Goal: Transaction & Acquisition: Purchase product/service

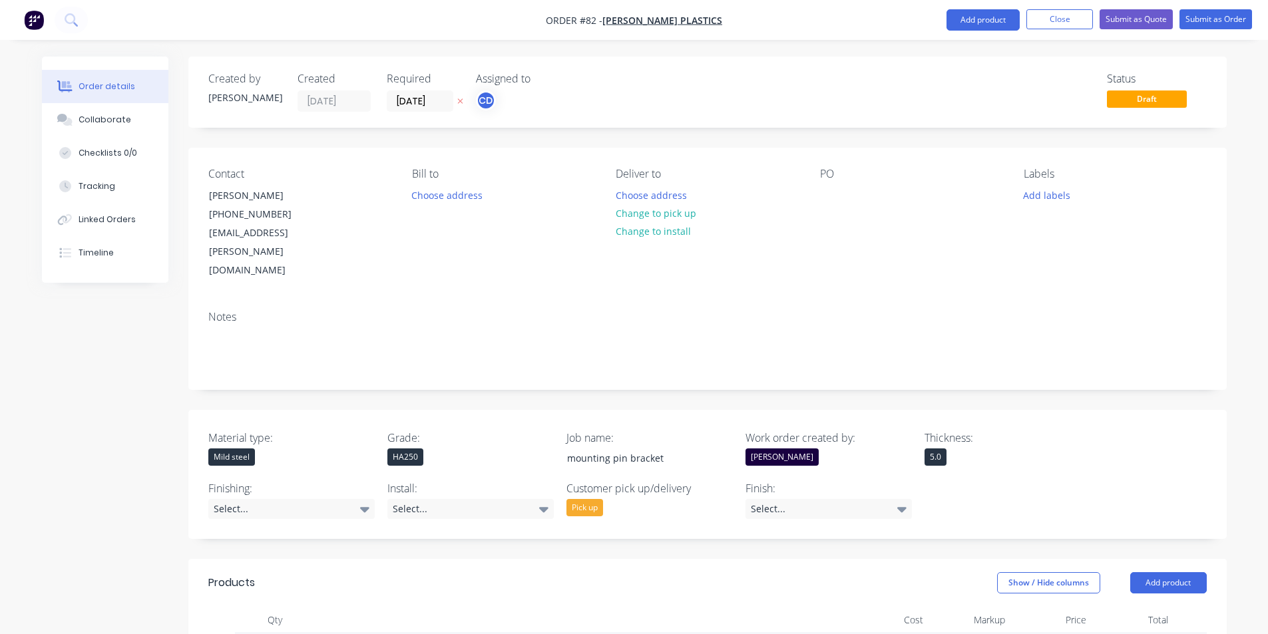
scroll to position [532, 0]
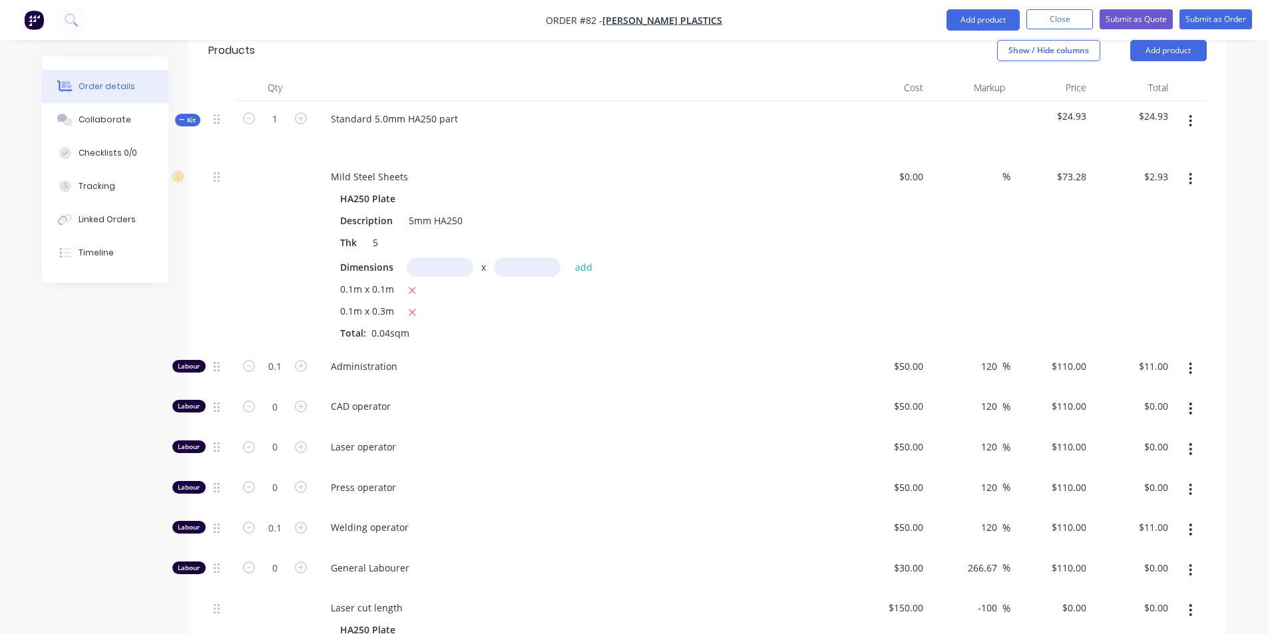
click at [715, 233] on div "Thk 5" at bounding box center [578, 242] width 487 height 19
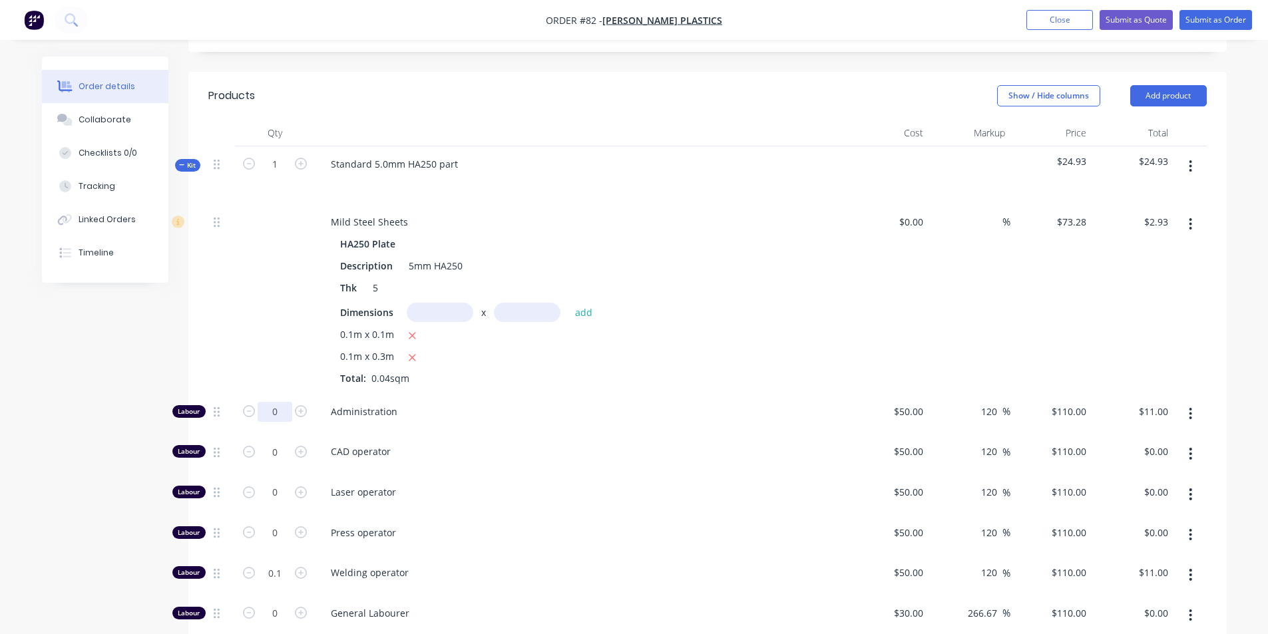
scroll to position [466, 0]
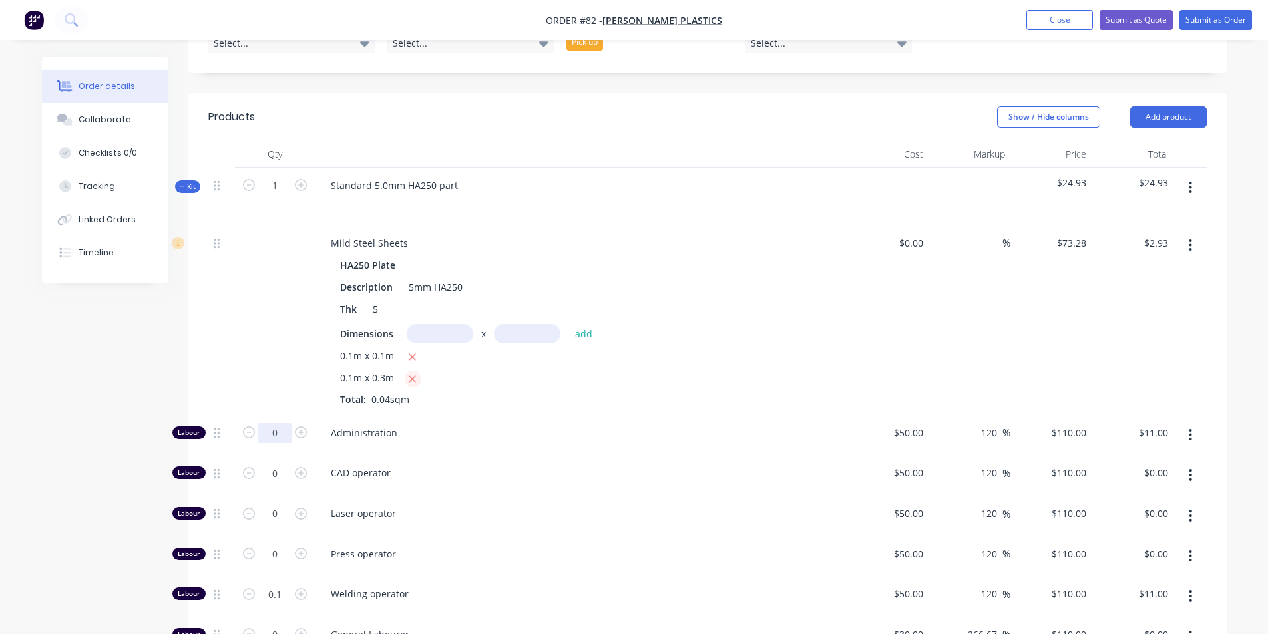
type input "0"
type input "$0.00"
click at [413, 373] on icon "button" at bounding box center [412, 379] width 9 height 12
type input "$0.73"
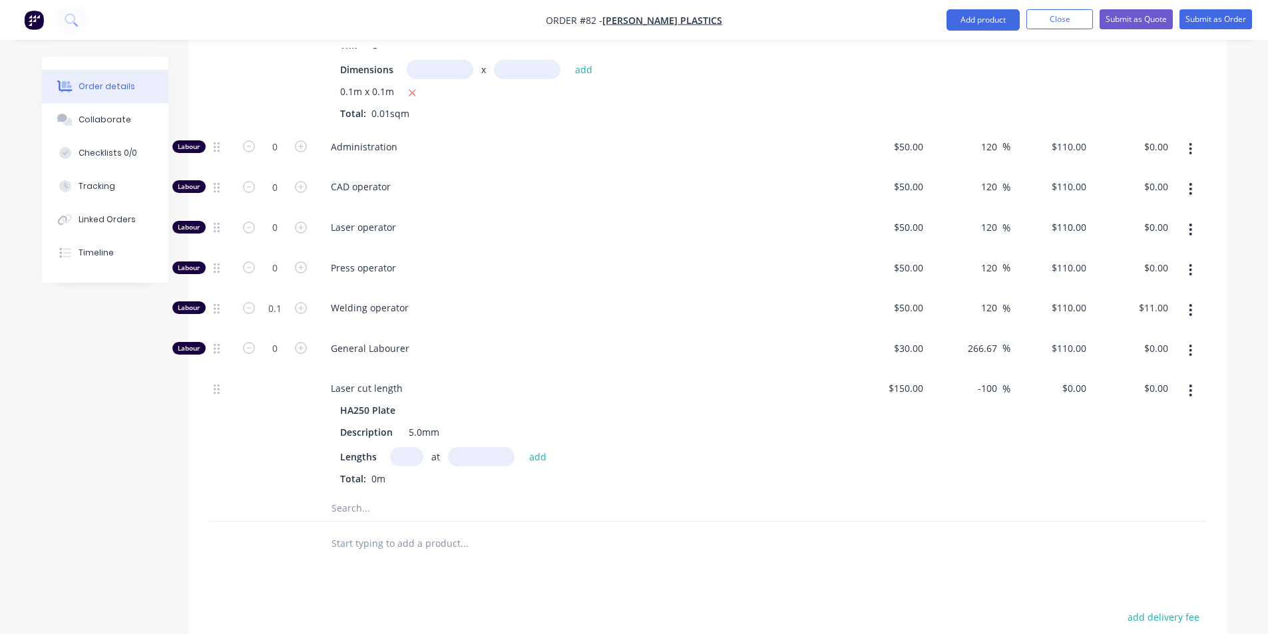
scroll to position [732, 0]
click at [284, 155] on input "0.1" at bounding box center [275, 145] width 35 height 20
type input "0"
type input "$0.00"
click at [618, 532] on div "Products Show / Hide columns Add product Qty Cost Markup Price Total Kit 1 Stan…" at bounding box center [707, 355] width 1038 height 1056
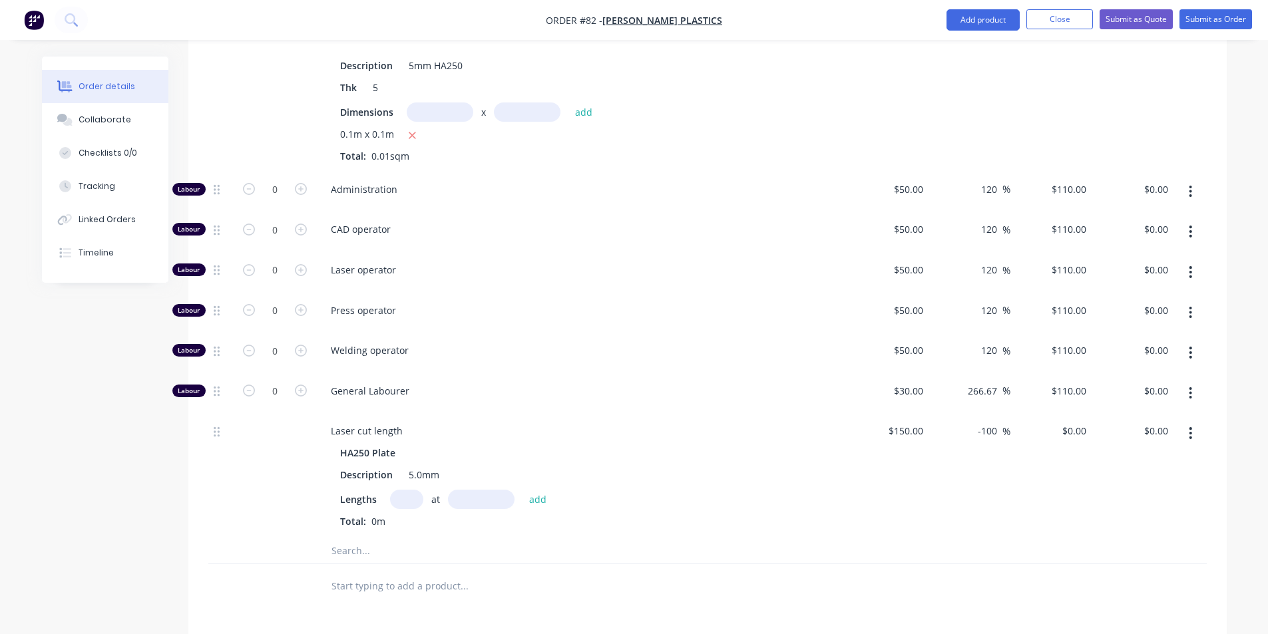
scroll to position [665, 0]
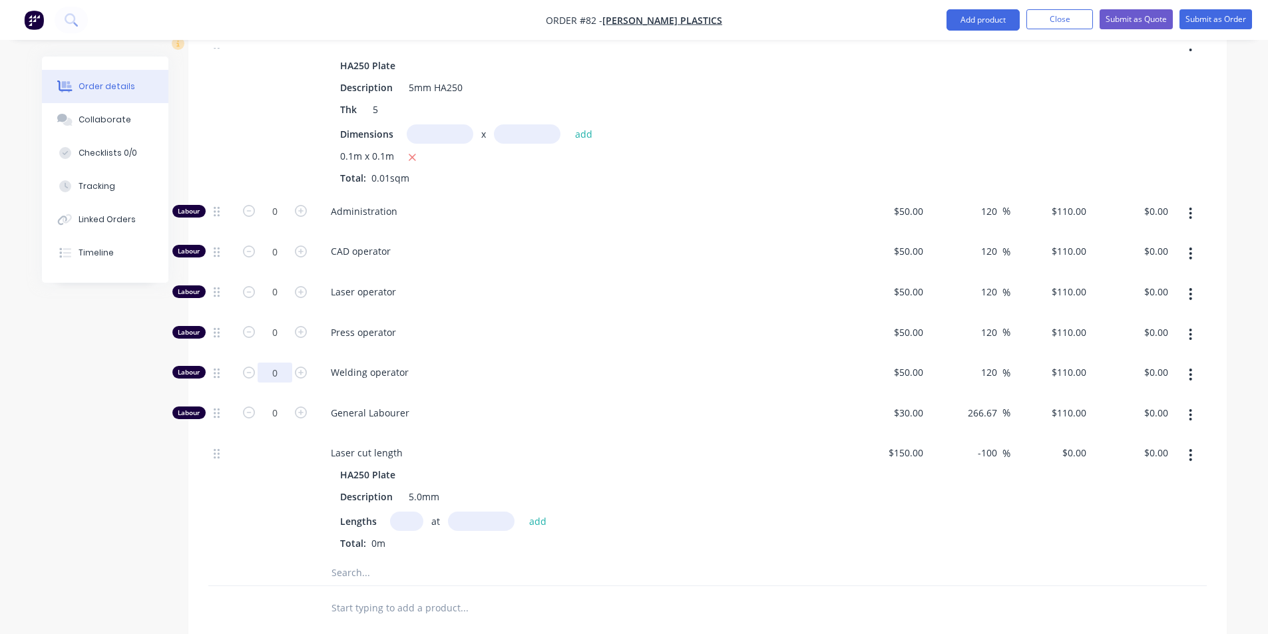
click at [279, 222] on input "0" at bounding box center [275, 212] width 35 height 20
click at [595, 365] on span "Welding operator" at bounding box center [586, 372] width 511 height 14
click at [283, 222] on input "0" at bounding box center [275, 212] width 35 height 20
click at [202, 480] on div "Qty Cost Markup Price Total Kit 1 Standard 5.0mm HA250 part $0.73 $0.73 Mild St…" at bounding box center [707, 285] width 1038 height 689
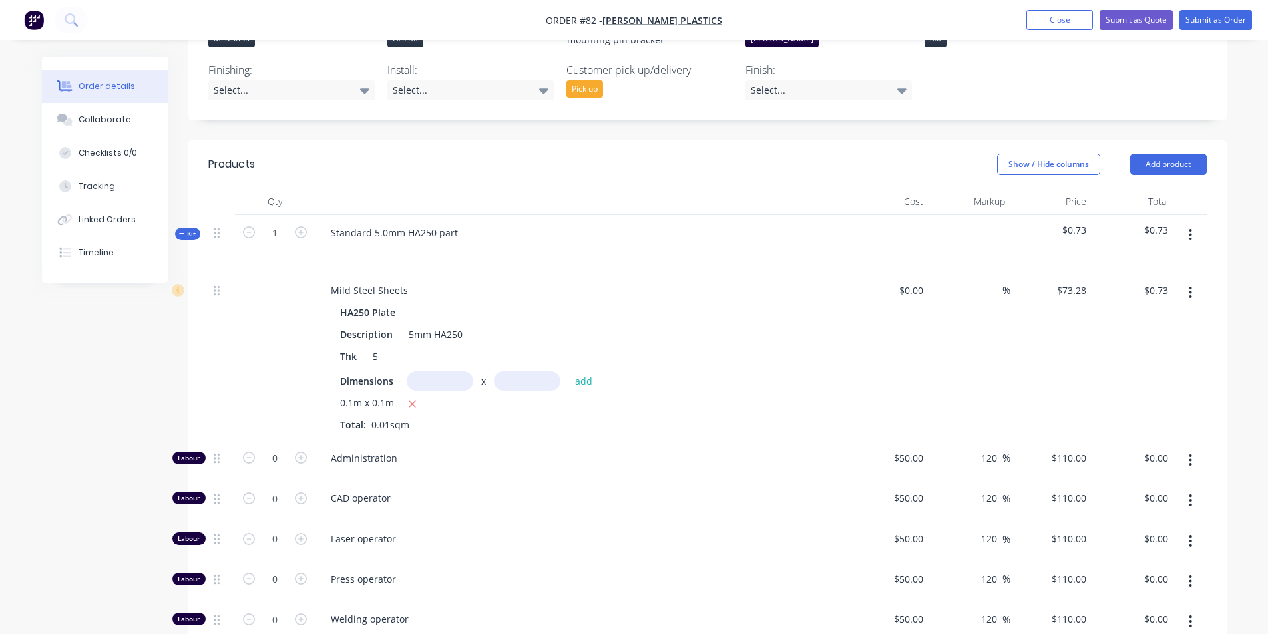
scroll to position [399, 0]
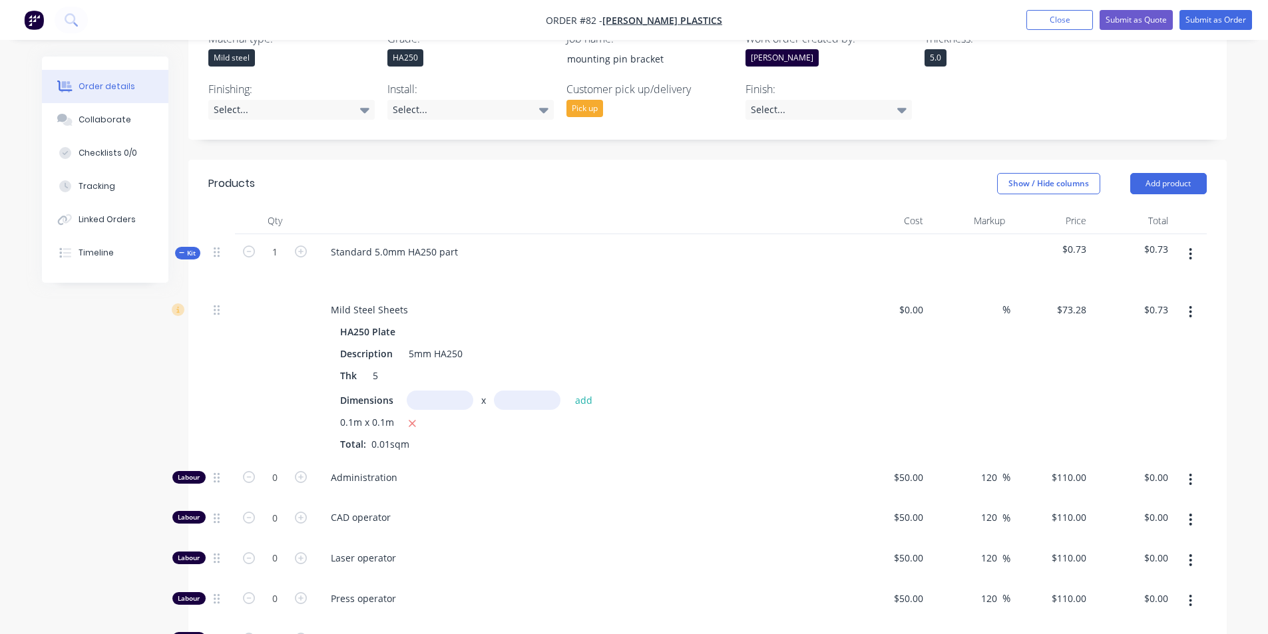
click at [1187, 242] on button "button" at bounding box center [1190, 254] width 31 height 24
click at [1117, 359] on div "Delete" at bounding box center [1143, 368] width 102 height 19
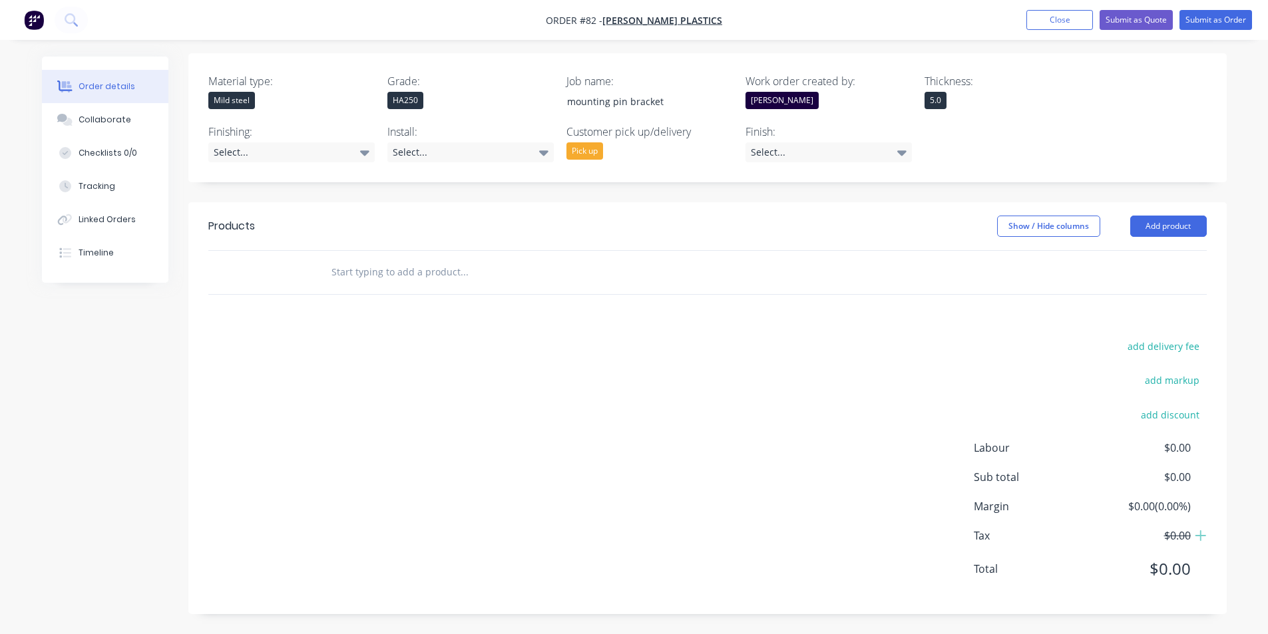
scroll to position [319, 0]
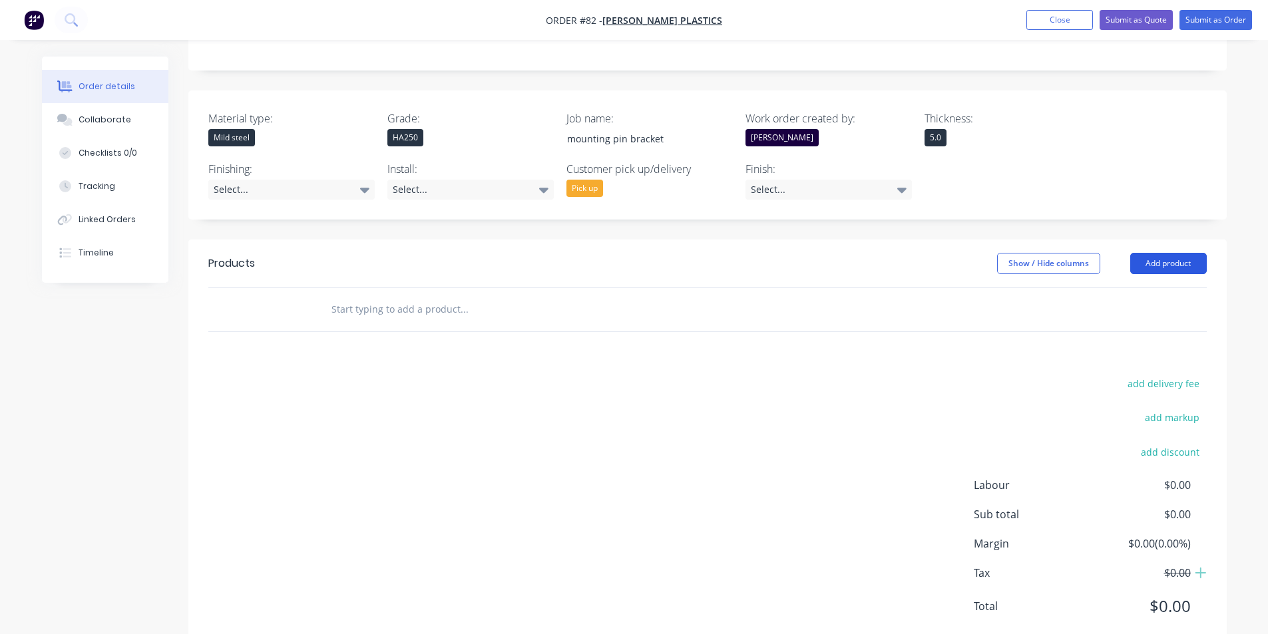
click at [1167, 253] on button "Add product" at bounding box center [1168, 263] width 77 height 21
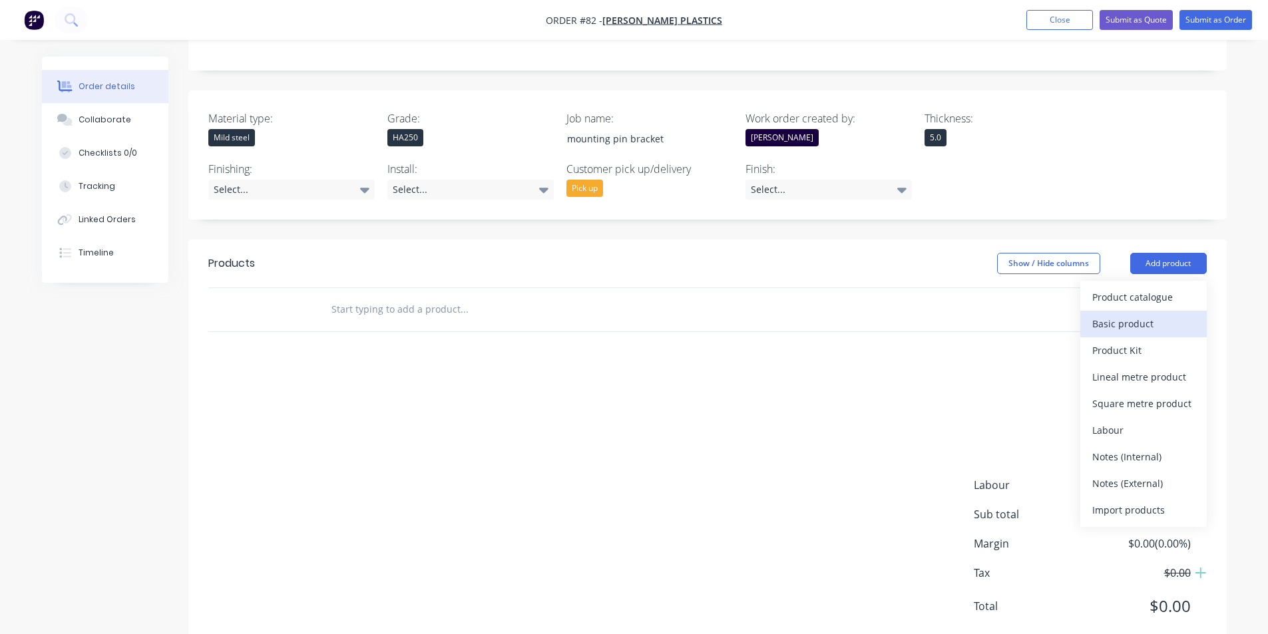
click at [1125, 314] on div "Basic product" at bounding box center [1143, 323] width 102 height 19
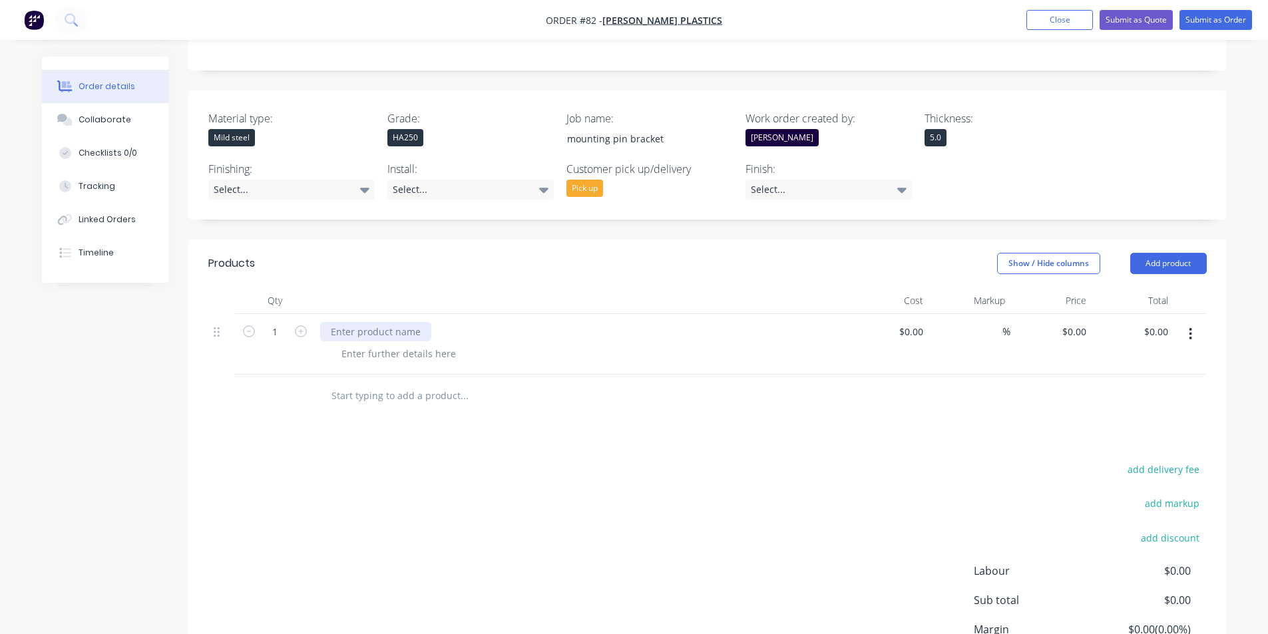
click at [379, 322] on div at bounding box center [375, 331] width 111 height 19
click at [429, 322] on div "Part 1 - 5mm HA250 (" at bounding box center [377, 331] width 115 height 19
click at [428, 322] on div "Part 1 - 5mm HA250 (" at bounding box center [377, 331] width 115 height 19
click at [438, 344] on div at bounding box center [399, 353] width 136 height 19
click at [923, 322] on input at bounding box center [913, 331] width 31 height 19
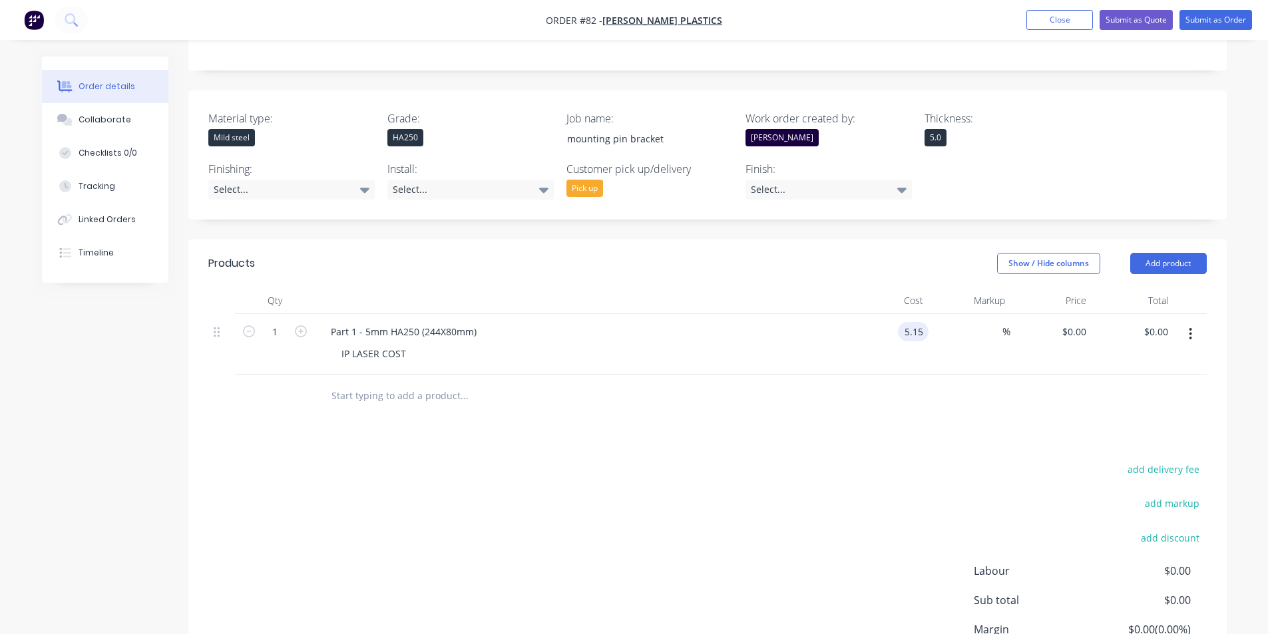
type input "$5.15"
click at [918, 386] on div "Products Show / Hide columns Add product Qty Cost Markup Price Total 1 Part 1 -…" at bounding box center [707, 489] width 1038 height 498
click at [1157, 253] on button "Add product" at bounding box center [1168, 263] width 77 height 21
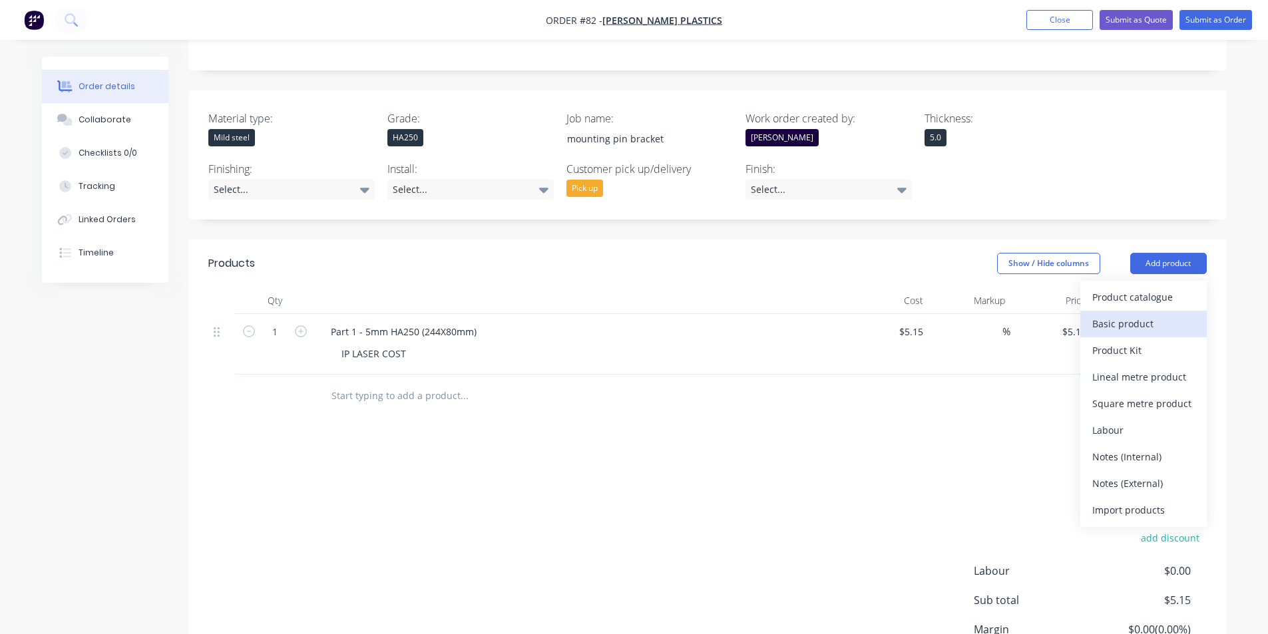
click at [1147, 314] on div "Basic product" at bounding box center [1143, 323] width 102 height 19
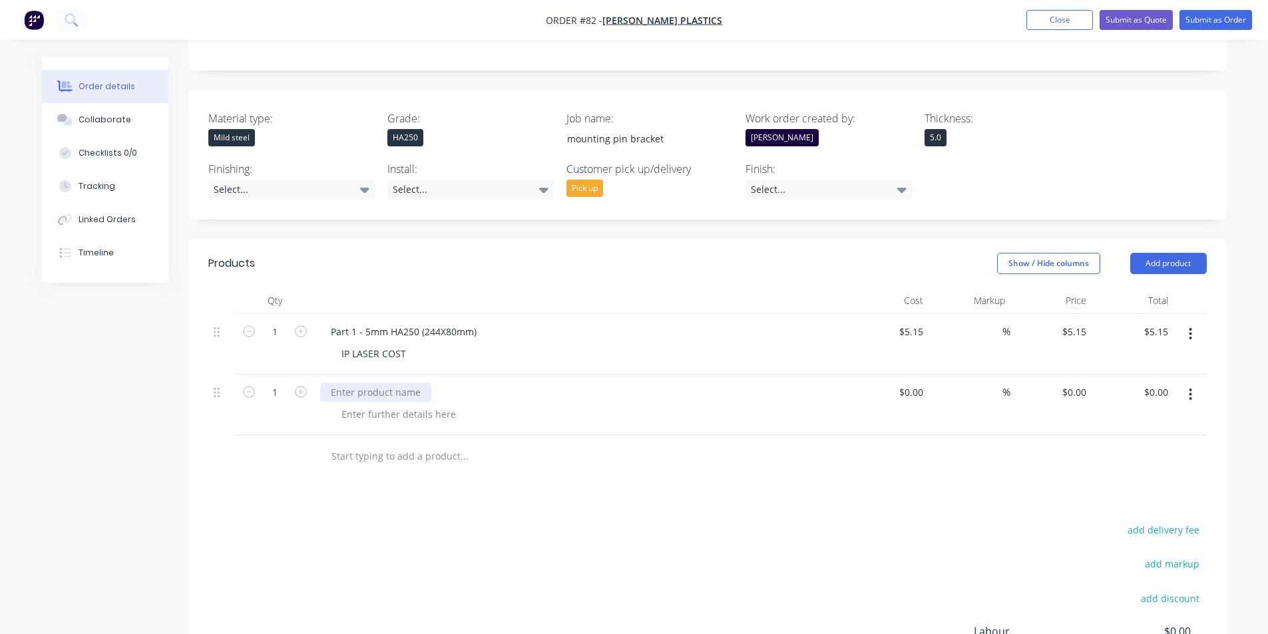
click at [369, 383] on div at bounding box center [375, 392] width 111 height 19
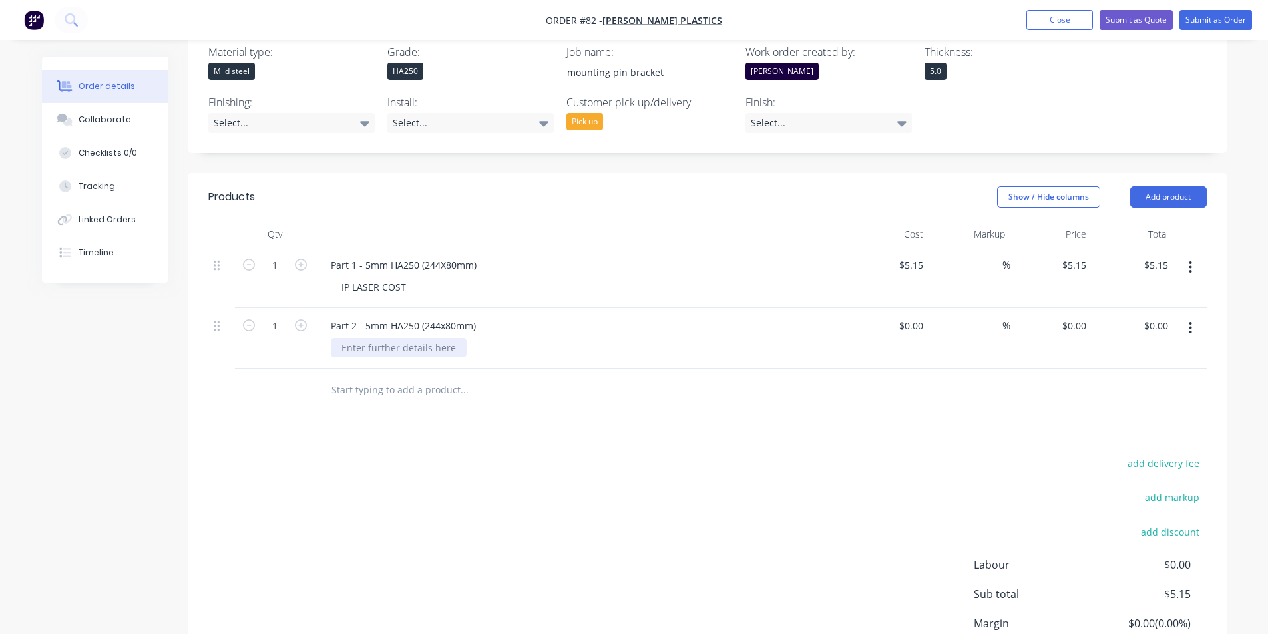
click at [418, 338] on div at bounding box center [399, 347] width 136 height 19
click at [1187, 256] on button "button" at bounding box center [1190, 268] width 31 height 24
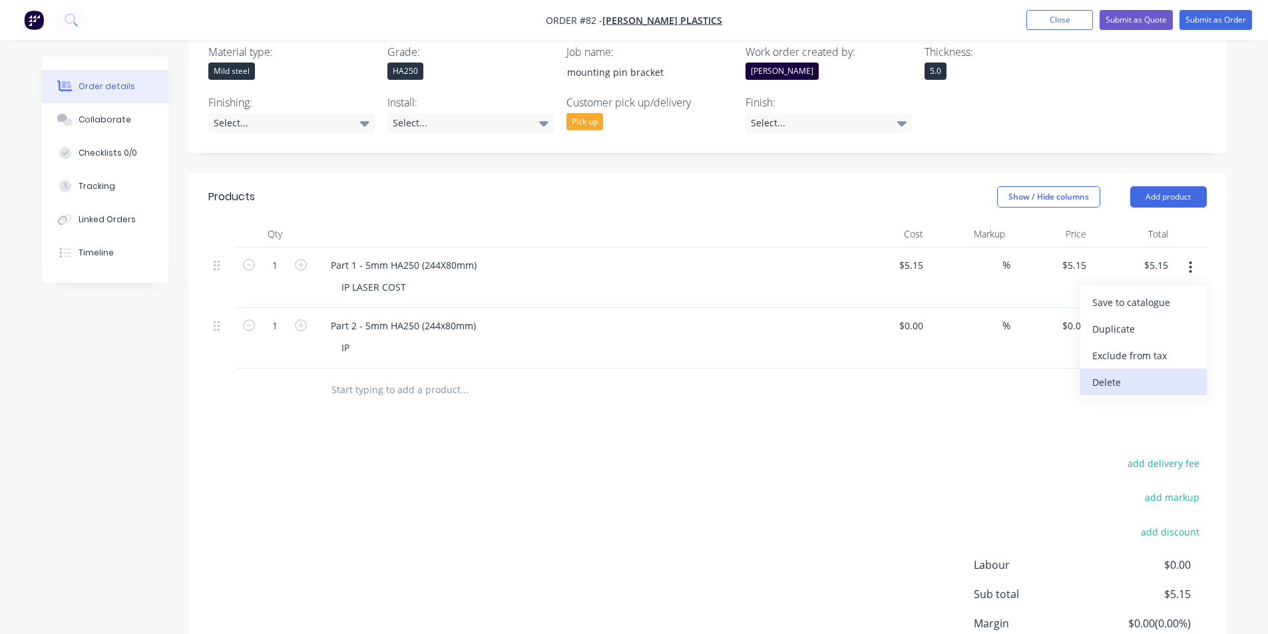
click at [1133, 373] on div "Delete" at bounding box center [1143, 382] width 102 height 19
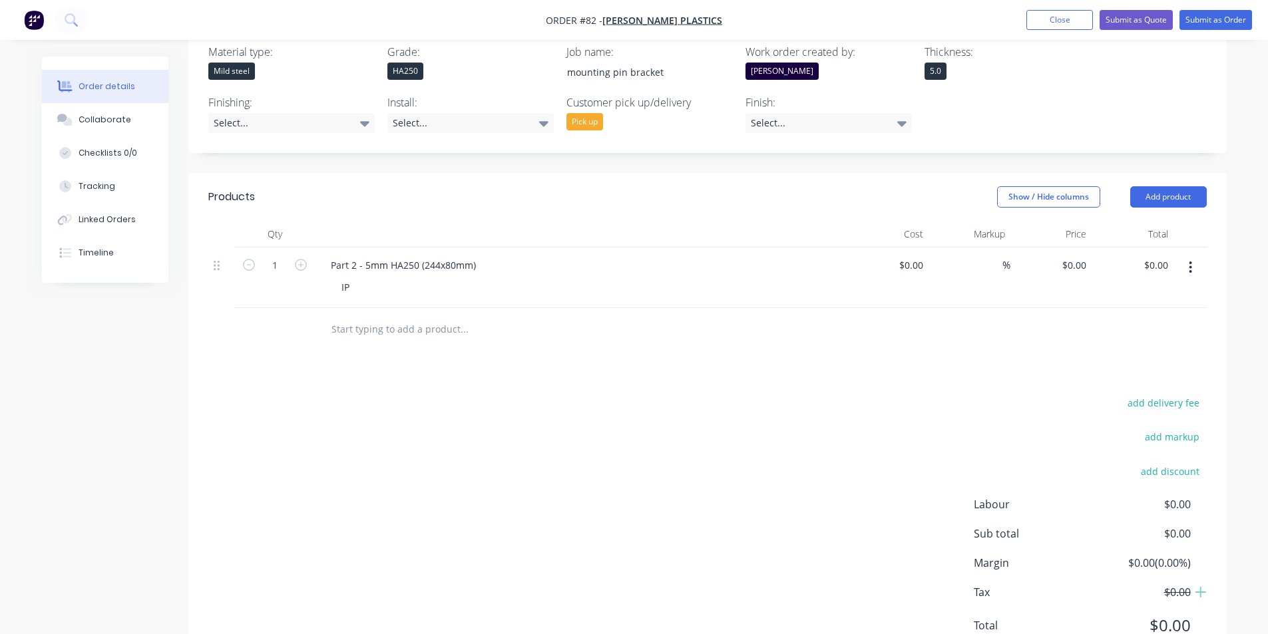
click at [1190, 262] on icon "button" at bounding box center [1190, 268] width 3 height 12
click at [1141, 373] on div "Delete" at bounding box center [1143, 382] width 102 height 19
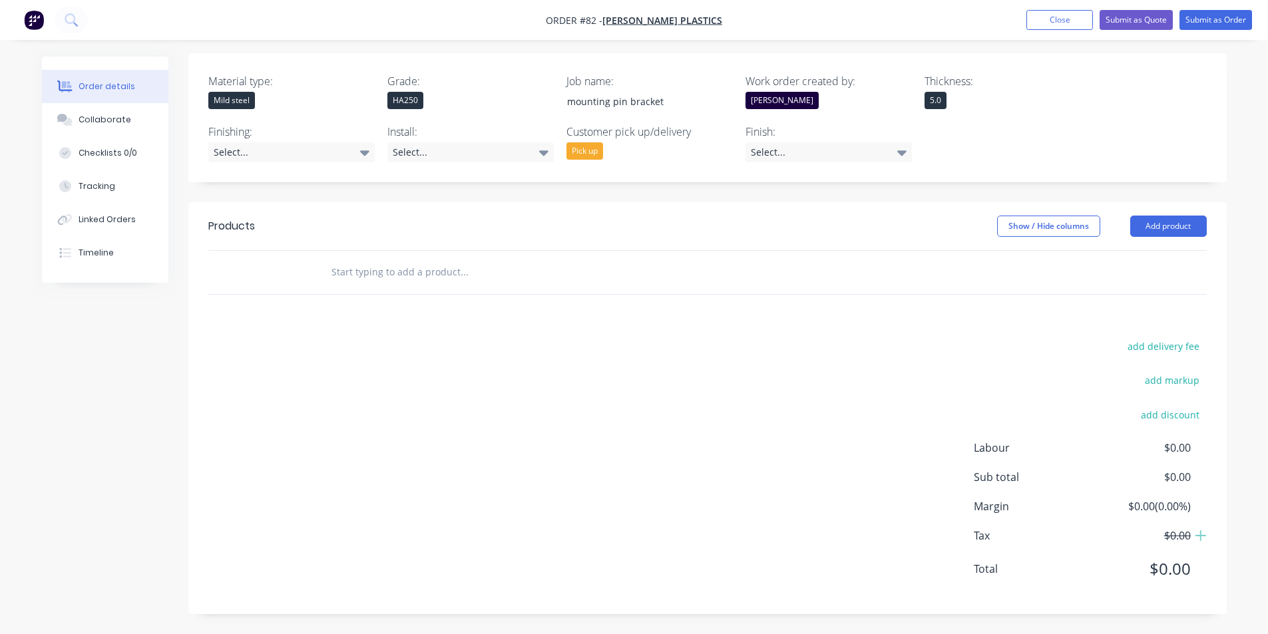
scroll to position [319, 0]
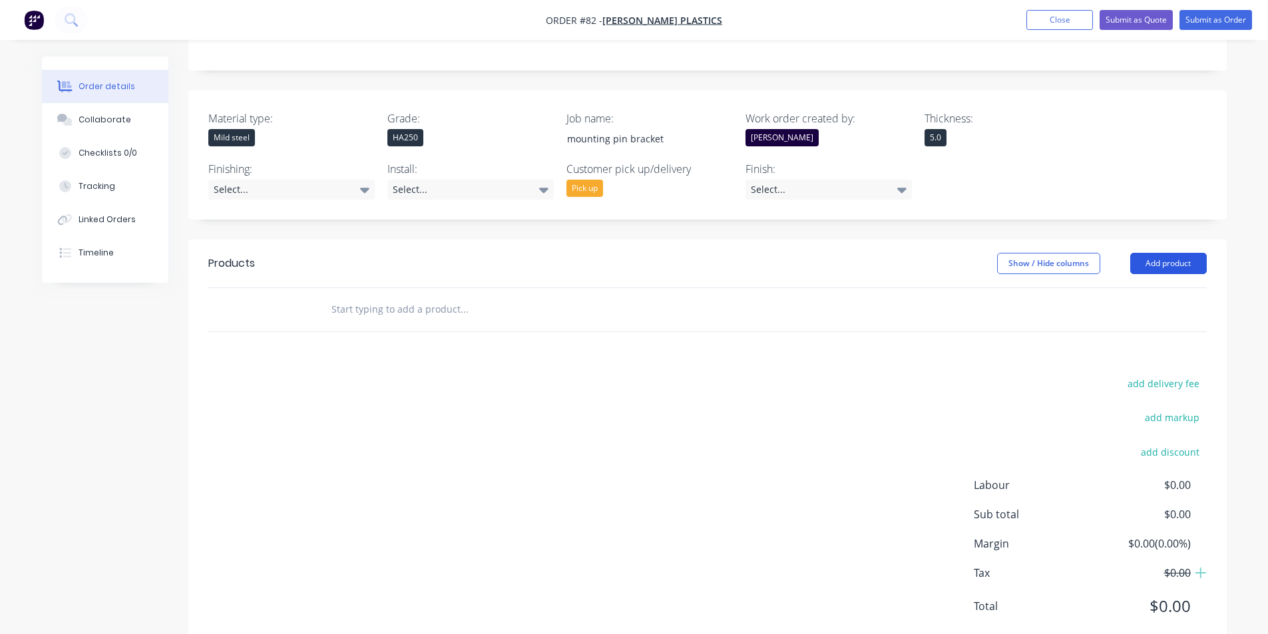
click at [1174, 253] on button "Add product" at bounding box center [1168, 263] width 77 height 21
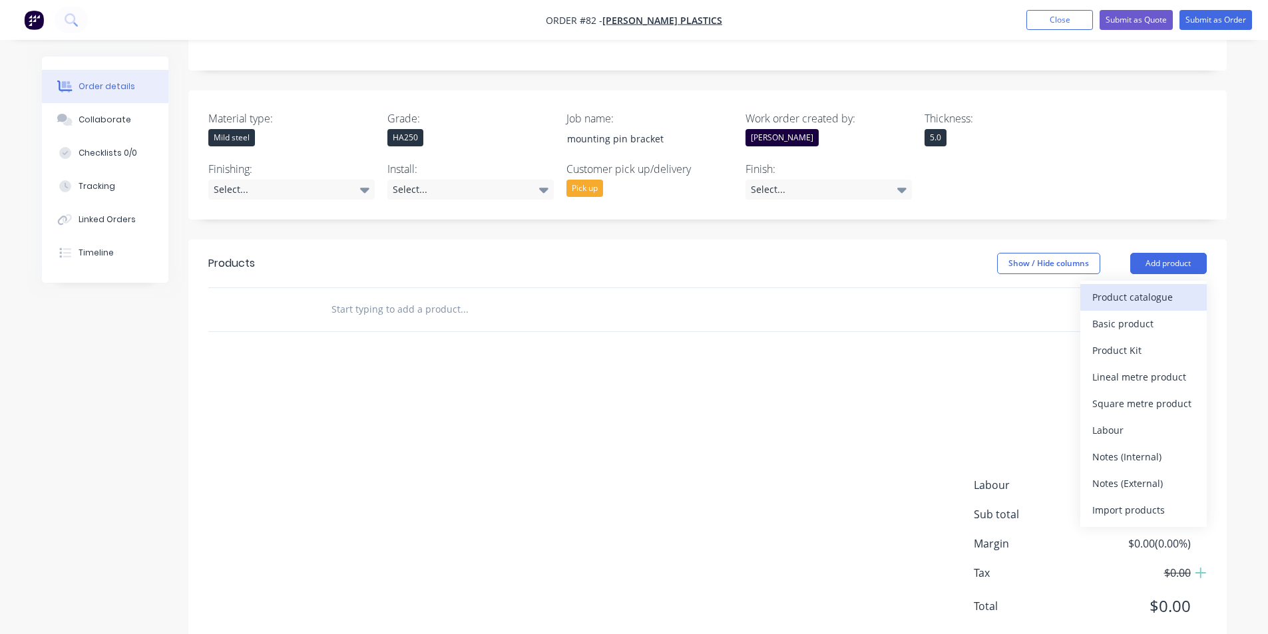
click at [1128, 287] on div "Product catalogue" at bounding box center [1143, 296] width 102 height 19
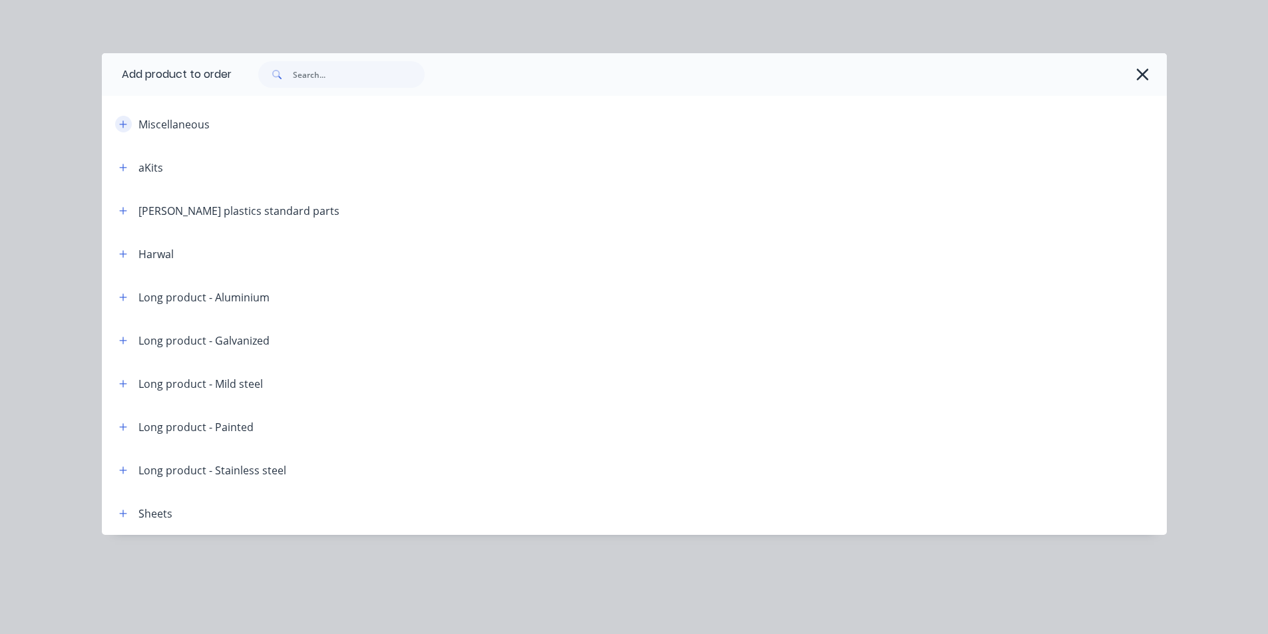
click at [124, 121] on icon "button" at bounding box center [123, 124] width 8 height 9
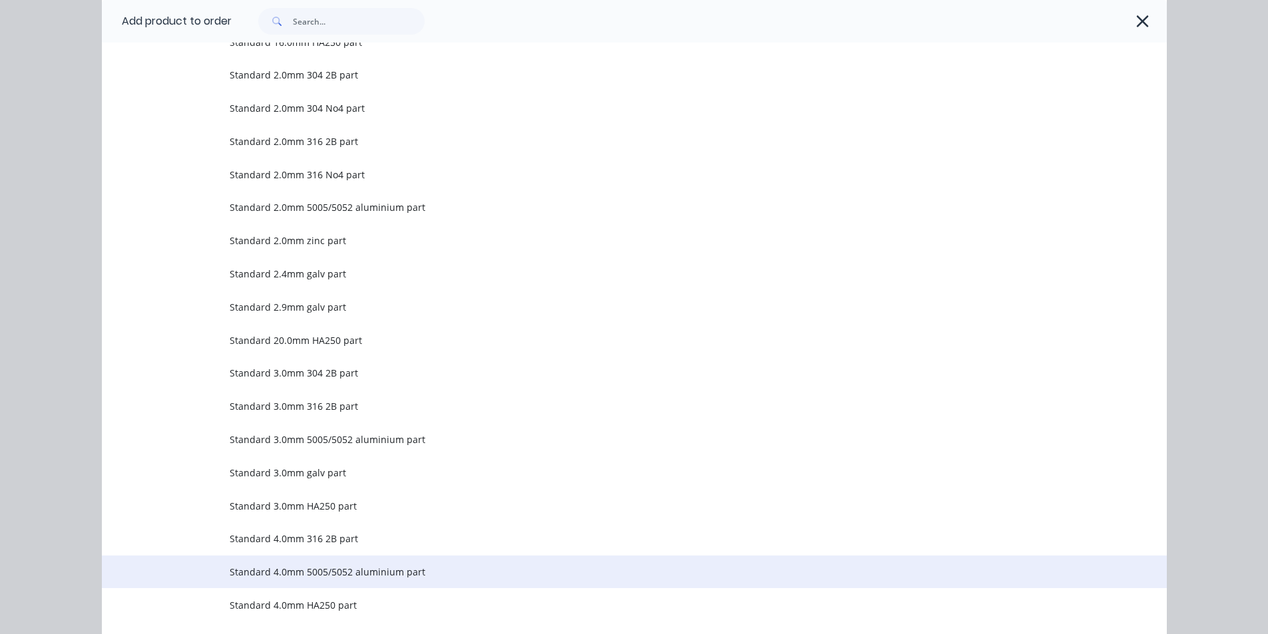
scroll to position [1065, 0]
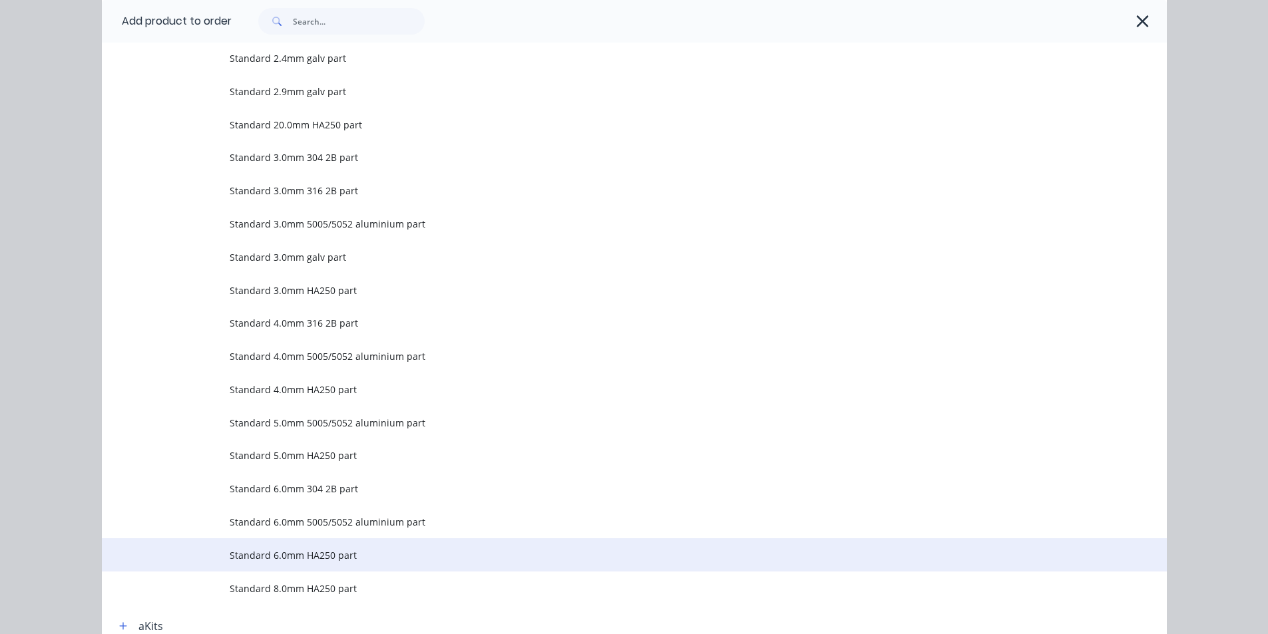
click at [375, 549] on span "Standard 6.0mm HA250 part" at bounding box center [604, 555] width 749 height 14
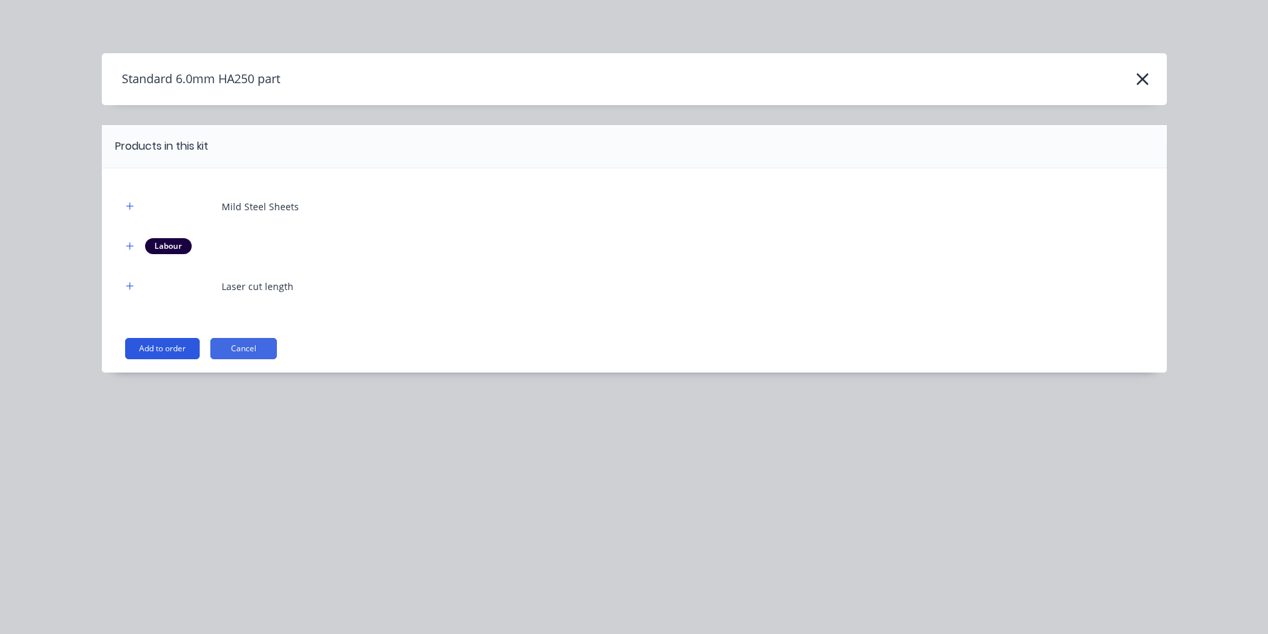
click at [143, 351] on button "Add to order" at bounding box center [162, 348] width 75 height 21
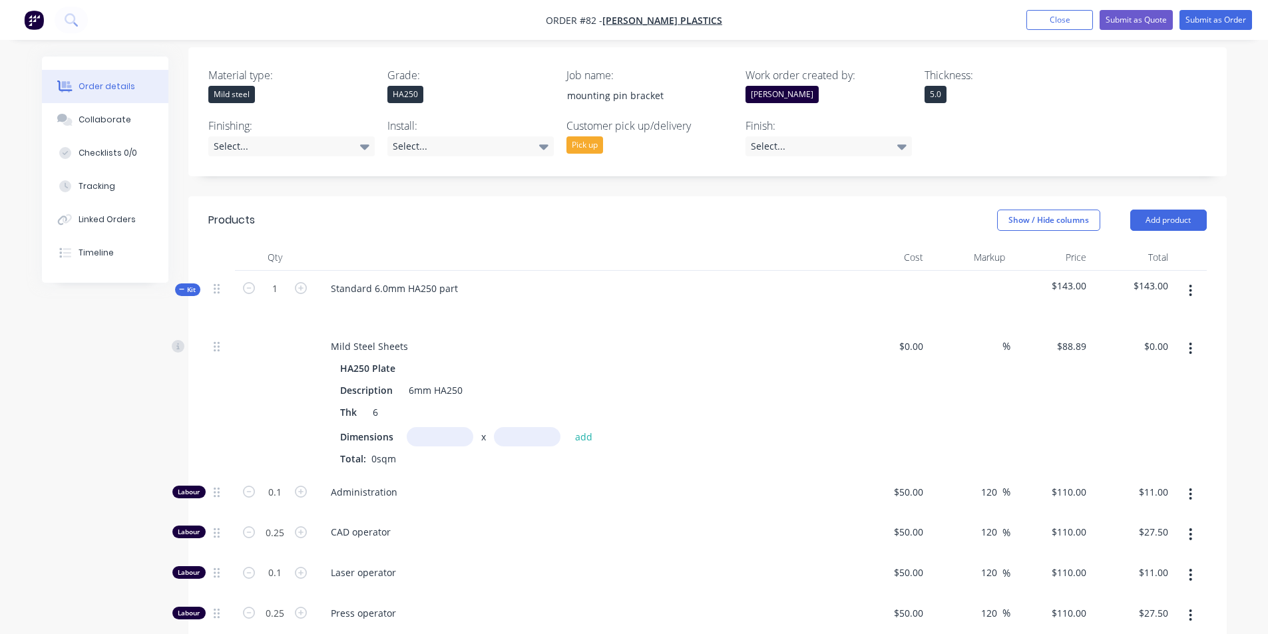
scroll to position [386, 0]
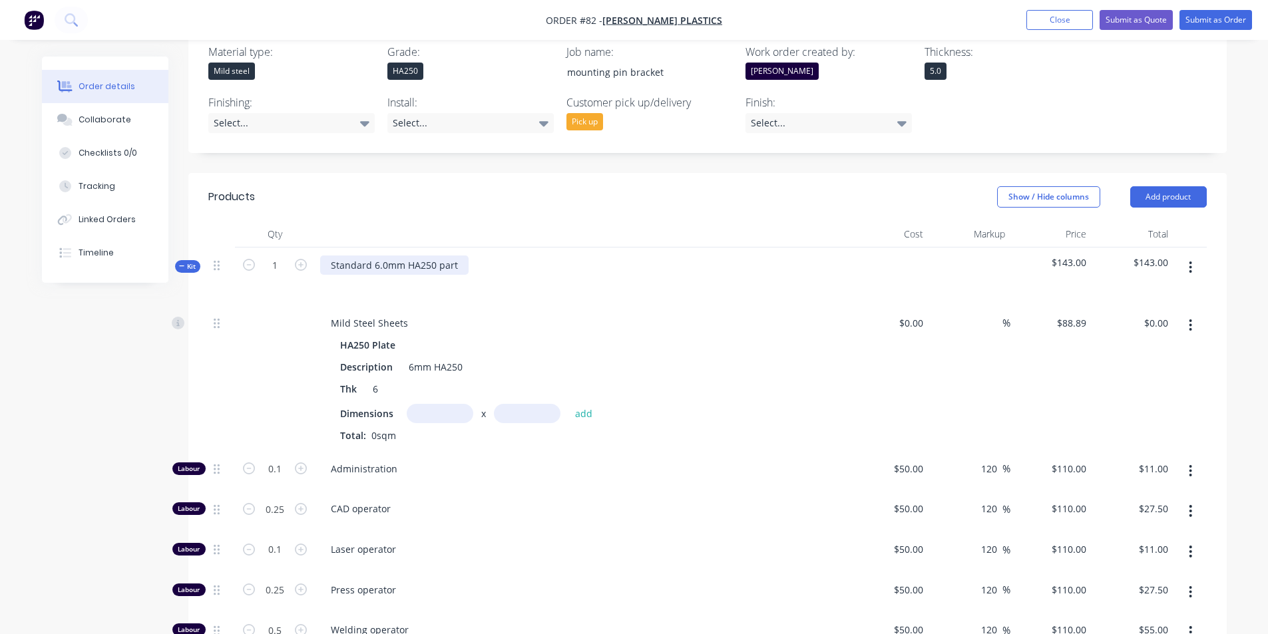
click at [457, 256] on div "Standard 6.0mm HA250 part" at bounding box center [394, 265] width 148 height 19
click at [462, 256] on div "Standard 6.0mm HA250 part" at bounding box center [394, 265] width 148 height 19
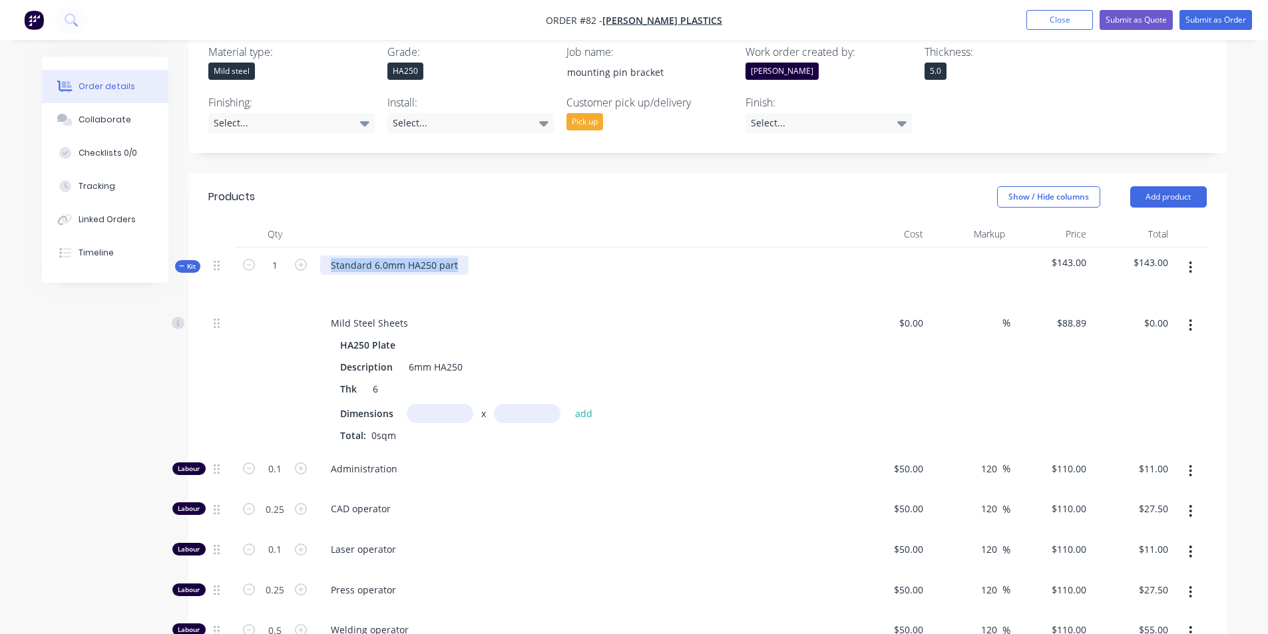
click at [462, 256] on div "Standard 6.0mm HA250 part" at bounding box center [394, 265] width 148 height 19
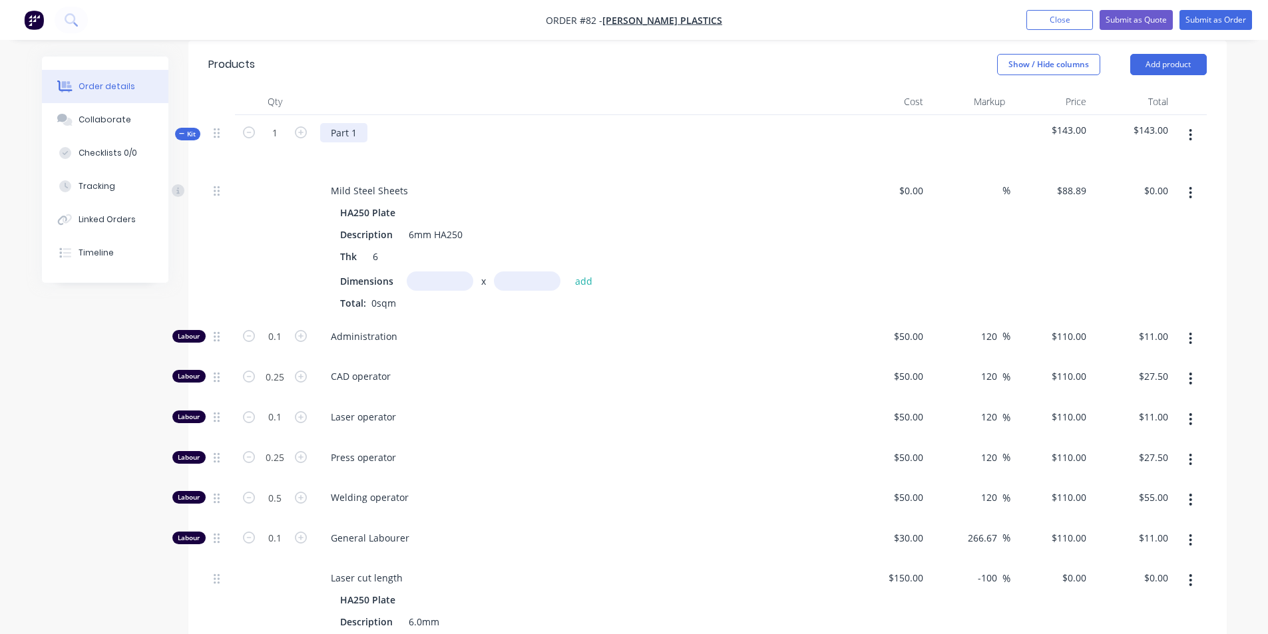
scroll to position [519, 0]
click at [284, 326] on input "0.1" at bounding box center [275, 336] width 35 height 20
type input "0"
type input "$0.00"
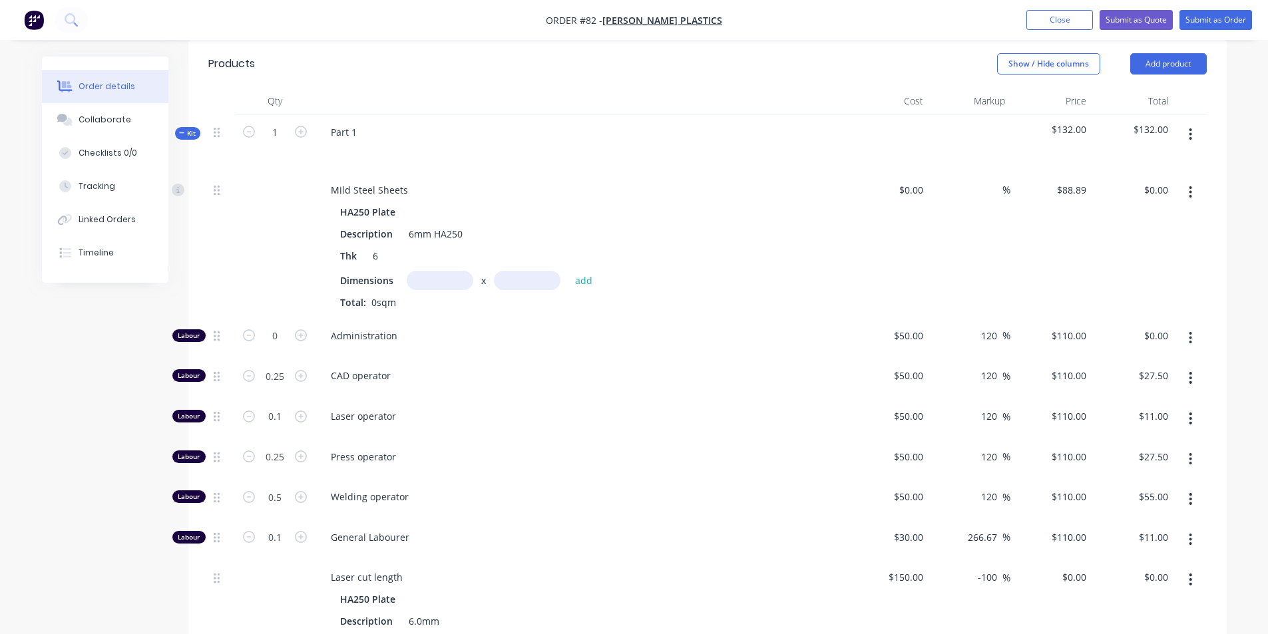
click at [469, 358] on div "CAD operator" at bounding box center [581, 378] width 532 height 41
click at [280, 336] on input "0.25" at bounding box center [275, 336] width 35 height 20
type input "0"
type input "$0.00"
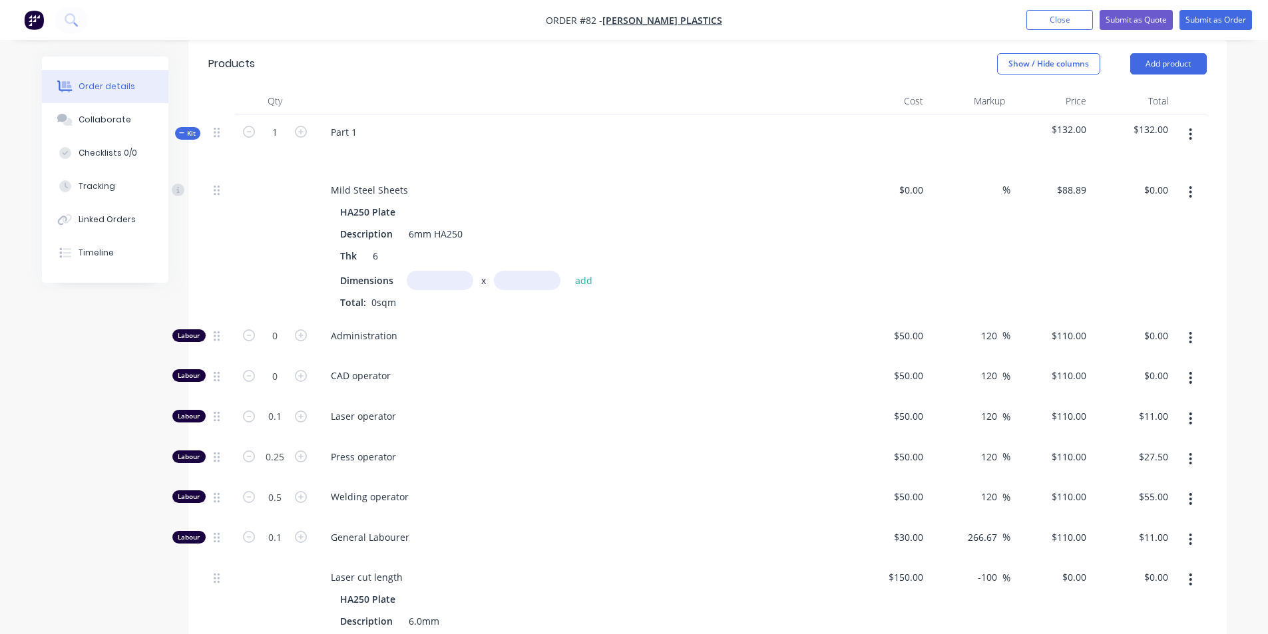
drag, startPoint x: 516, startPoint y: 374, endPoint x: 461, endPoint y: 374, distance: 54.6
click at [516, 409] on span "Laser operator" at bounding box center [586, 416] width 511 height 14
click at [279, 346] on input "0.1" at bounding box center [275, 336] width 35 height 20
type input "0"
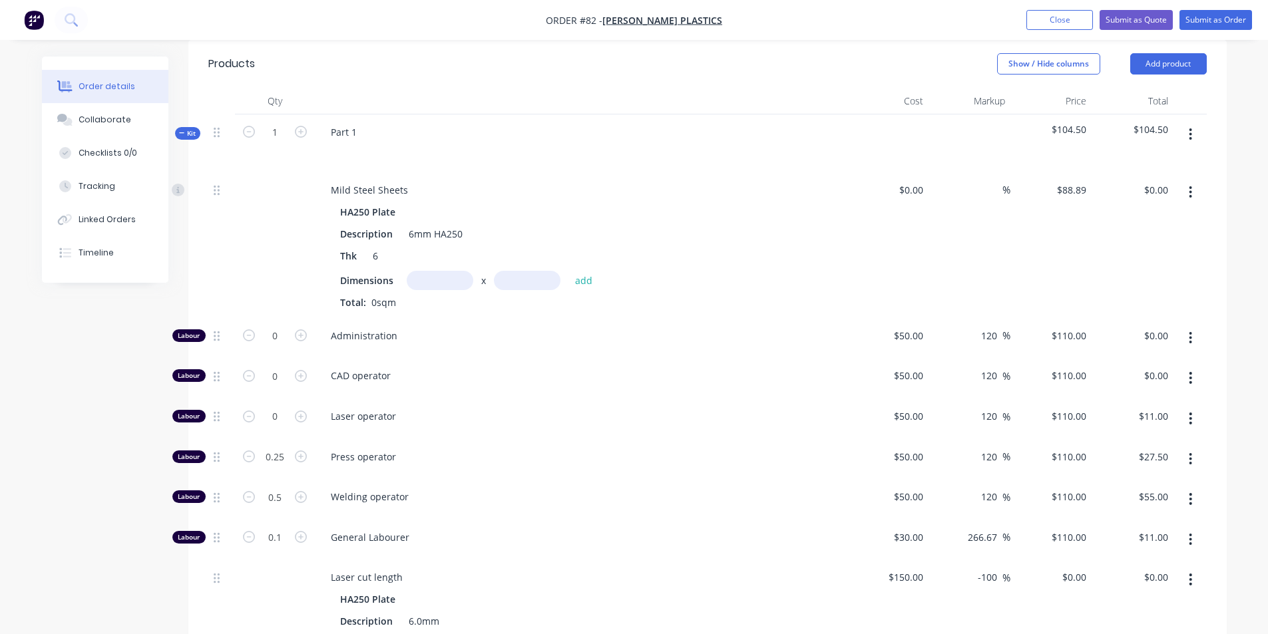
drag, startPoint x: 512, startPoint y: 394, endPoint x: 489, endPoint y: 393, distance: 23.3
click at [512, 399] on div "Laser operator" at bounding box center [581, 419] width 532 height 41
type input "$0.00"
click at [284, 346] on input "0.25" at bounding box center [275, 336] width 35 height 20
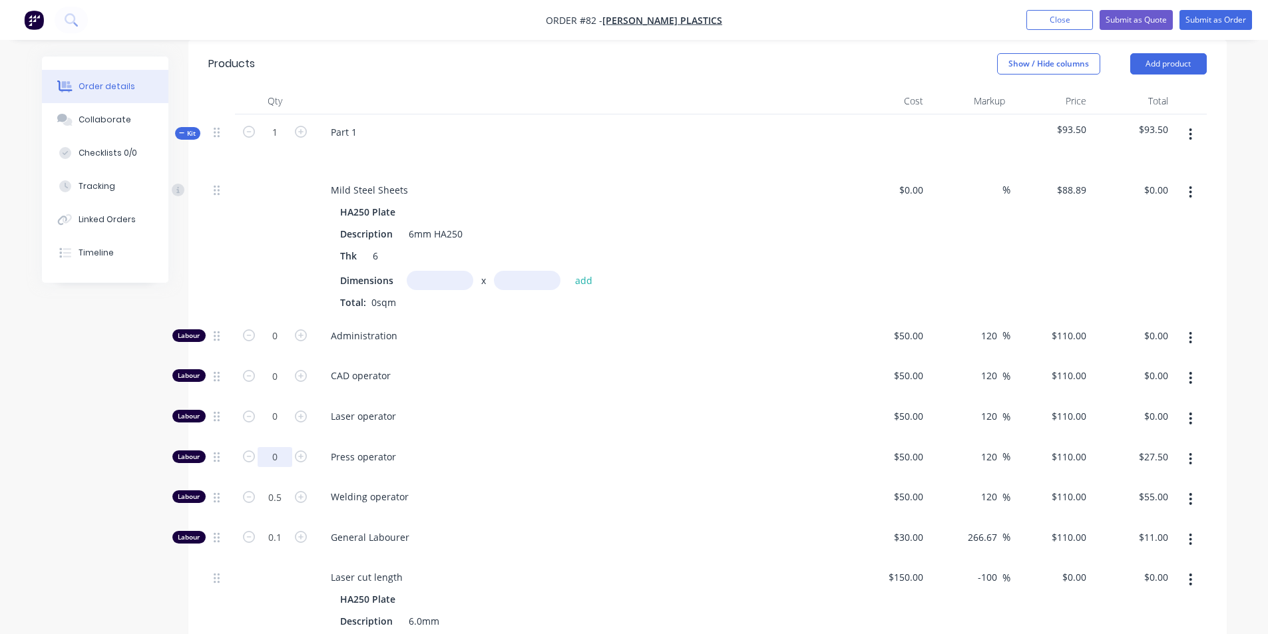
type input "0"
type input "$0.00"
click at [536, 450] on span "Press operator" at bounding box center [586, 457] width 511 height 14
click at [283, 346] on input "0.5" at bounding box center [275, 336] width 35 height 20
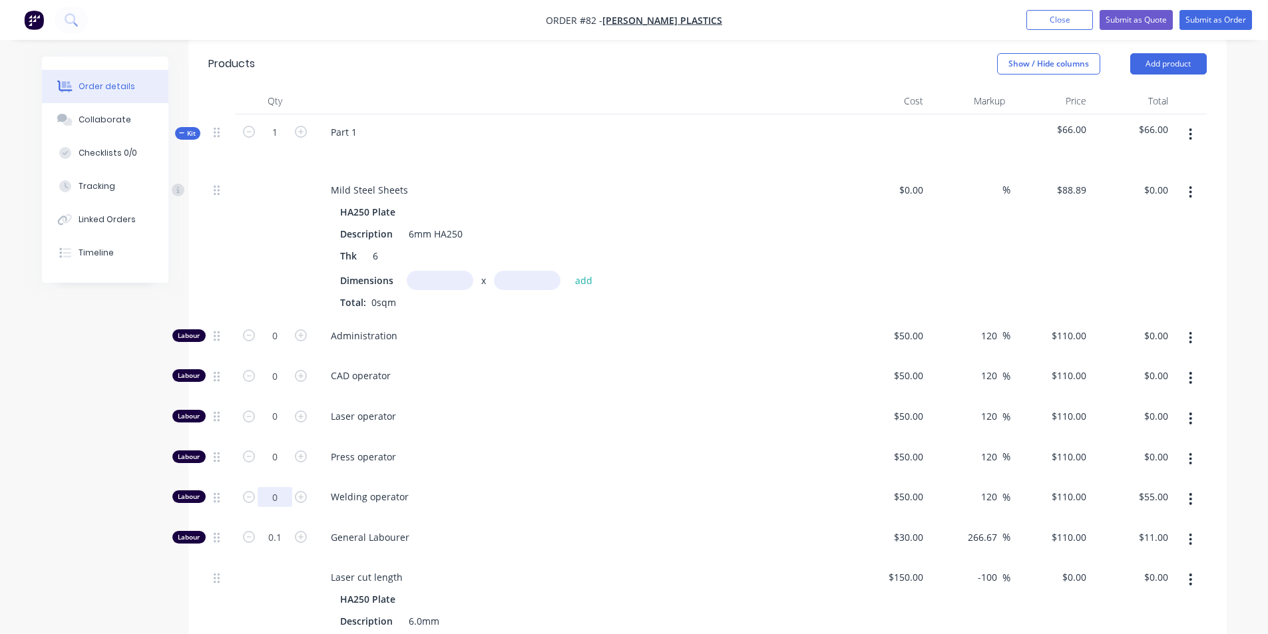
type input "0"
type input "$0.00"
click at [478, 479] on div "Welding operator" at bounding box center [581, 499] width 532 height 41
click at [287, 346] on input "0.1" at bounding box center [275, 336] width 35 height 20
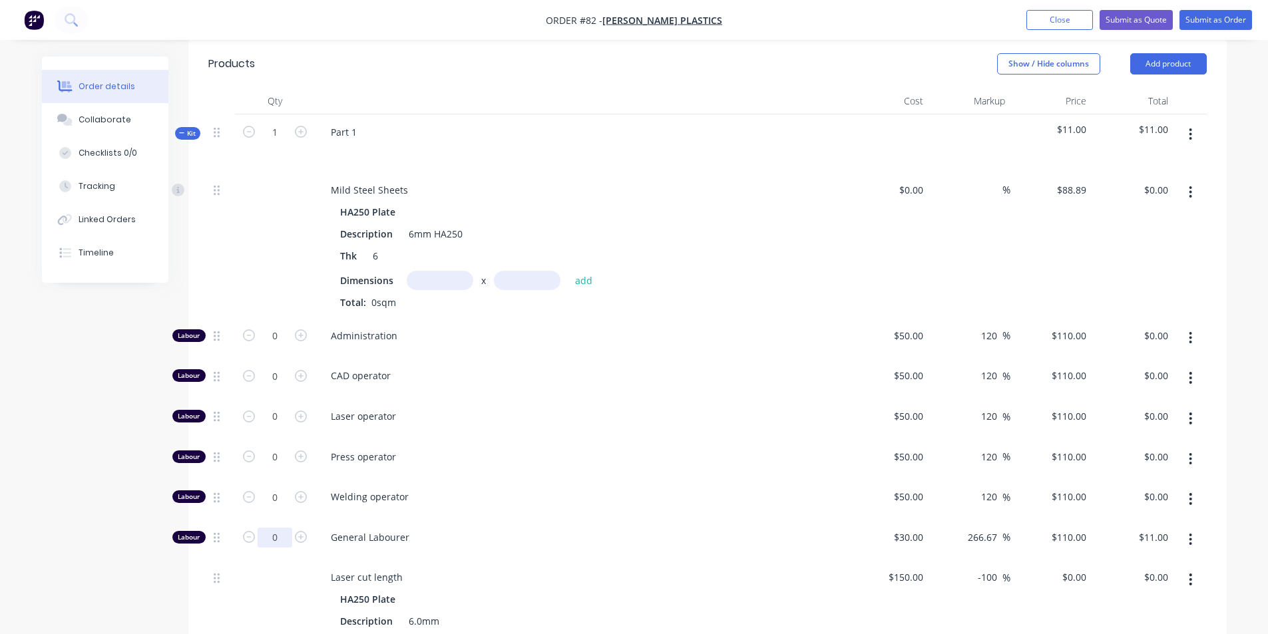
type input "0"
type input "$0.00"
click at [580, 490] on span "Welding operator" at bounding box center [586, 497] width 511 height 14
click at [441, 271] on input "text" at bounding box center [440, 280] width 67 height 19
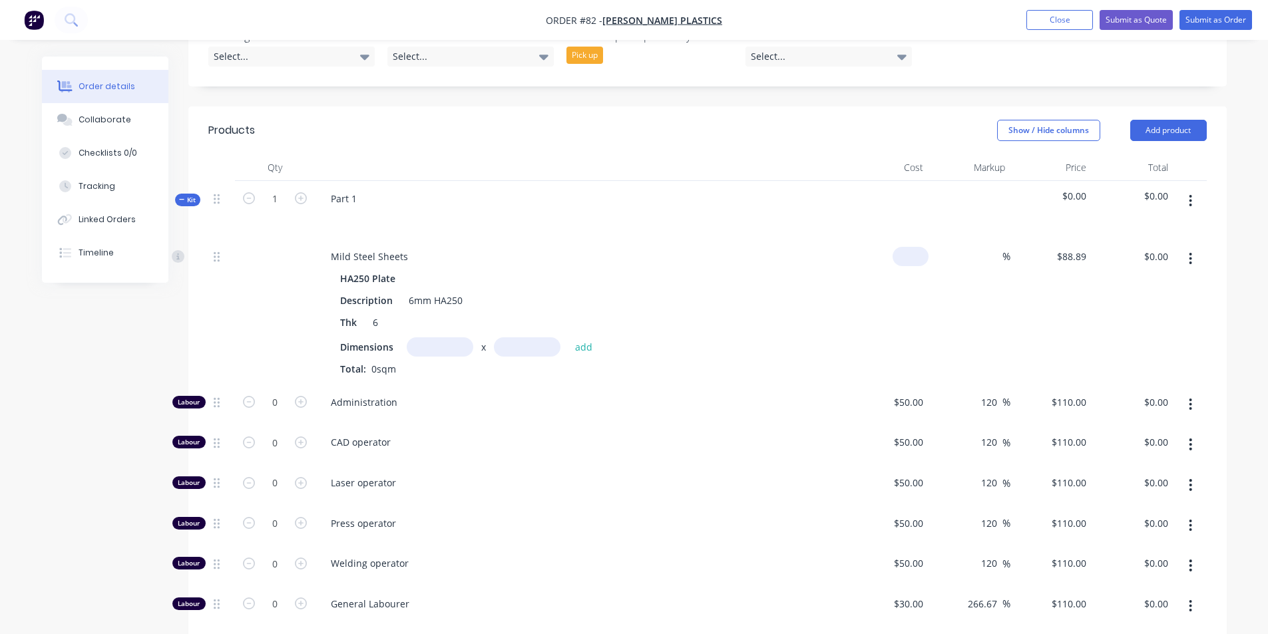
click at [922, 247] on input at bounding box center [913, 256] width 31 height 19
type input "$10.18"
click at [962, 267] on div "%" at bounding box center [969, 312] width 82 height 146
click at [300, 192] on icon "button" at bounding box center [301, 198] width 12 height 12
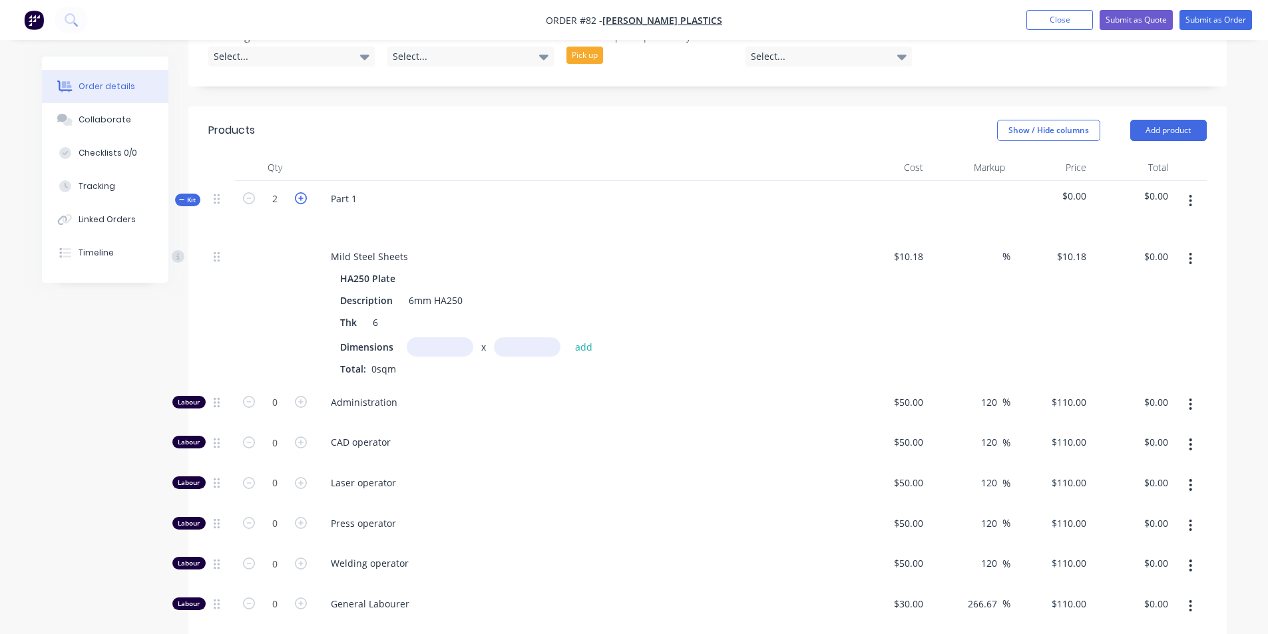
click at [300, 192] on icon "button" at bounding box center [301, 198] width 12 height 12
click at [244, 192] on icon "button" at bounding box center [249, 198] width 12 height 12
type input "1"
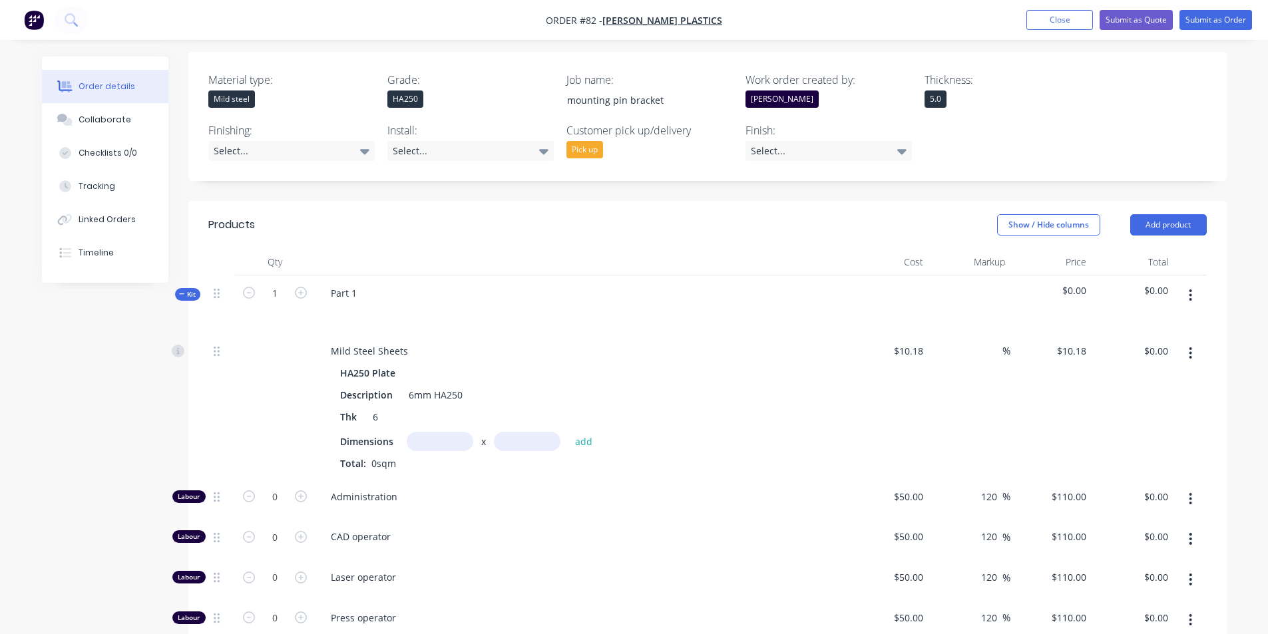
scroll to position [342, 0]
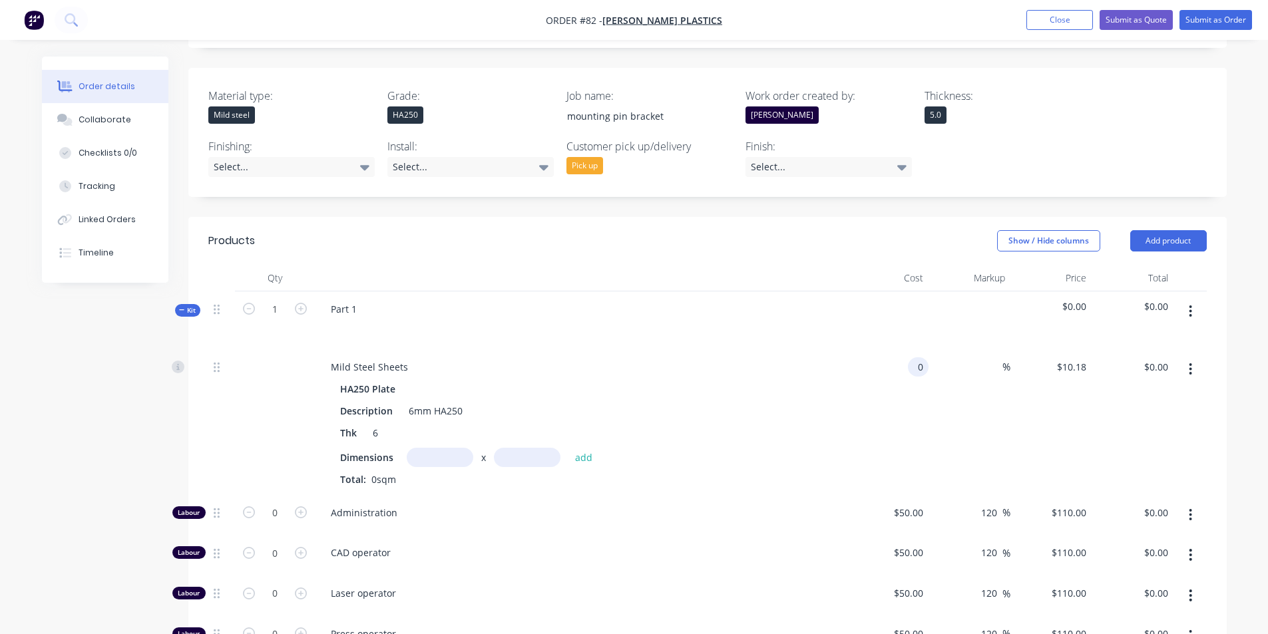
type input "$0.00"
click at [832, 410] on div "HA250 Plate Description 6mm HA250 Thk 6 Dimensions x add Total: 0sqm" at bounding box center [581, 432] width 522 height 107
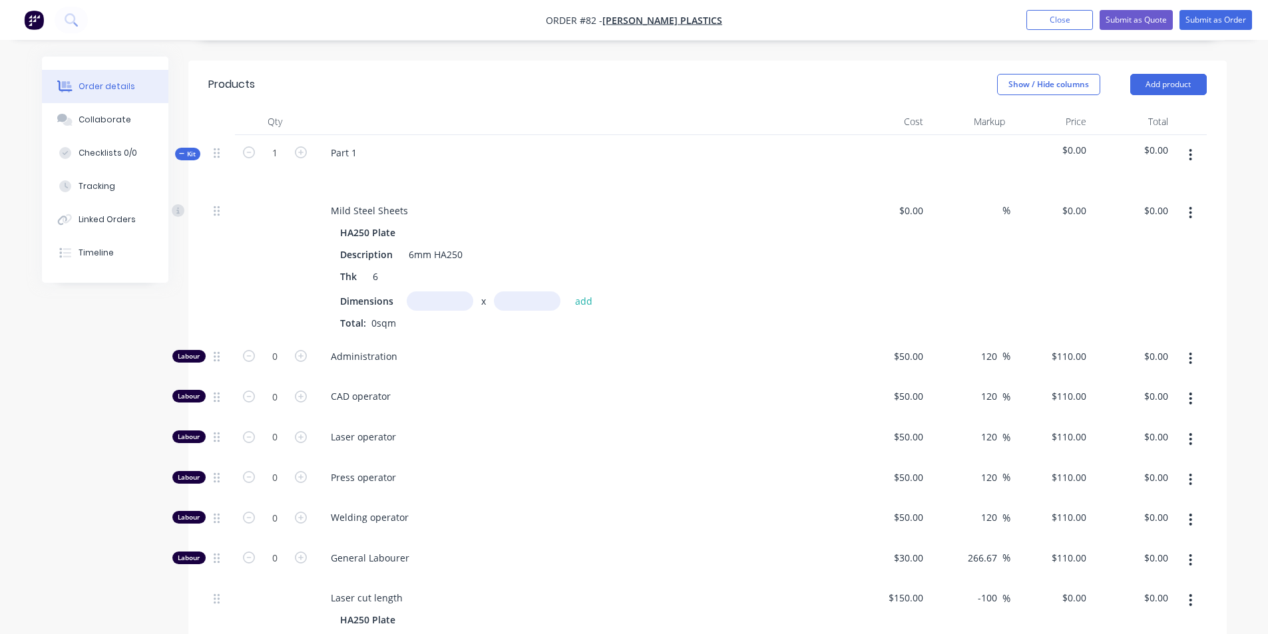
scroll to position [475, 0]
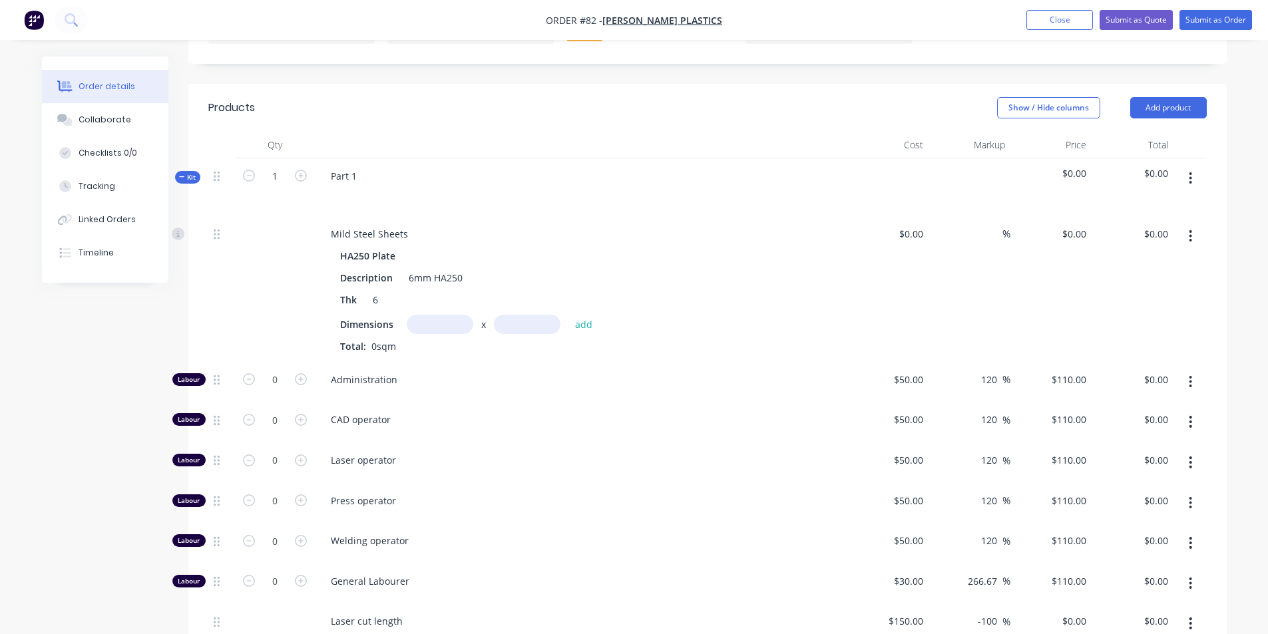
click at [1191, 172] on icon "button" at bounding box center [1190, 178] width 3 height 12
click at [1123, 283] on div "Delete" at bounding box center [1143, 292] width 102 height 19
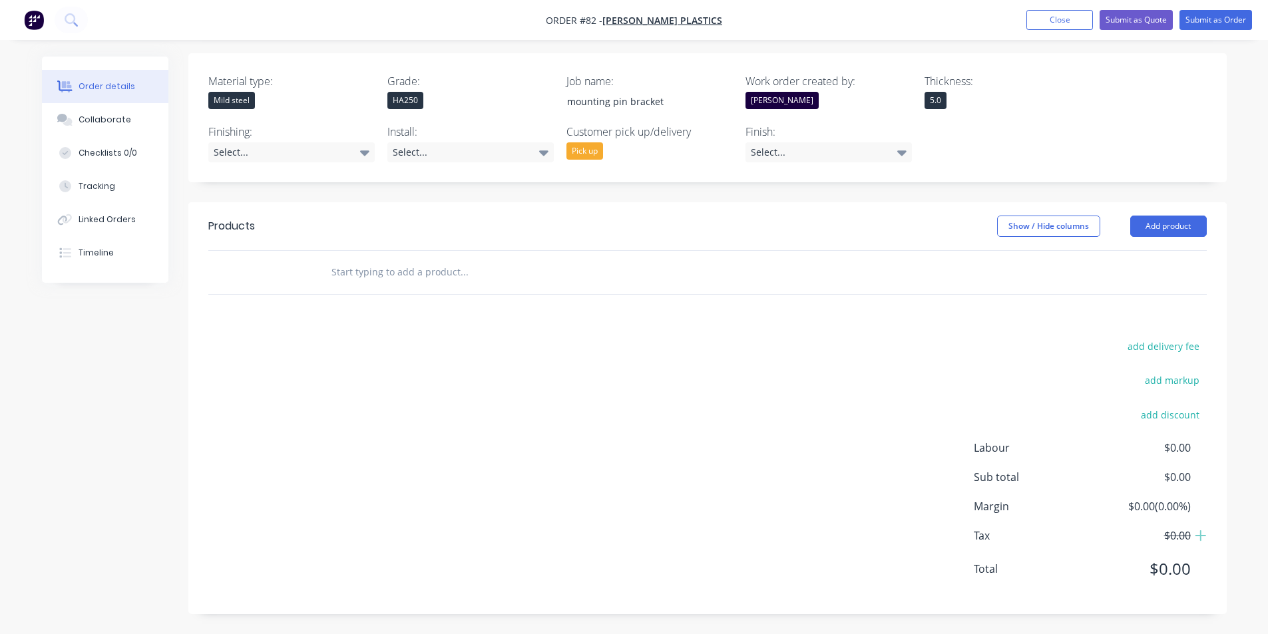
scroll to position [319, 0]
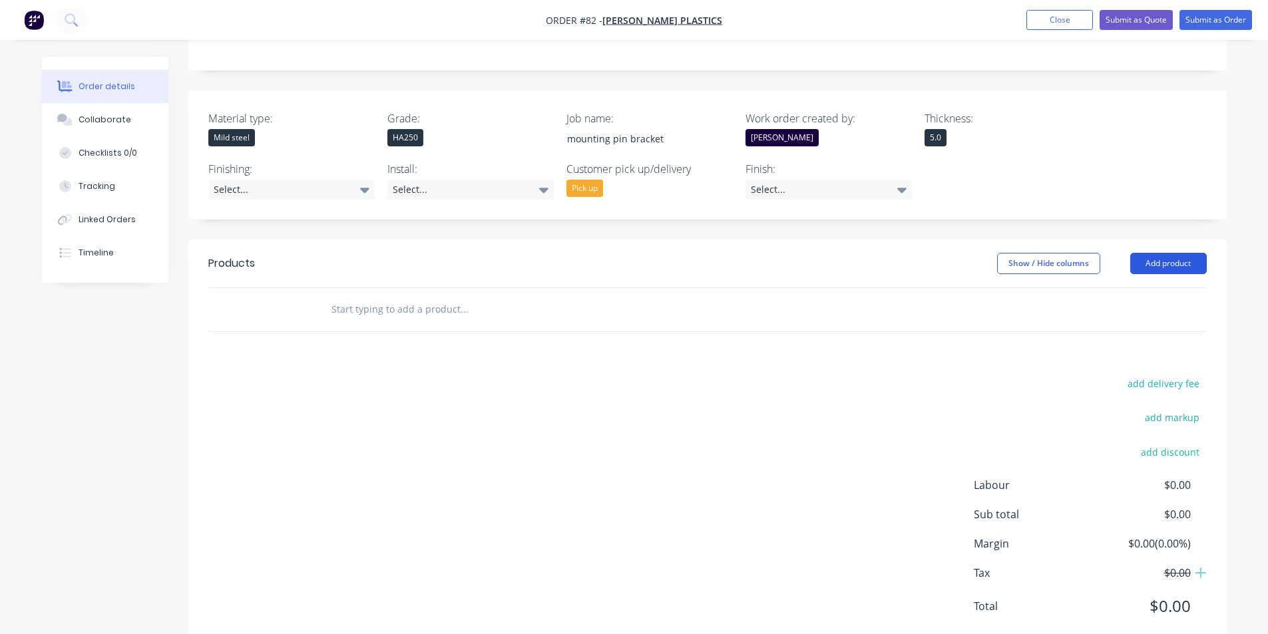
click at [1155, 253] on button "Add product" at bounding box center [1168, 263] width 77 height 21
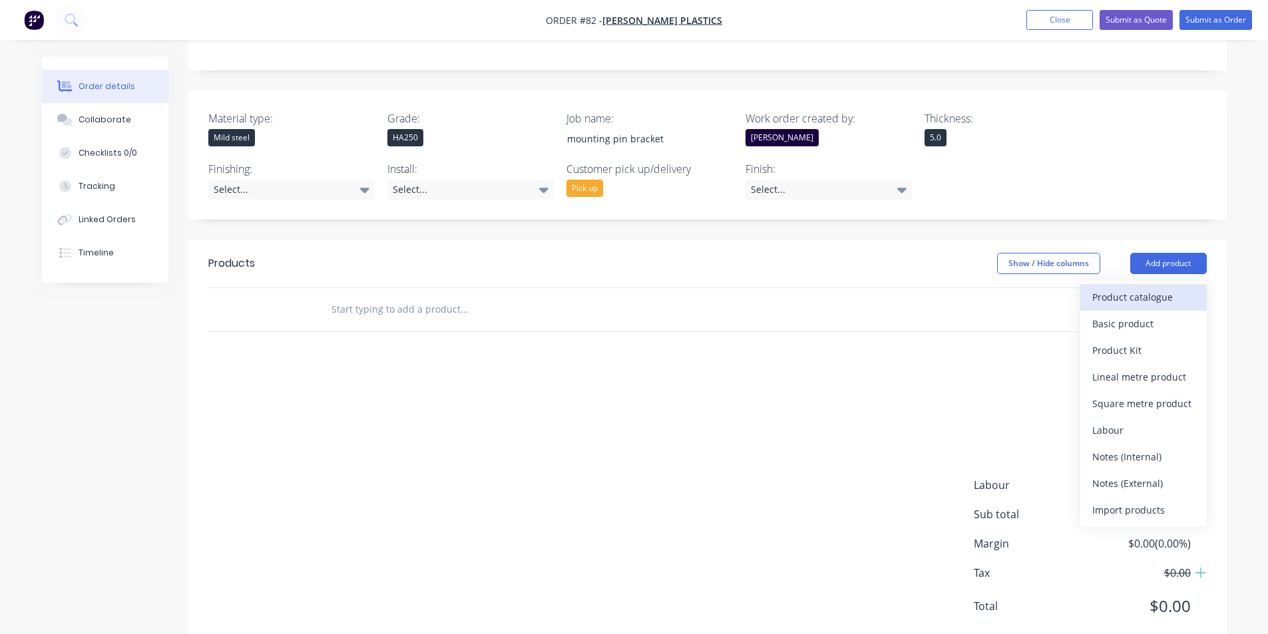
click at [1139, 287] on div "Product catalogue" at bounding box center [1143, 296] width 102 height 19
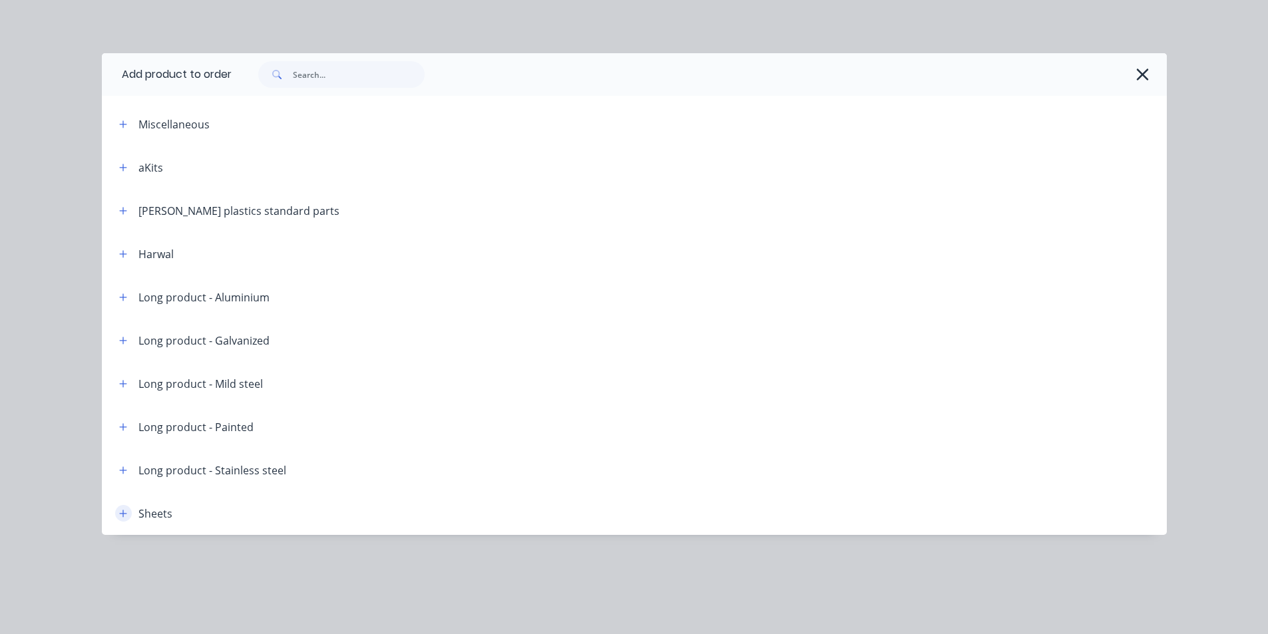
click at [126, 514] on icon "button" at bounding box center [122, 513] width 7 height 7
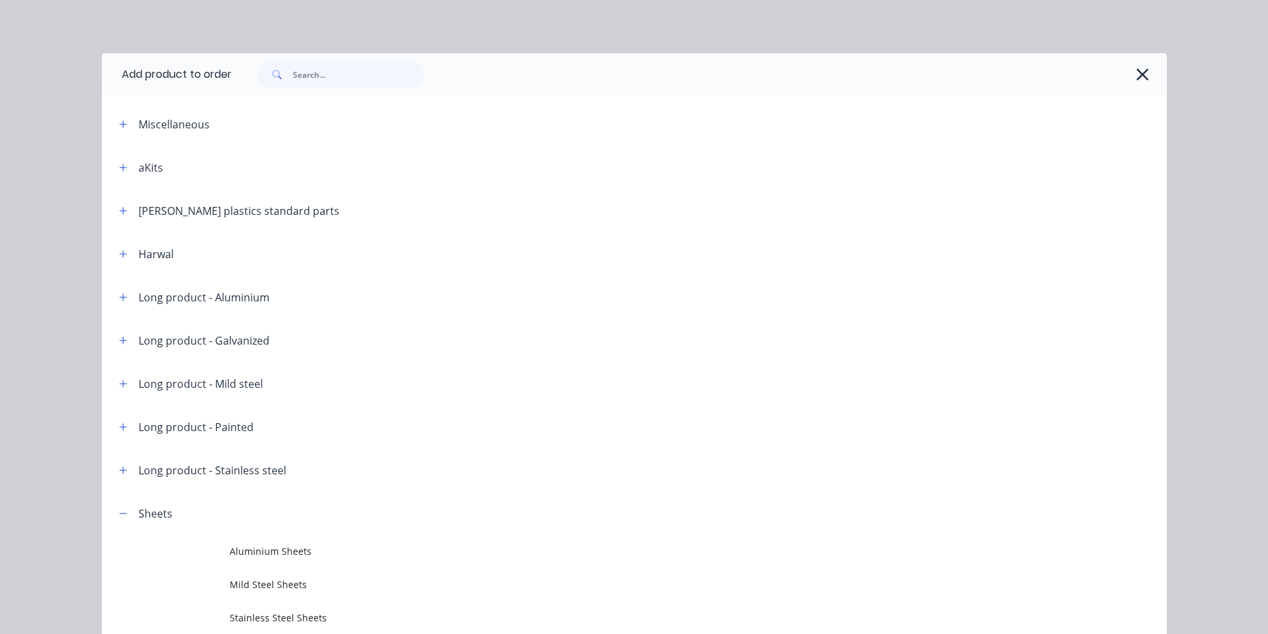
scroll to position [59, 0]
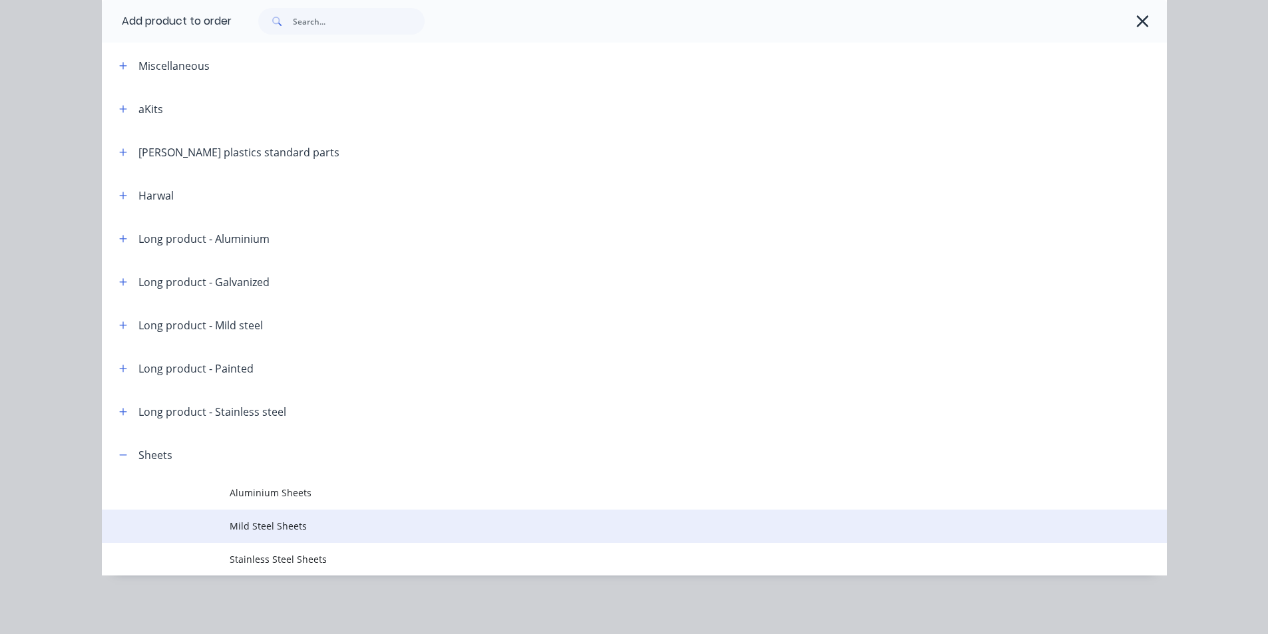
click at [256, 529] on span "Mild Steel Sheets" at bounding box center [604, 526] width 749 height 14
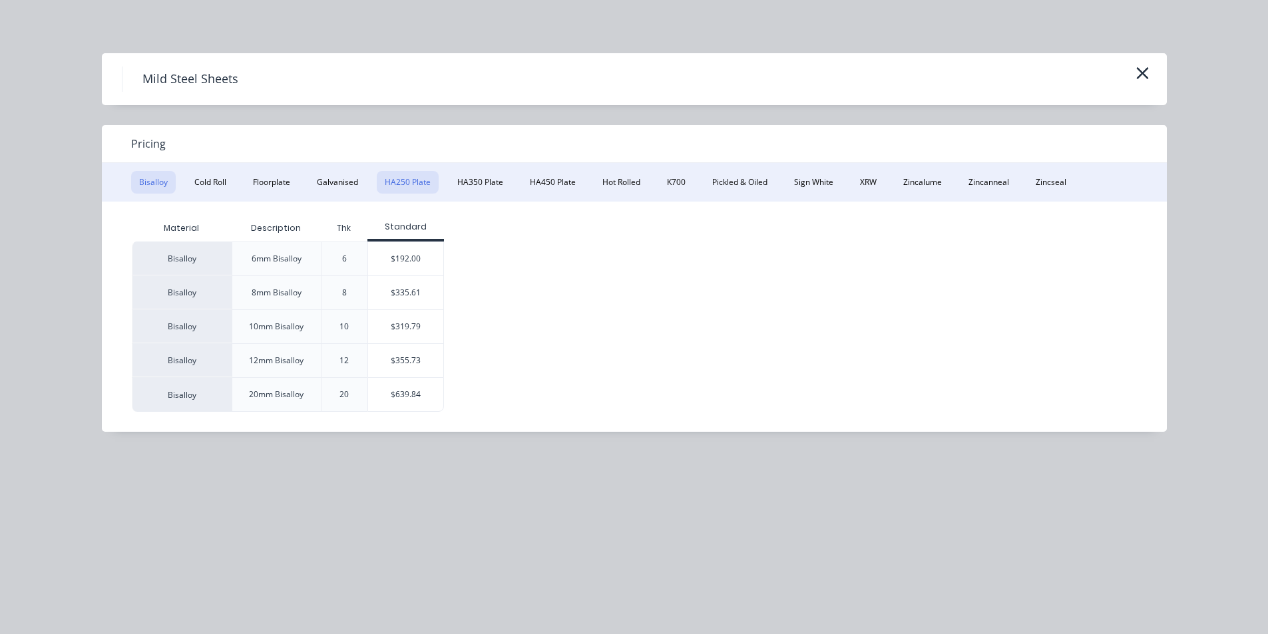
click at [401, 182] on button "HA250 Plate" at bounding box center [408, 182] width 62 height 23
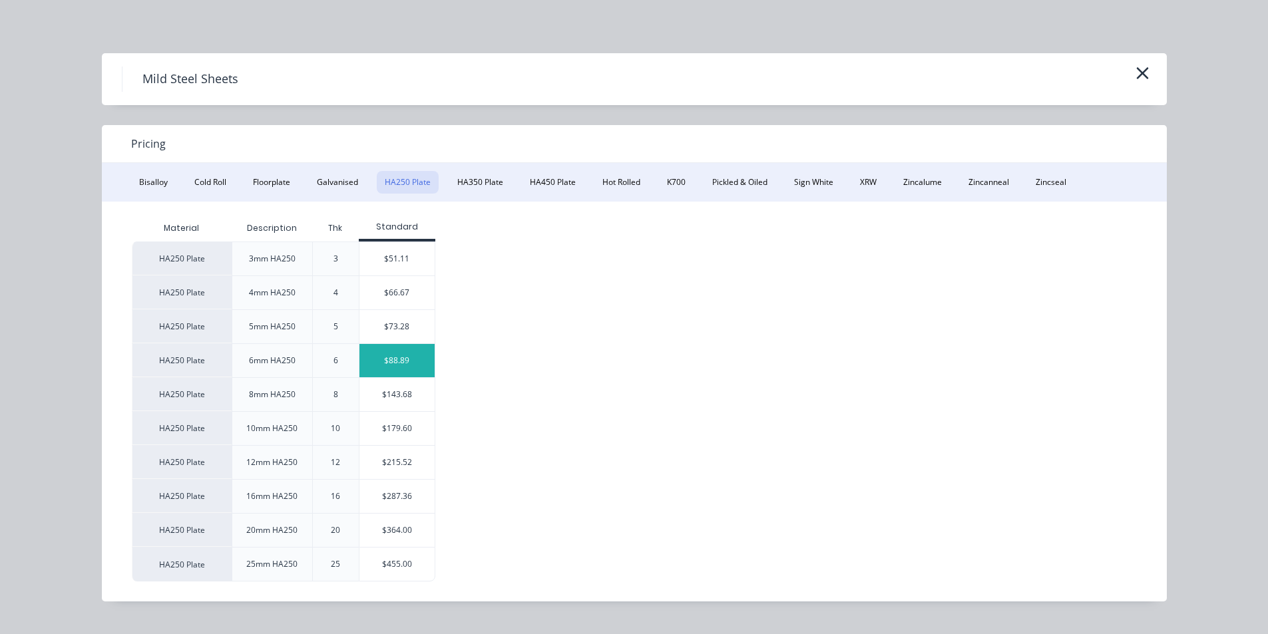
click at [400, 358] on div "$88.89" at bounding box center [396, 360] width 75 height 33
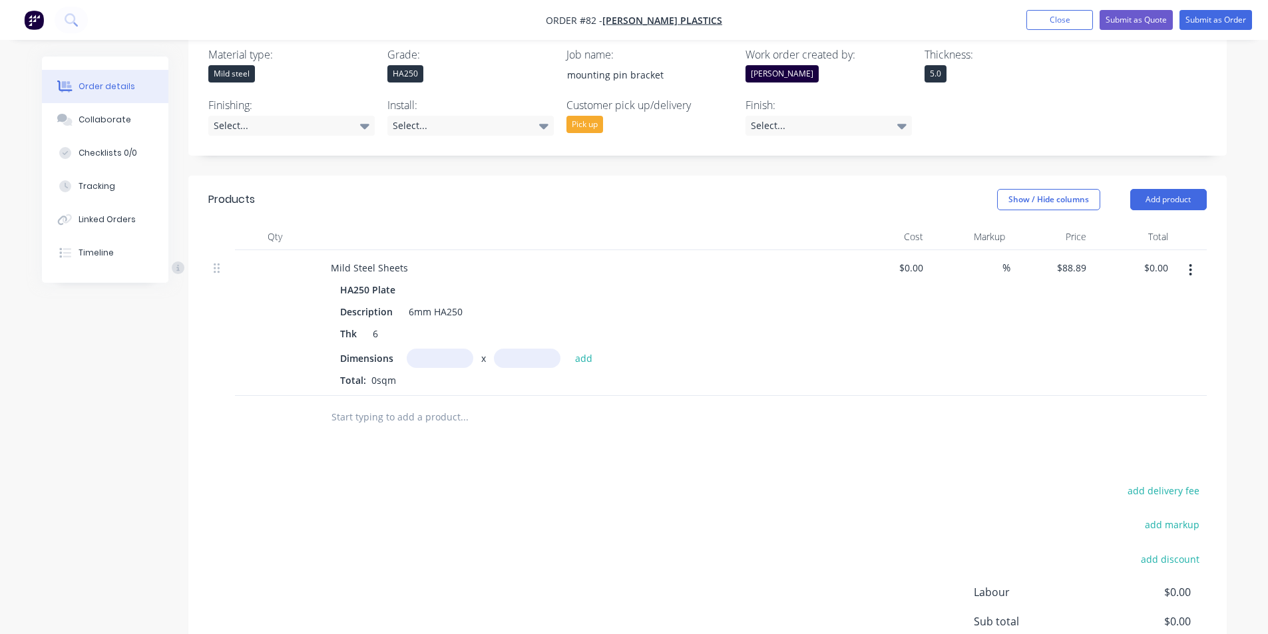
scroll to position [386, 0]
click at [922, 256] on input at bounding box center [920, 265] width 15 height 19
type input "$10.18"
click at [912, 269] on div "$10.18 10.18" at bounding box center [888, 321] width 82 height 146
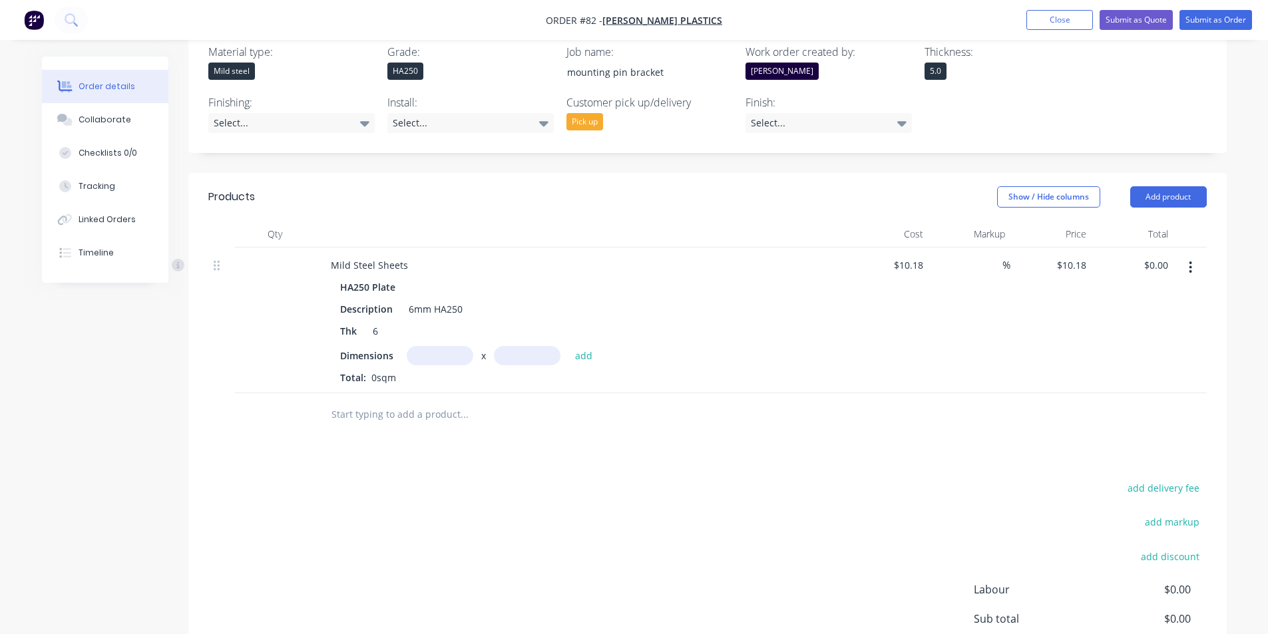
click at [294, 248] on div at bounding box center [275, 321] width 80 height 146
click at [295, 248] on div at bounding box center [275, 321] width 80 height 146
click at [245, 248] on div at bounding box center [275, 321] width 80 height 146
click at [271, 221] on div "Qty" at bounding box center [275, 234] width 80 height 27
click at [214, 260] on icon at bounding box center [217, 266] width 6 height 12
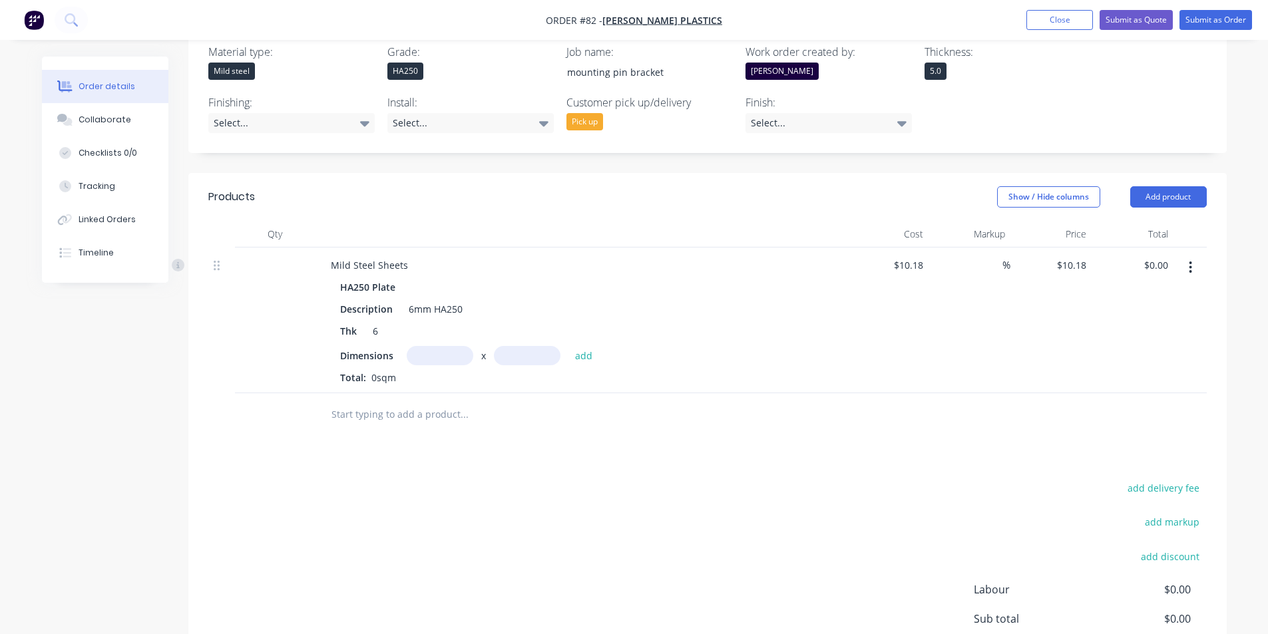
click at [1196, 256] on button "button" at bounding box center [1190, 268] width 31 height 24
click at [780, 277] on div "HA250 Plate" at bounding box center [581, 286] width 482 height 19
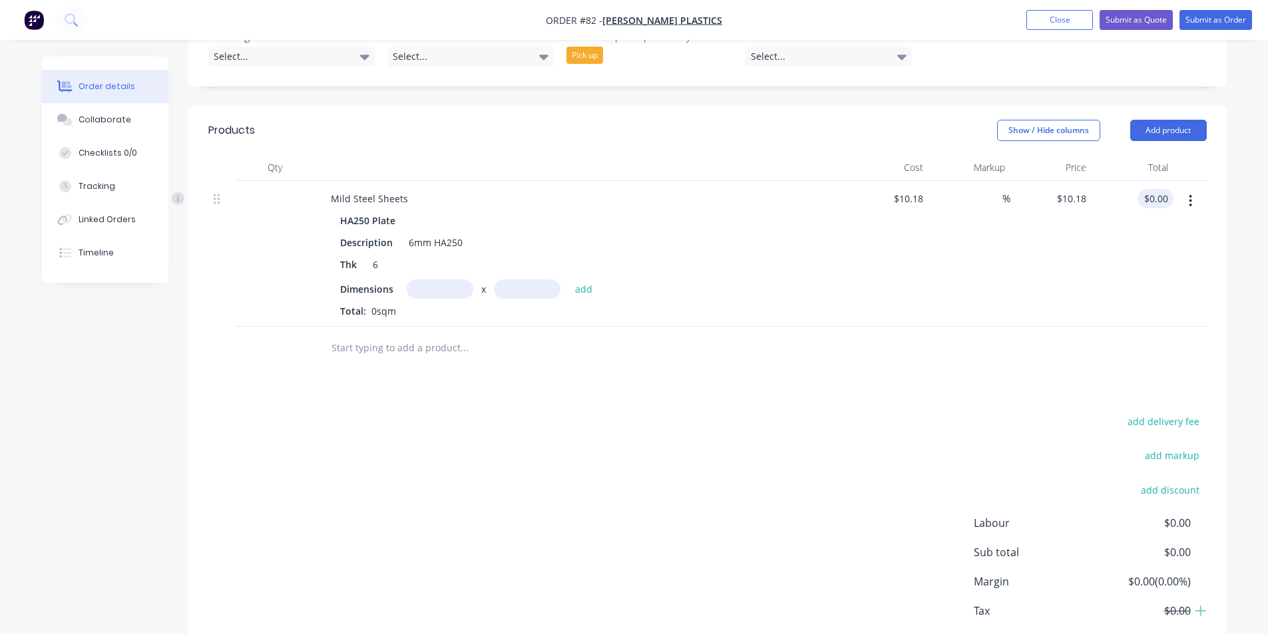
type input "0.00"
click at [1160, 189] on input "0.00" at bounding box center [1158, 198] width 31 height 19
type input "-100"
type input "$0.00"
click at [1003, 191] on span "%" at bounding box center [1006, 198] width 8 height 15
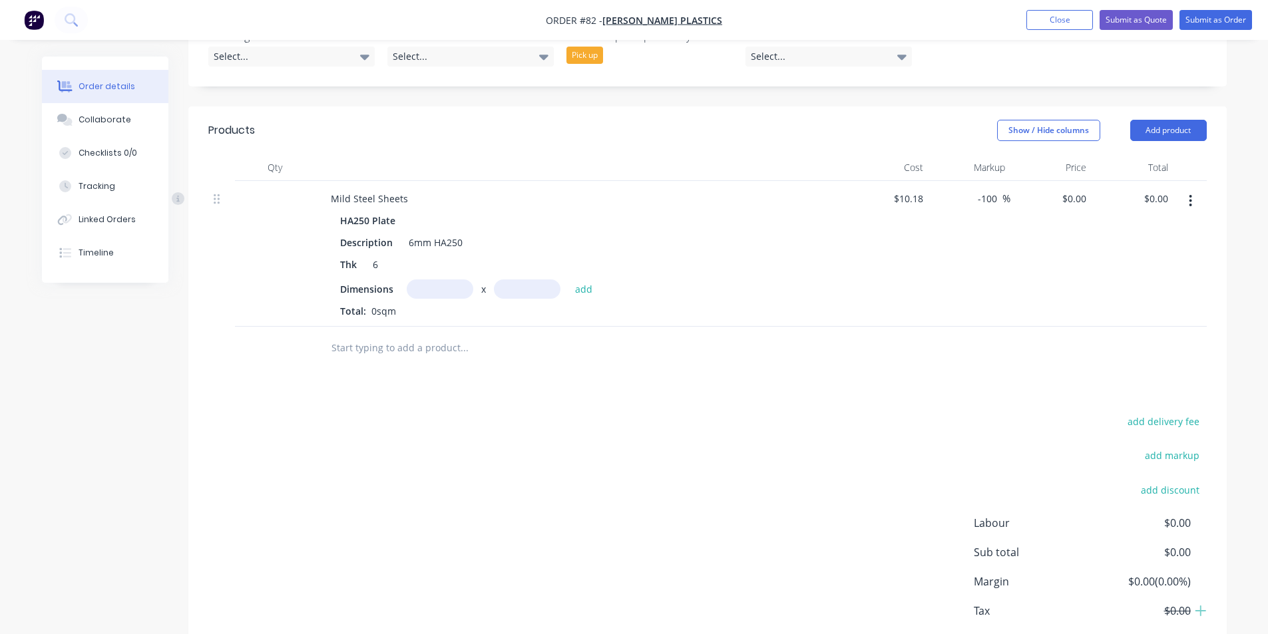
click at [1024, 200] on div "$0.00 $0.00" at bounding box center [1051, 254] width 82 height 146
click at [1165, 189] on input "0.00" at bounding box center [1160, 198] width 25 height 19
type input "10.18"
click at [1154, 218] on div "10.18 10.18" at bounding box center [1132, 254] width 82 height 146
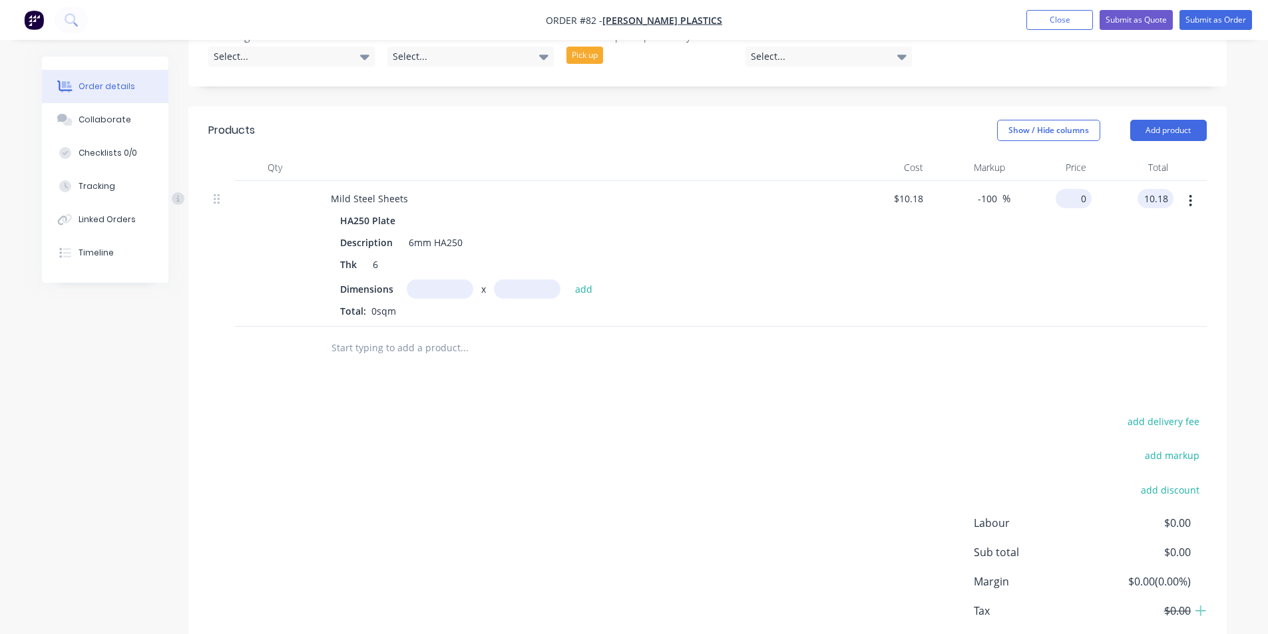
click at [1083, 189] on input "0" at bounding box center [1076, 198] width 31 height 19
type input "10.18"
type input "$10.18"
click at [1086, 217] on div "$10.18 $10.18" at bounding box center [1051, 254] width 82 height 146
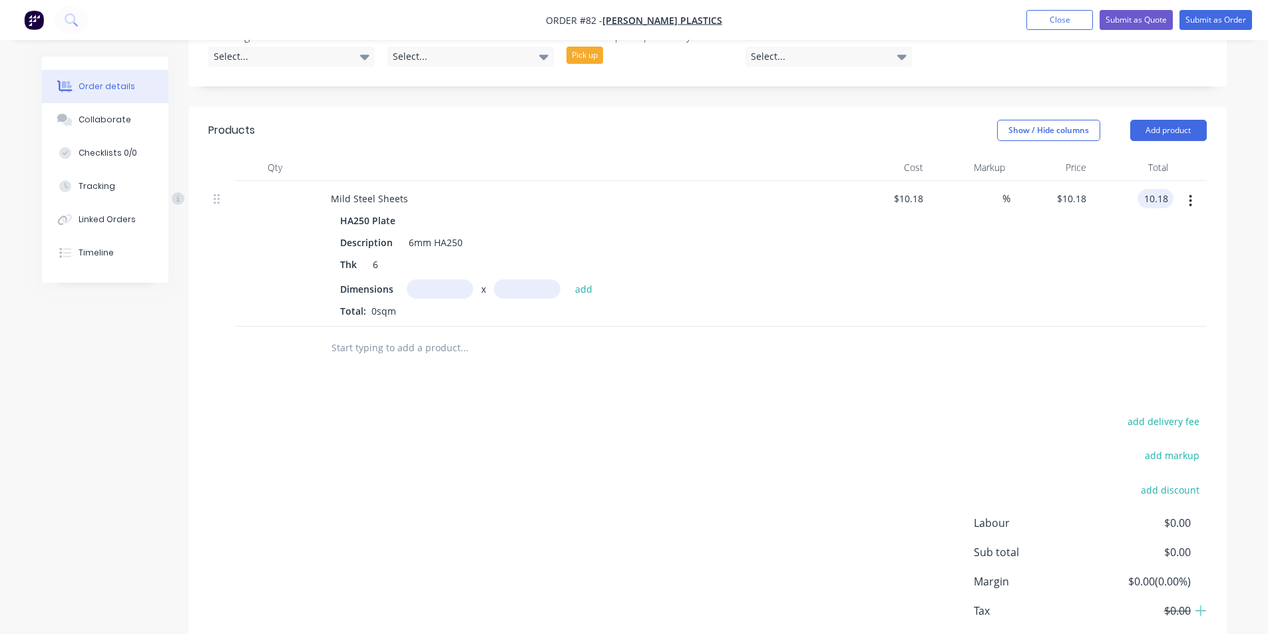
click at [1189, 194] on icon "button" at bounding box center [1190, 201] width 3 height 15
click at [1147, 306] on div "Delete" at bounding box center [1143, 315] width 102 height 19
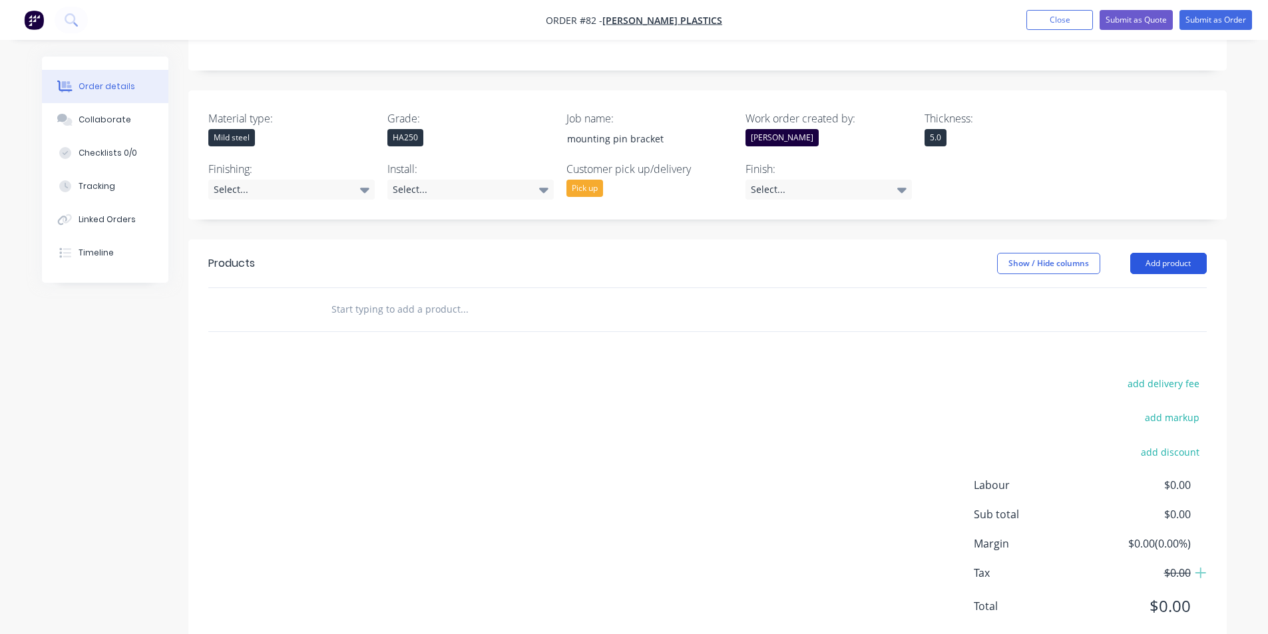
click at [1165, 253] on button "Add product" at bounding box center [1168, 263] width 77 height 21
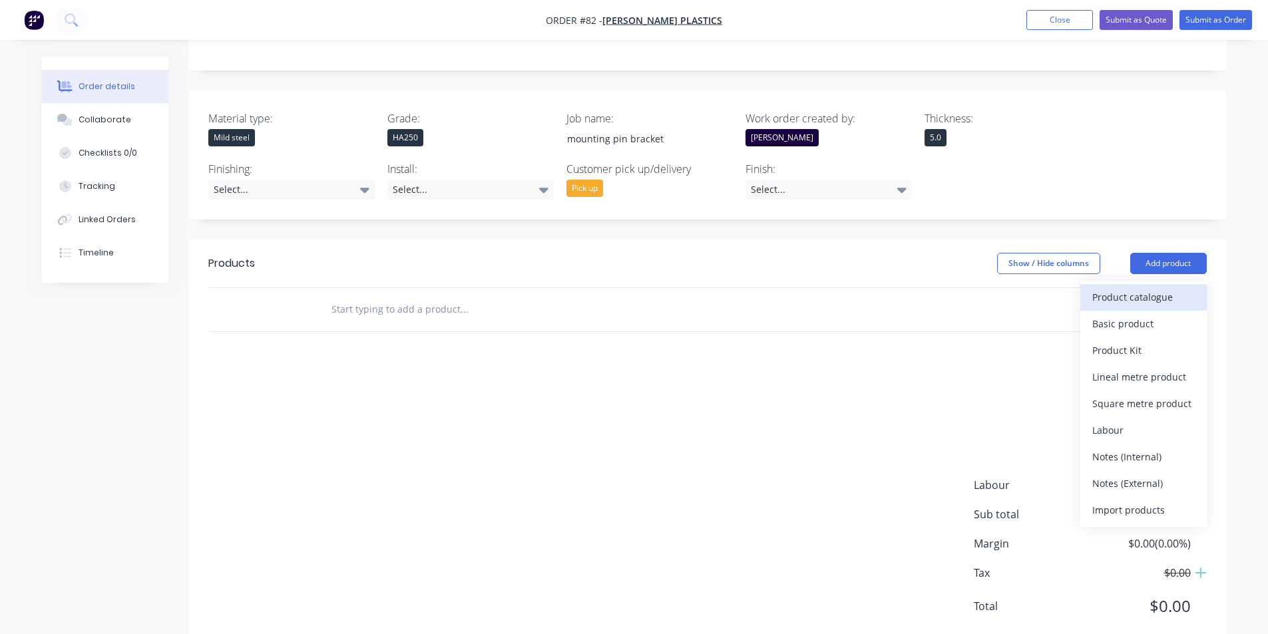
click at [1137, 287] on div "Product catalogue" at bounding box center [1143, 296] width 102 height 19
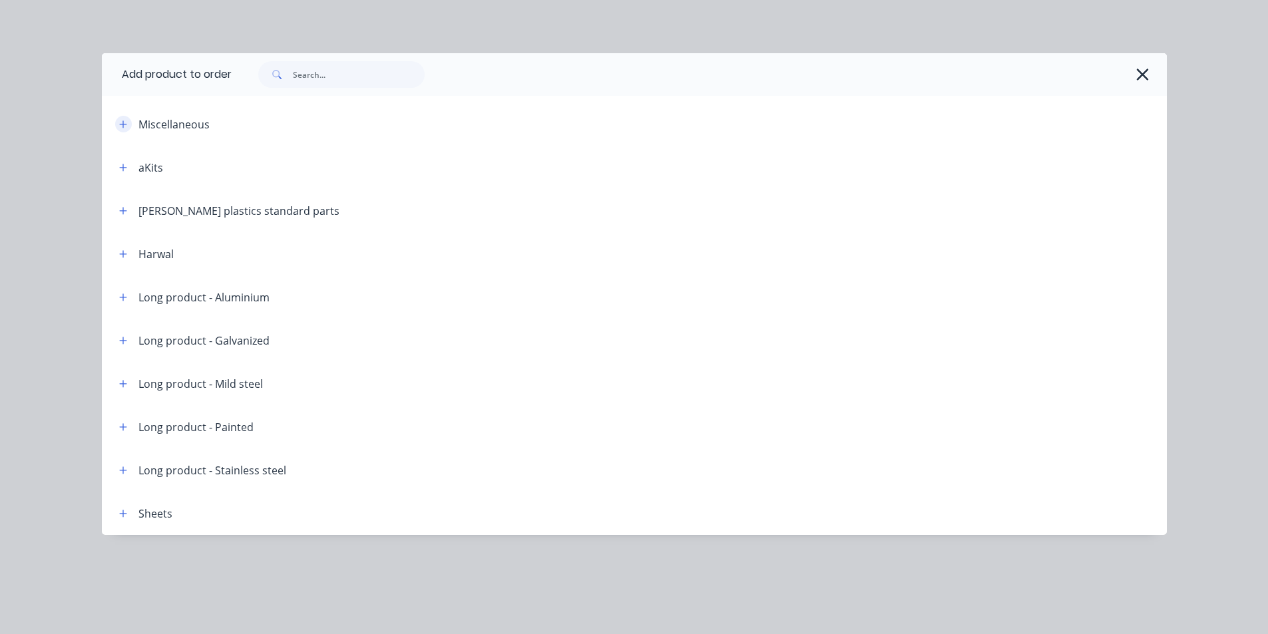
click at [127, 123] on icon "button" at bounding box center [123, 124] width 8 height 9
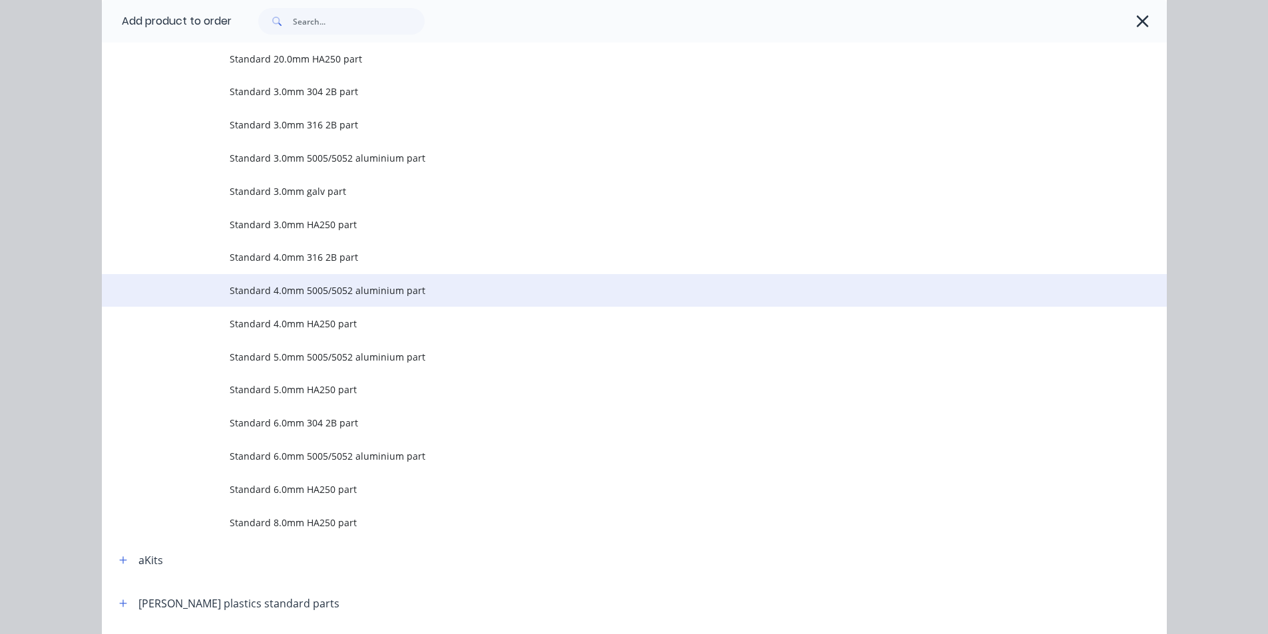
scroll to position [1131, 0]
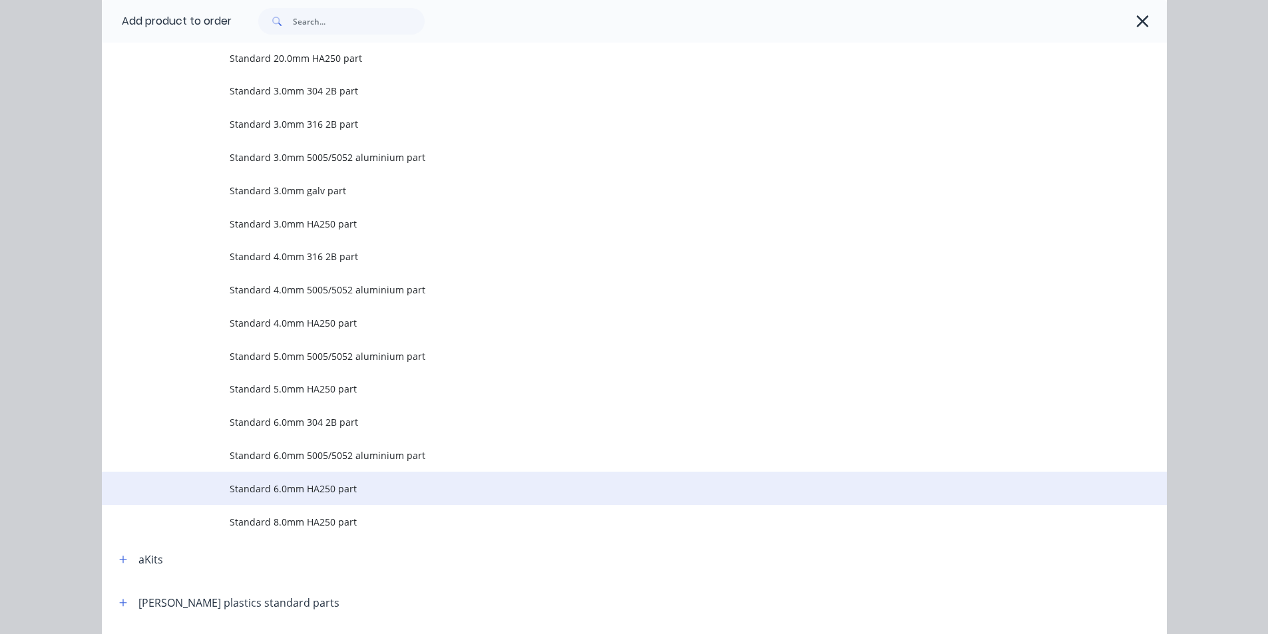
click at [276, 480] on td "Standard 6.0mm HA250 part" at bounding box center [698, 488] width 937 height 33
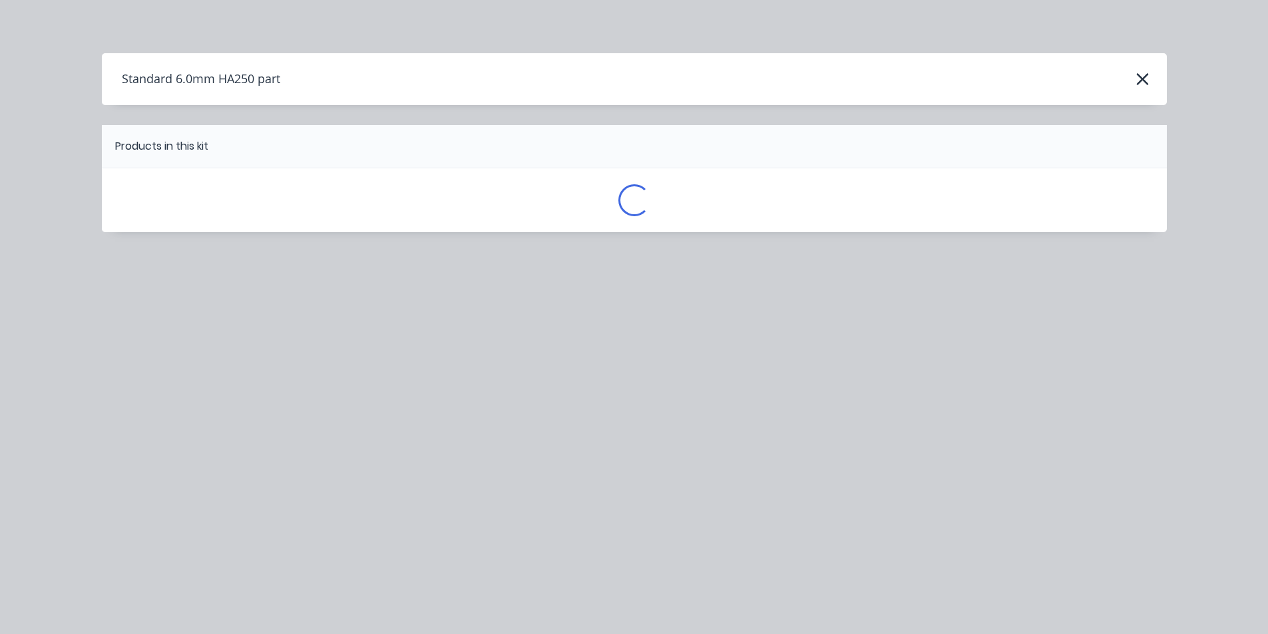
scroll to position [0, 0]
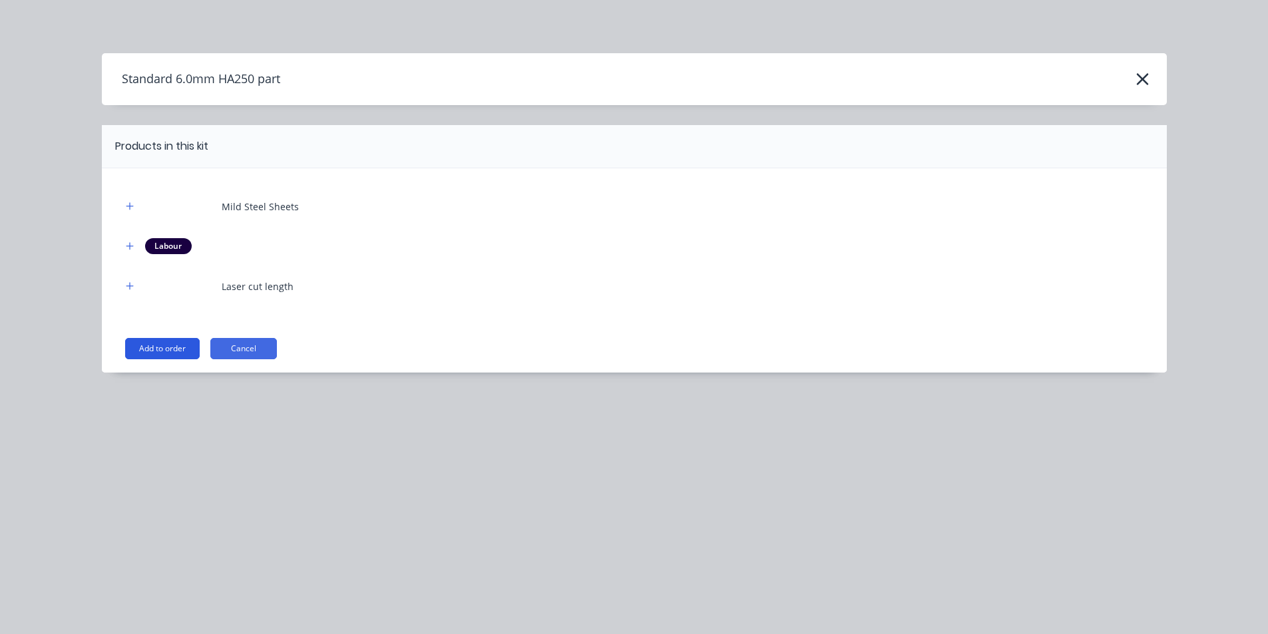
click at [179, 345] on button "Add to order" at bounding box center [162, 348] width 75 height 21
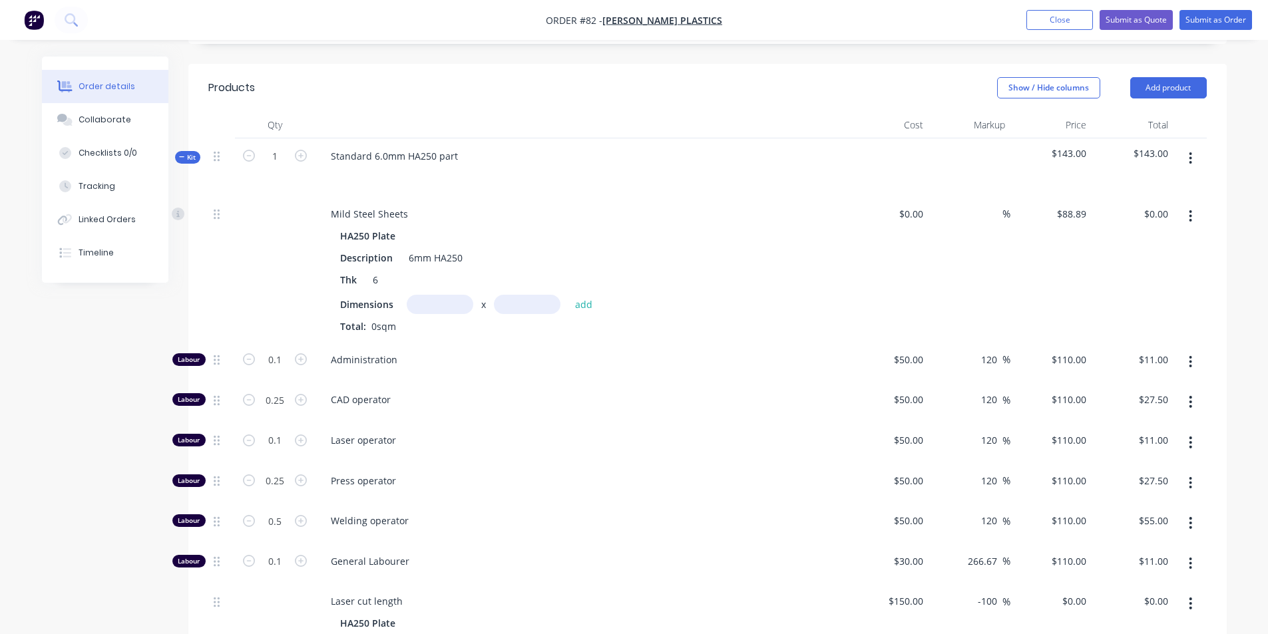
scroll to position [519, 0]
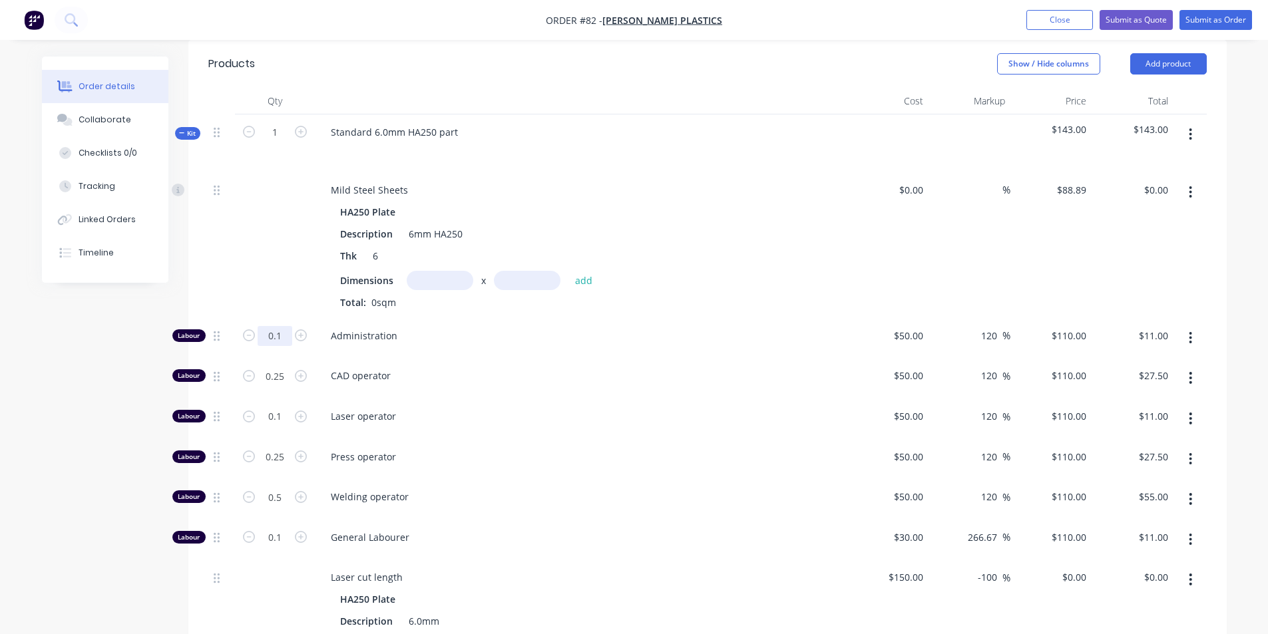
click at [289, 326] on input "0.1" at bounding box center [275, 336] width 35 height 20
type input "0"
click at [422, 329] on span "Administration" at bounding box center [586, 336] width 511 height 14
type input "$0.00"
click at [284, 340] on input "0.25" at bounding box center [275, 336] width 35 height 20
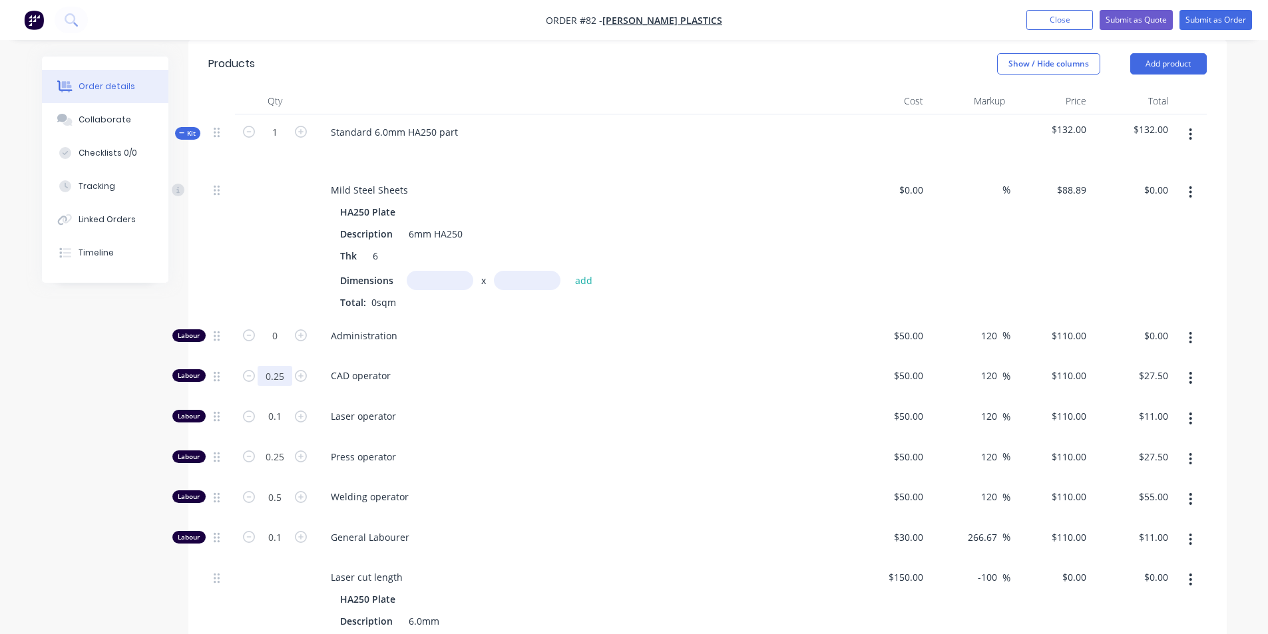
click at [284, 340] on input "0.25" at bounding box center [275, 336] width 35 height 20
type input "0"
type input "$0.00"
click at [256, 405] on form "0.1" at bounding box center [274, 415] width 69 height 20
click at [281, 346] on input "0.1" at bounding box center [275, 336] width 35 height 20
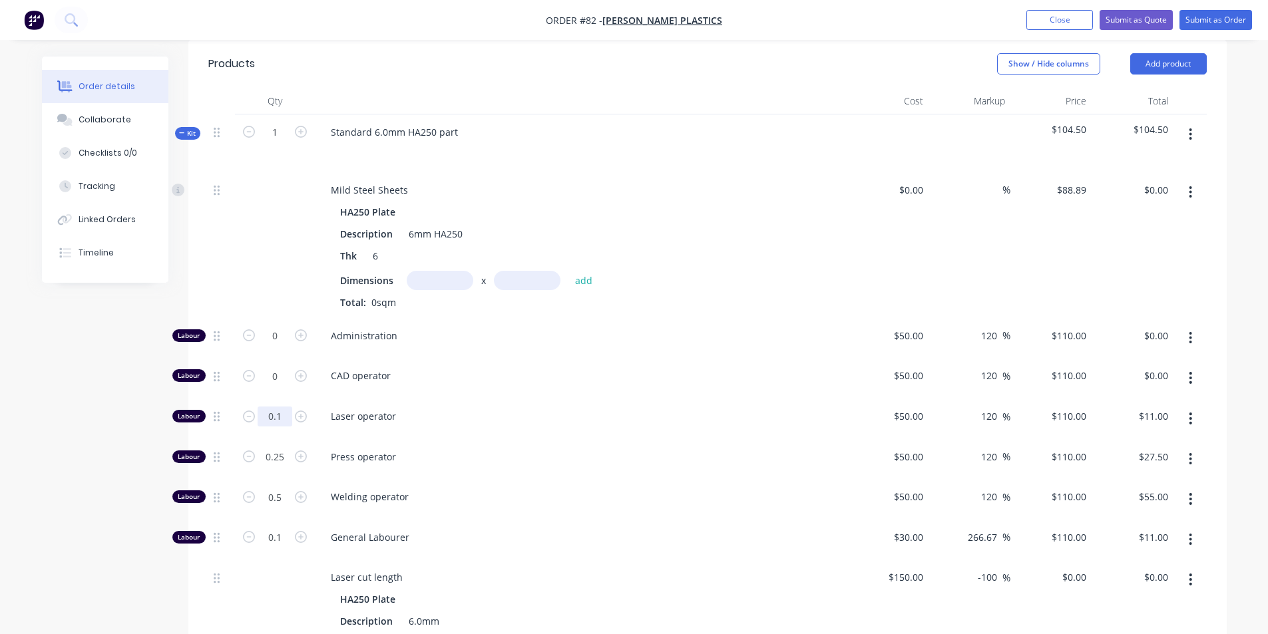
click at [281, 346] on input "0.1" at bounding box center [275, 336] width 35 height 20
type input "0"
type input "$0.00"
click at [280, 346] on input "0.25" at bounding box center [275, 336] width 35 height 20
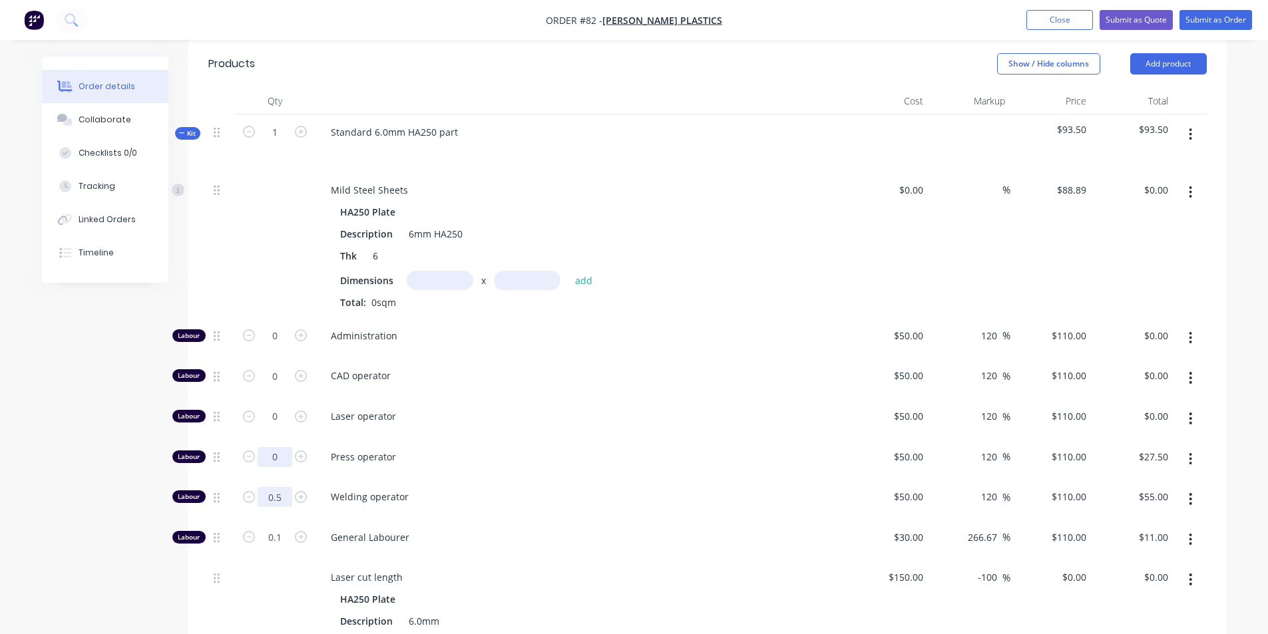
type input "0"
type input "$0.00"
click at [279, 346] on input "0.5" at bounding box center [275, 336] width 35 height 20
type input "0"
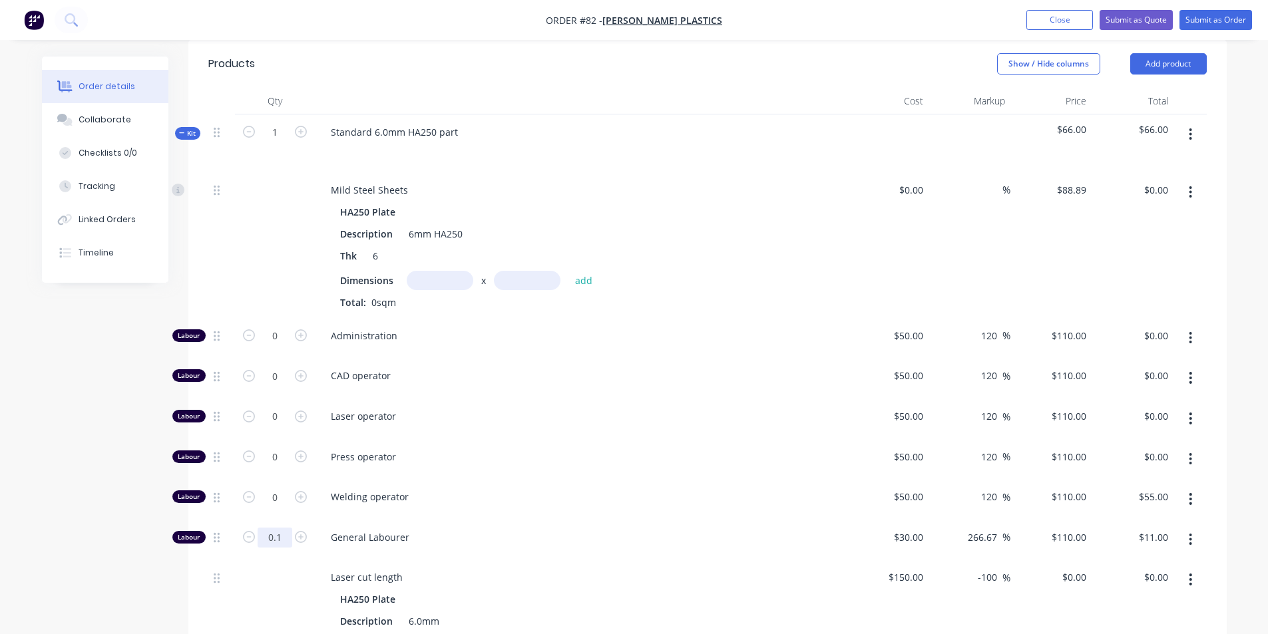
type input "$0.00"
click at [283, 346] on input "0.1" at bounding box center [275, 336] width 35 height 20
type input "0"
type input "$0.00"
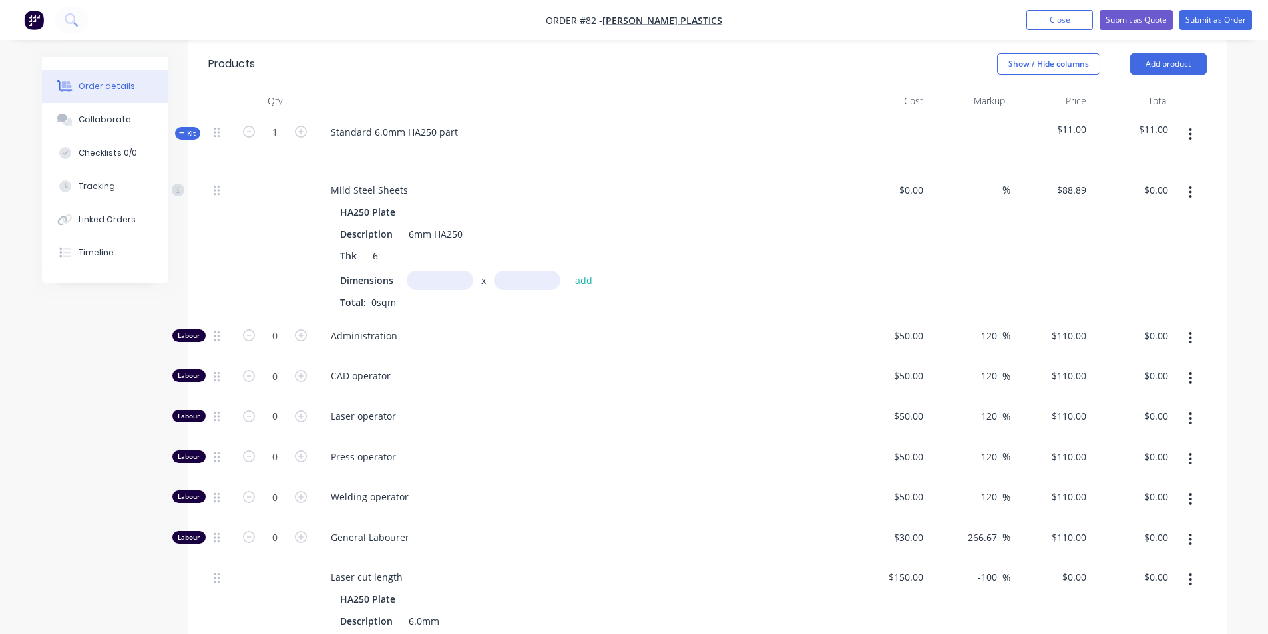
click at [466, 399] on div "Laser operator" at bounding box center [581, 419] width 532 height 41
click at [428, 271] on input "text" at bounding box center [440, 280] width 67 height 19
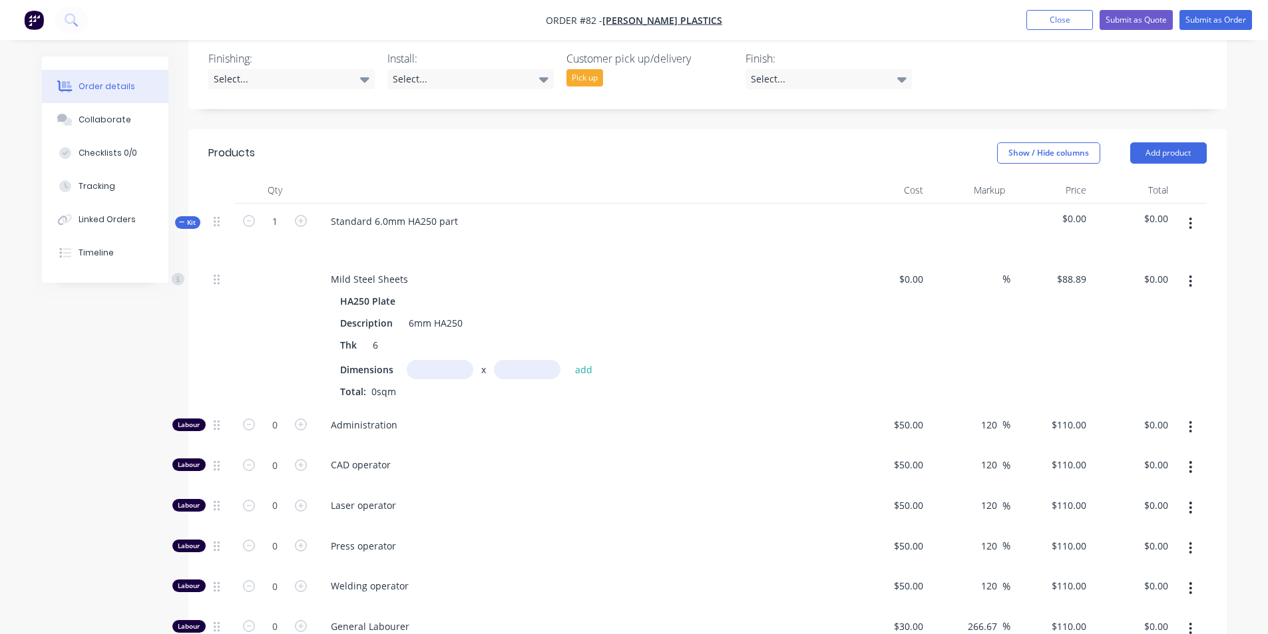
scroll to position [453, 0]
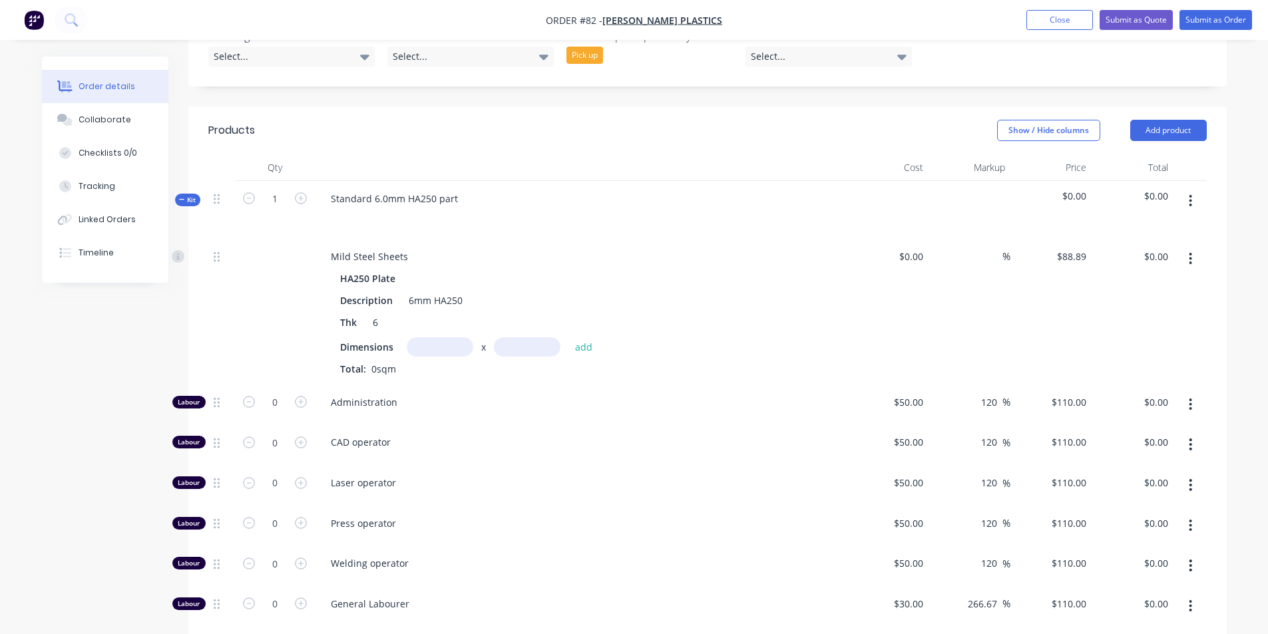
click at [443, 337] on input "text" at bounding box center [440, 346] width 67 height 19
click at [536, 337] on input "text" at bounding box center [527, 346] width 67 height 19
click at [463, 337] on input "0.75m" at bounding box center [440, 346] width 67 height 19
type input "0.075m"
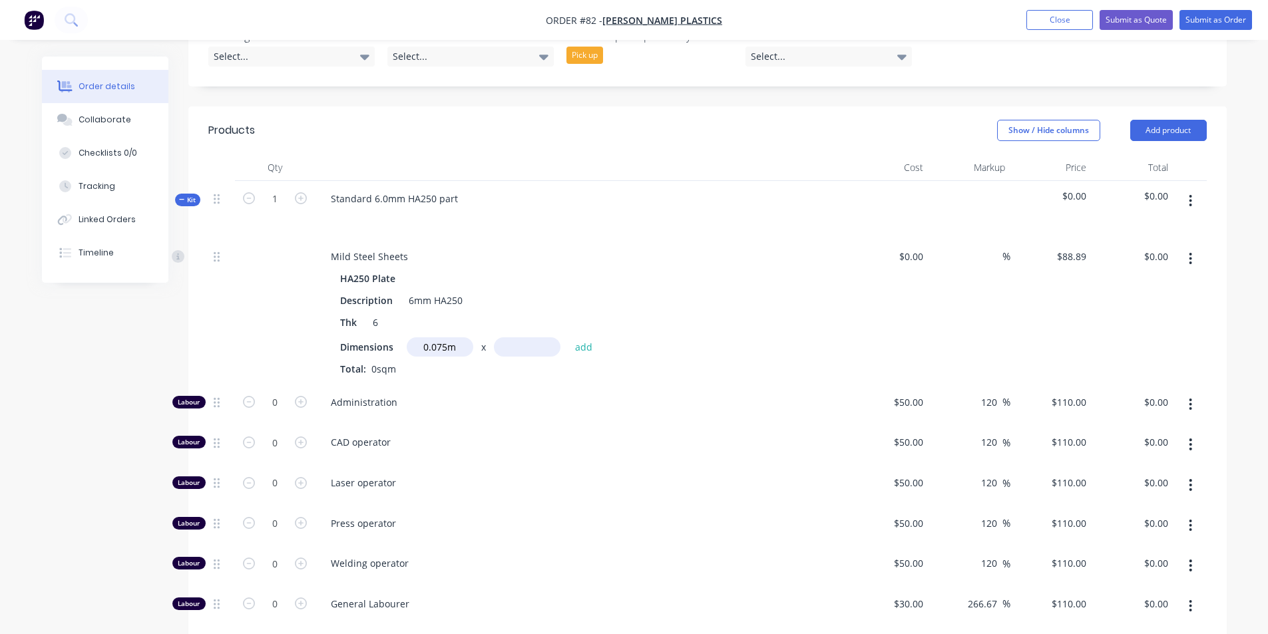
click at [514, 337] on input "text" at bounding box center [527, 346] width 67 height 19
type input "0.1m"
click at [579, 338] on button "add" at bounding box center [583, 347] width 31 height 18
type input "$0.67"
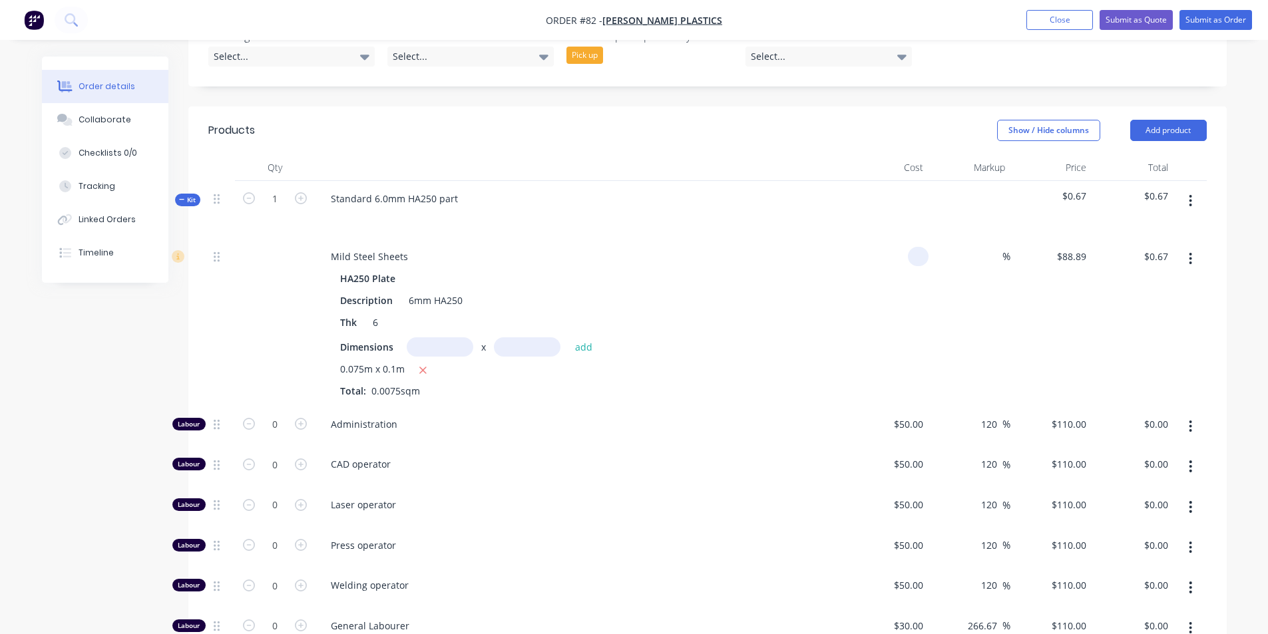
click at [923, 247] on input at bounding box center [920, 256] width 15 height 19
type input "$3.68"
type input "$0.03"
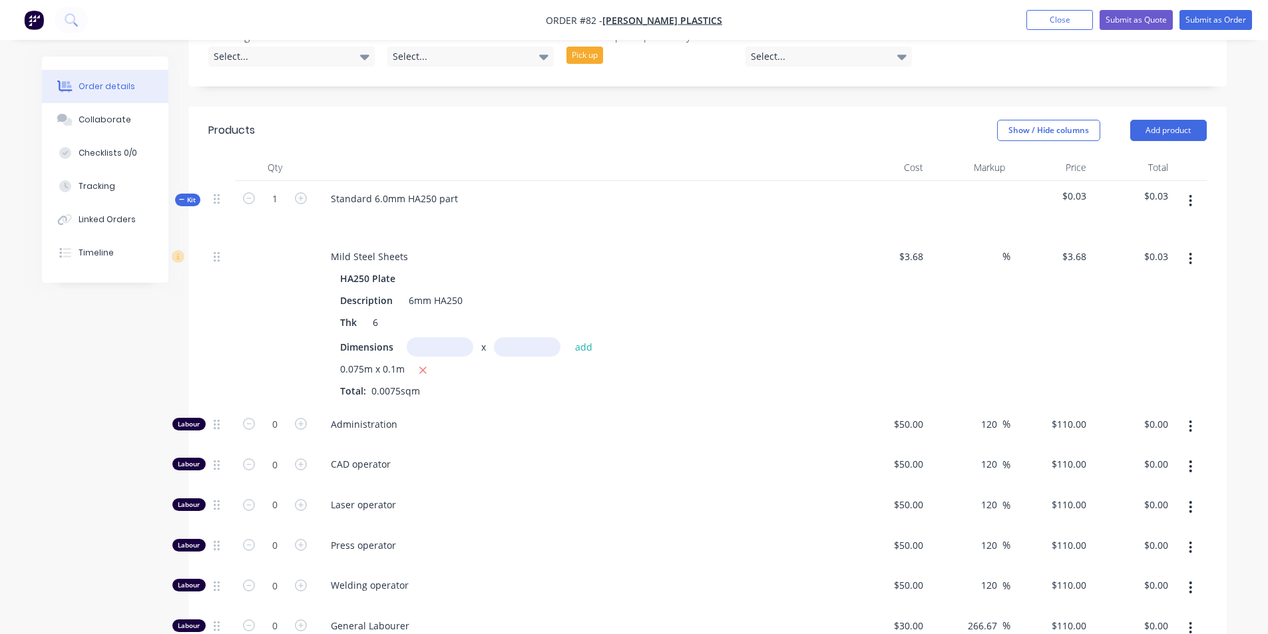
click at [923, 264] on div "$3.68 $3.68" at bounding box center [888, 323] width 82 height 168
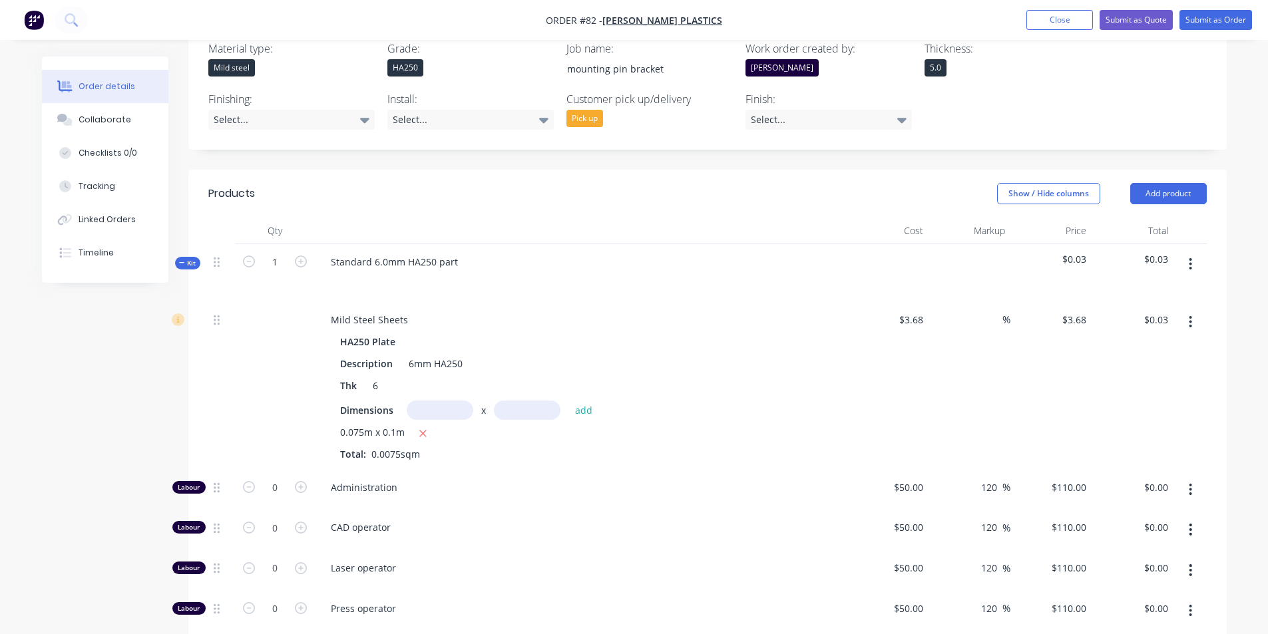
scroll to position [364, 0]
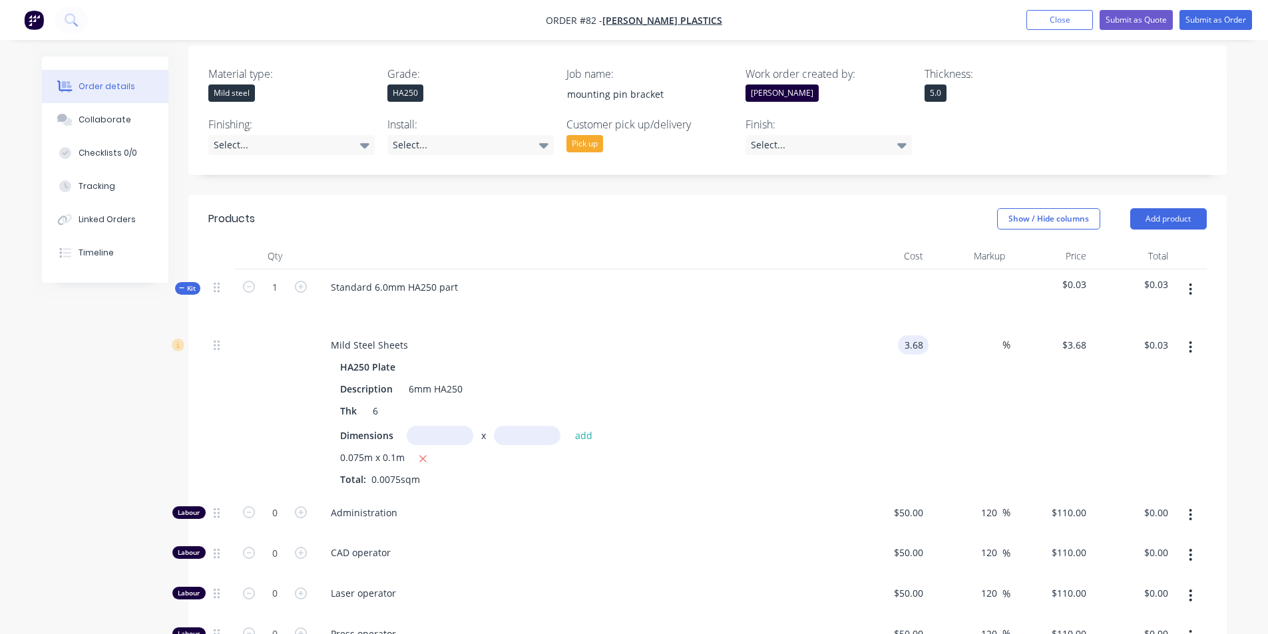
type input "$3.68"
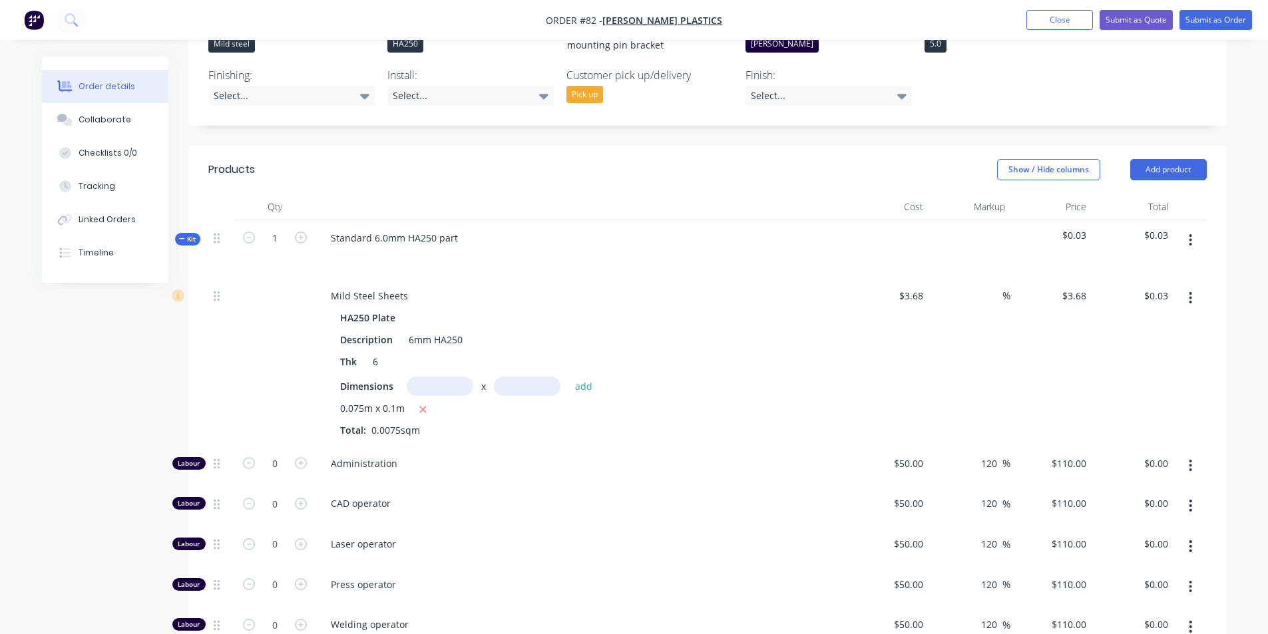
type input "z"
click at [419, 404] on icon "button" at bounding box center [423, 410] width 9 height 12
type input "$0.00"
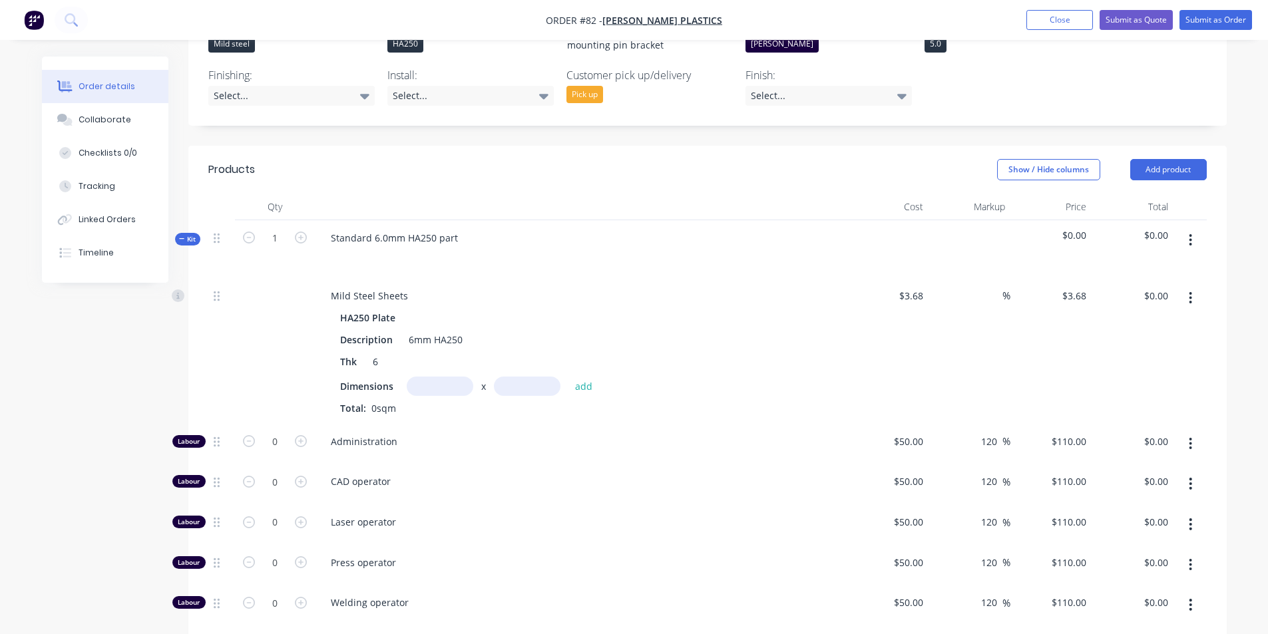
click at [435, 377] on input "text" at bounding box center [440, 386] width 67 height 19
type input "0.075m"
click at [504, 377] on input "text" at bounding box center [527, 386] width 67 height 19
type input "0.1m"
click at [583, 377] on button "add" at bounding box center [583, 386] width 31 height 18
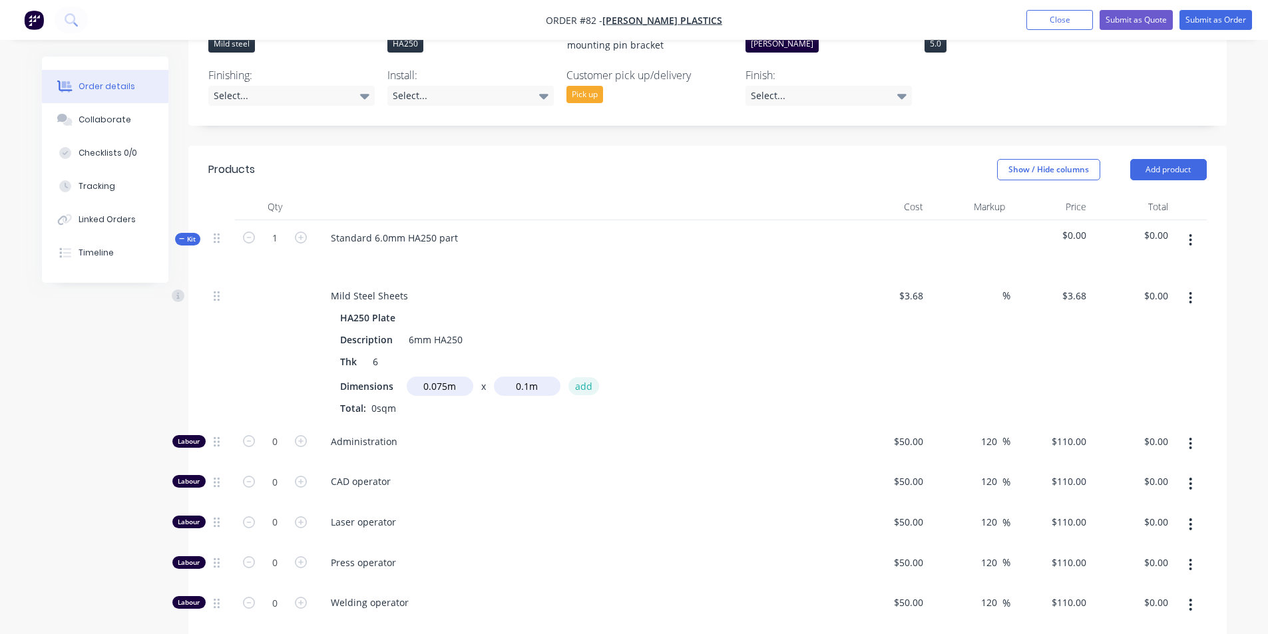
type input "$0.03"
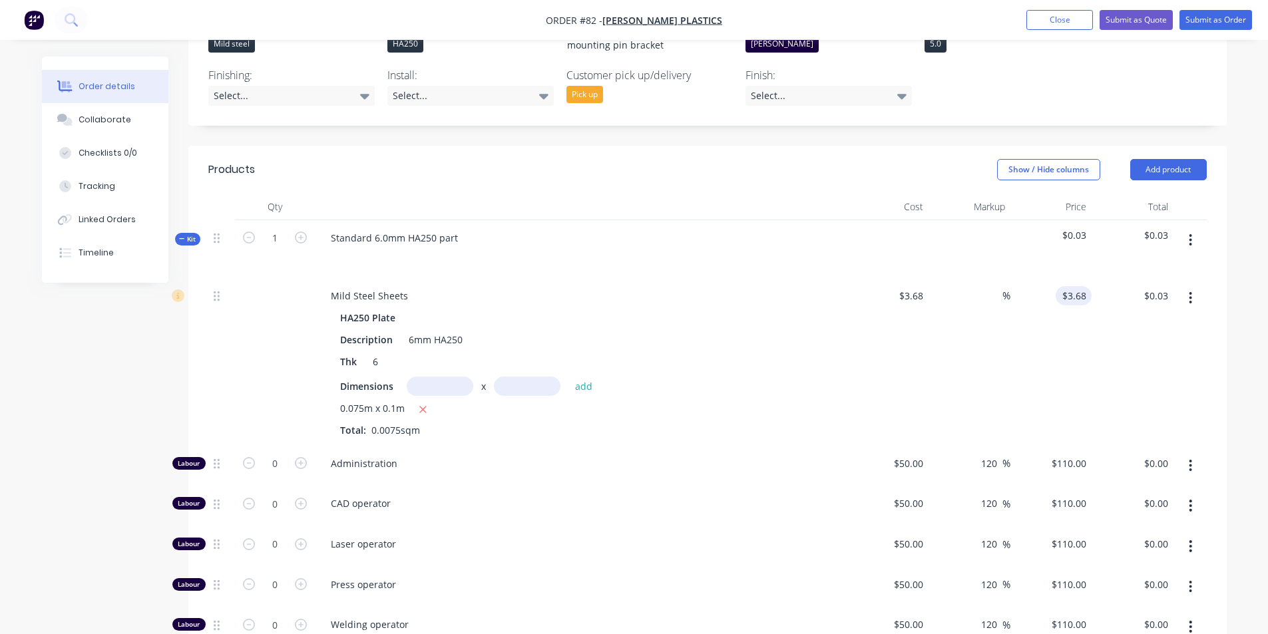
type input "3.68"
click at [1081, 286] on input "3.68" at bounding box center [1076, 295] width 31 height 19
click at [1052, 319] on div at bounding box center [1051, 362] width 82 height 168
type input "-100"
type input "$0.00"
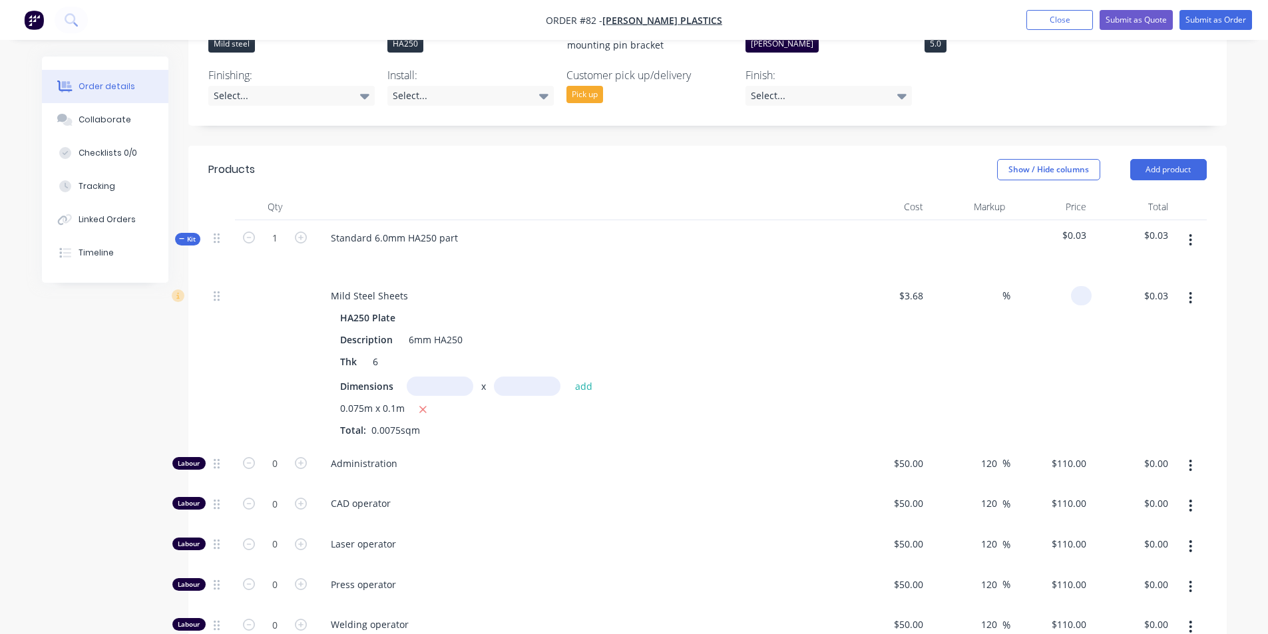
type input "$0.00"
type input "3.68"
click at [915, 286] on input "3.68" at bounding box center [913, 295] width 31 height 19
click at [920, 286] on input "3.68" at bounding box center [915, 295] width 25 height 19
type input "$0.00"
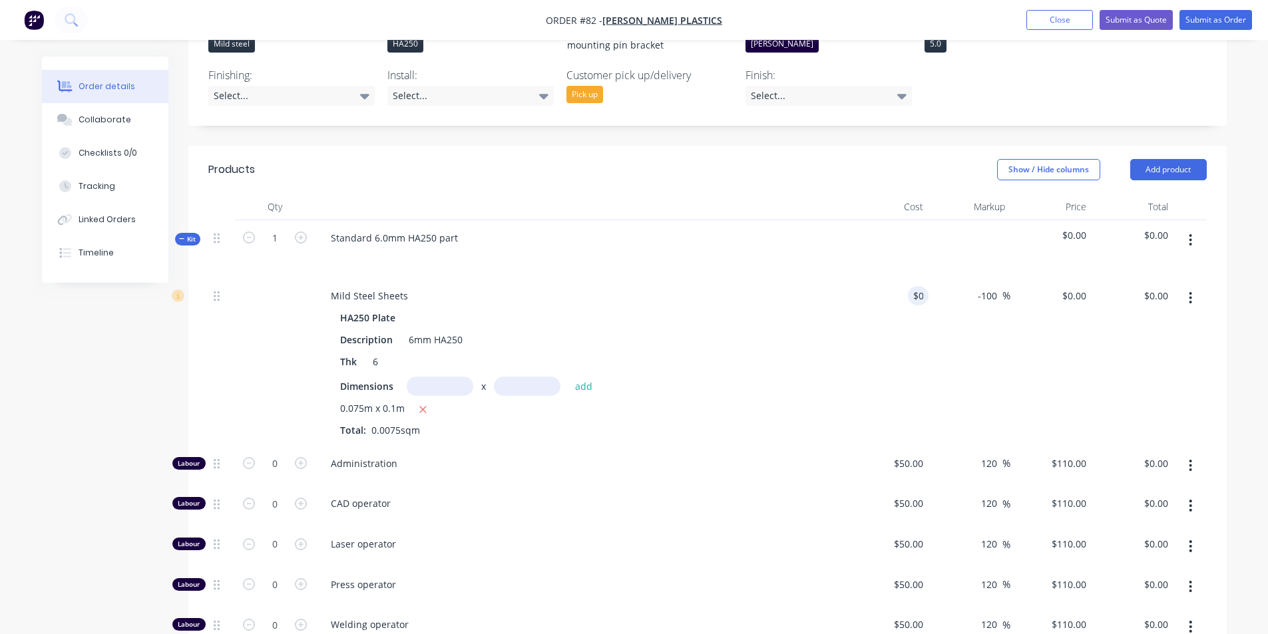
click at [919, 348] on div "$0.00" at bounding box center [888, 362] width 82 height 168
click at [423, 406] on icon "button" at bounding box center [423, 409] width 7 height 7
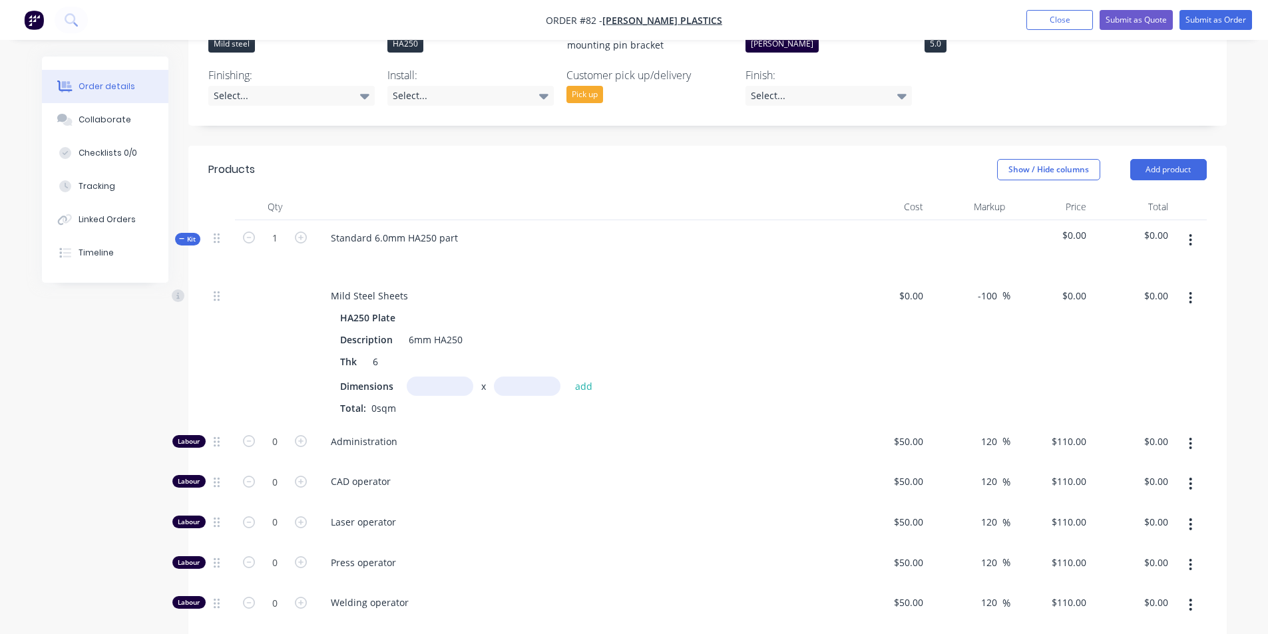
click at [433, 377] on input "text" at bounding box center [440, 386] width 67 height 19
type input "0.075m"
click at [540, 377] on input "text" at bounding box center [527, 386] width 67 height 19
type input "0.1m"
click at [576, 377] on button "add" at bounding box center [583, 386] width 31 height 18
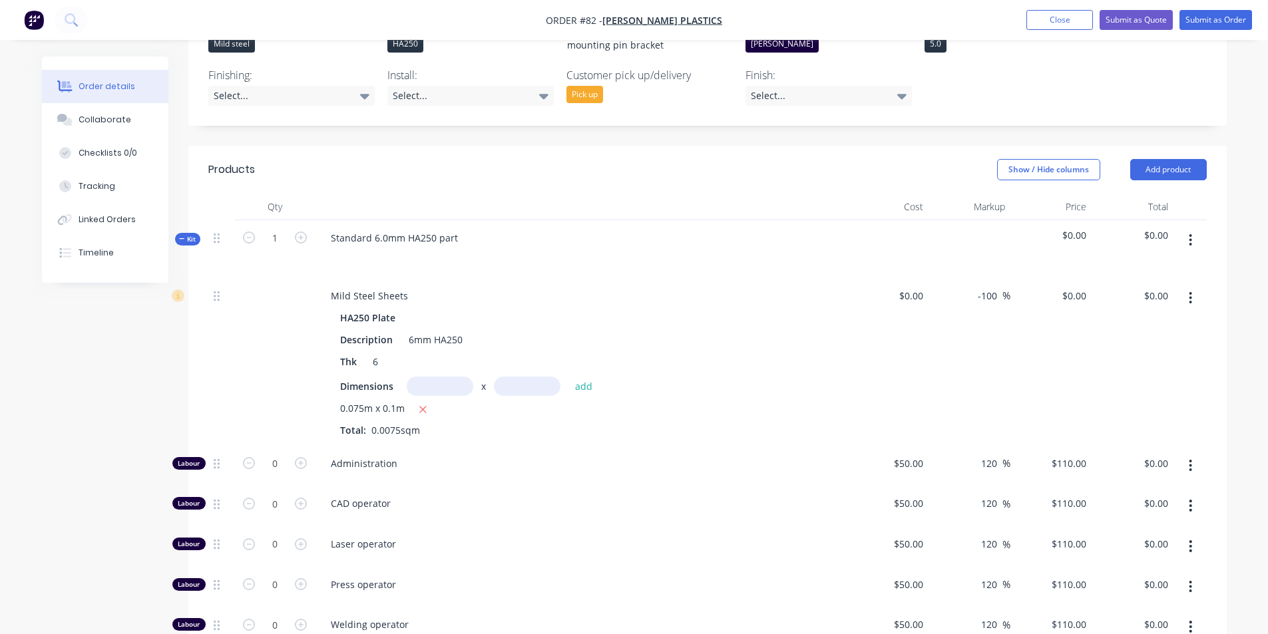
click at [1193, 228] on button "button" at bounding box center [1190, 240] width 31 height 24
click at [1122, 319] on div "Duplicate" at bounding box center [1143, 328] width 102 height 19
click at [1195, 228] on button "button" at bounding box center [1190, 240] width 31 height 24
click at [1130, 345] on div "Delete" at bounding box center [1143, 354] width 102 height 19
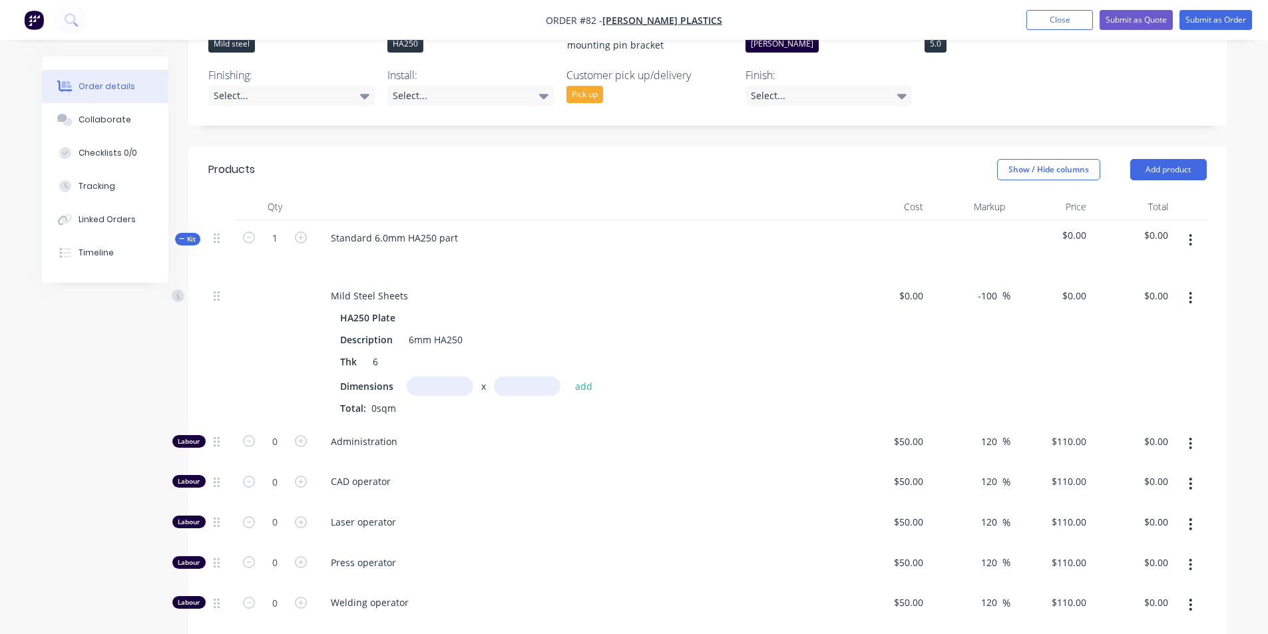
click at [1191, 234] on icon "button" at bounding box center [1190, 240] width 3 height 12
click at [1139, 345] on div "Delete" at bounding box center [1143, 354] width 102 height 19
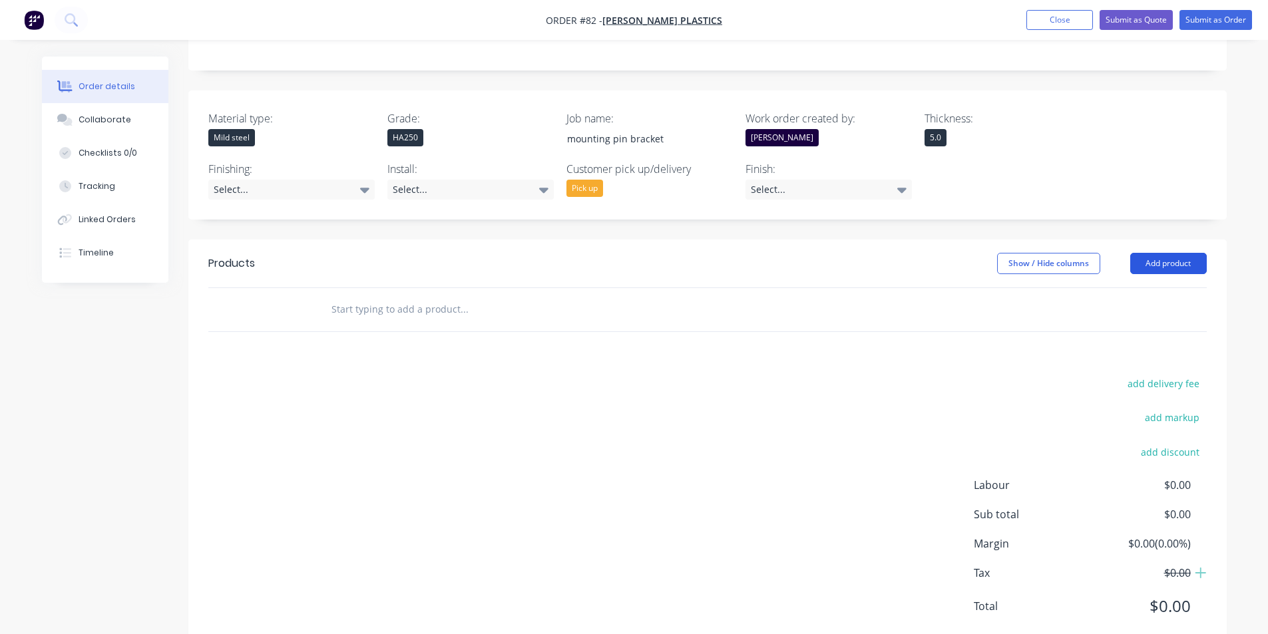
click at [1190, 253] on button "Add product" at bounding box center [1168, 263] width 77 height 21
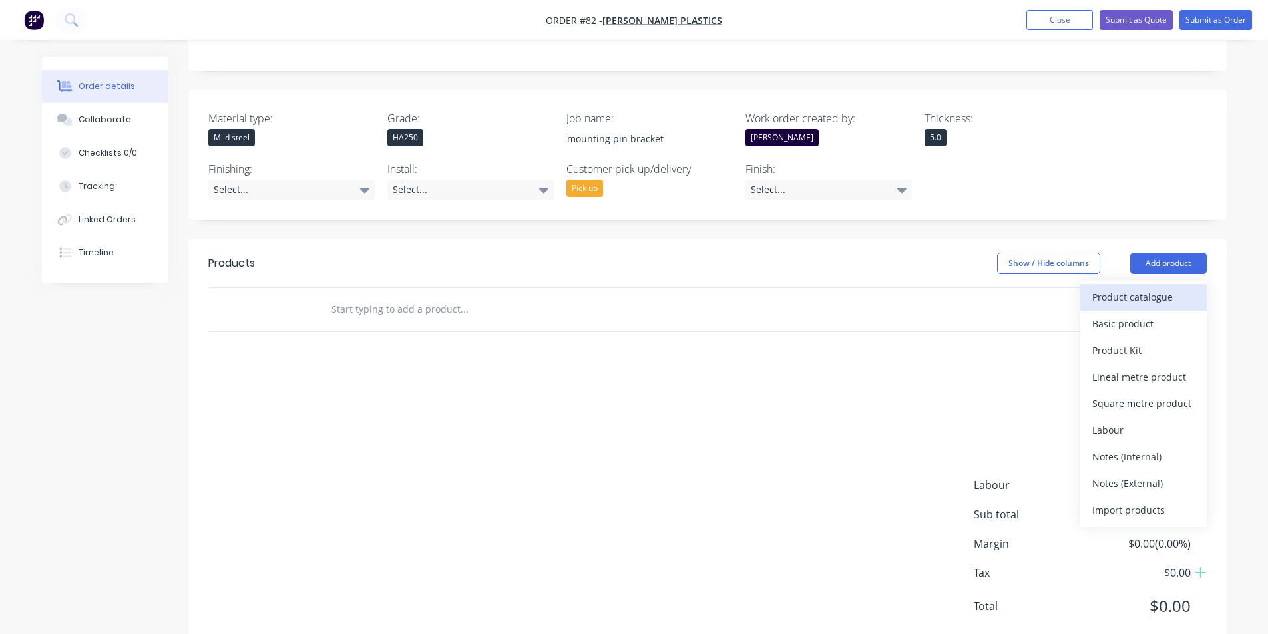
click at [1114, 287] on div "Product catalogue" at bounding box center [1143, 296] width 102 height 19
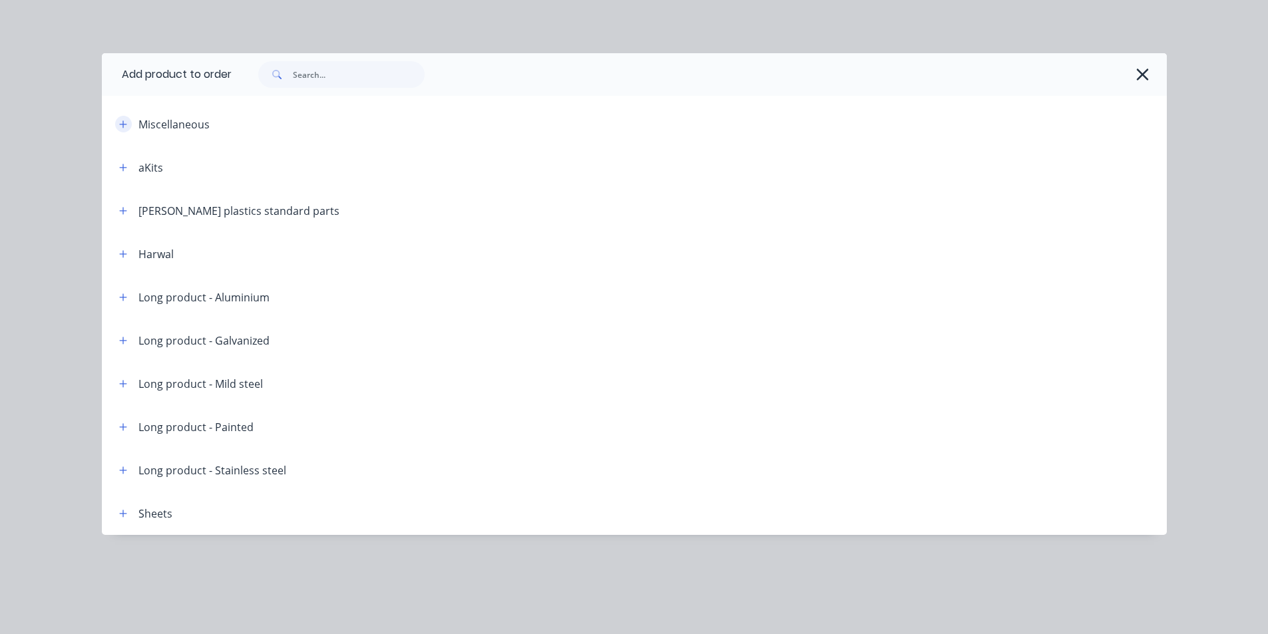
click at [128, 122] on button "button" at bounding box center [123, 124] width 17 height 17
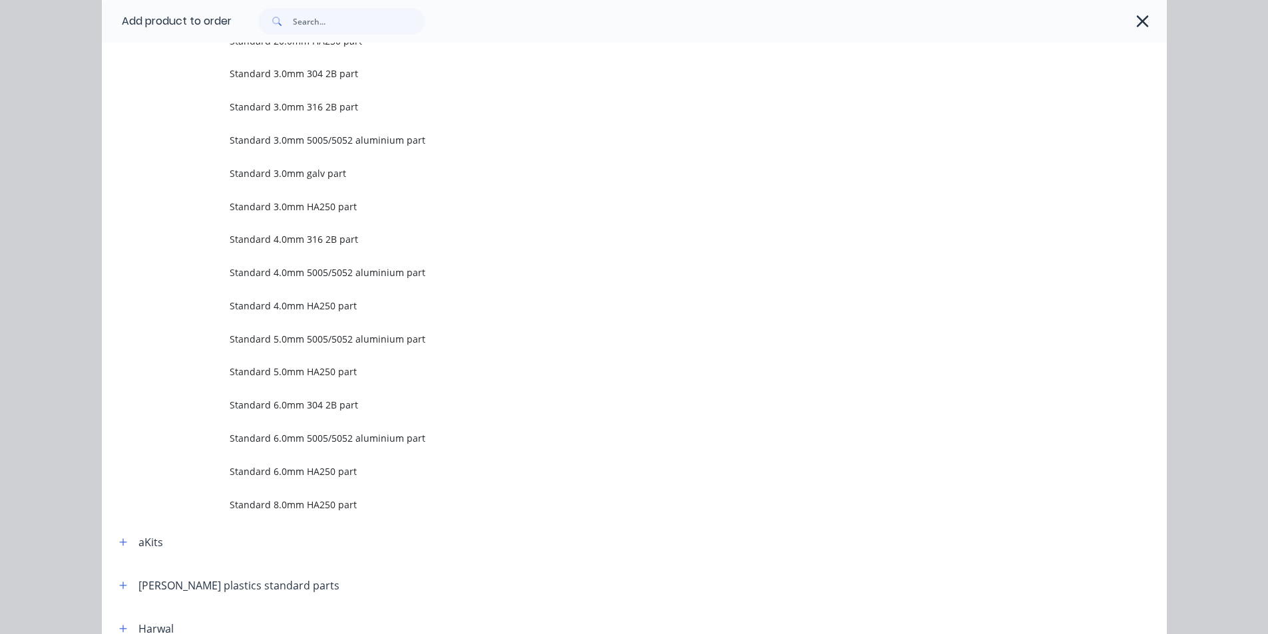
scroll to position [1198, 0]
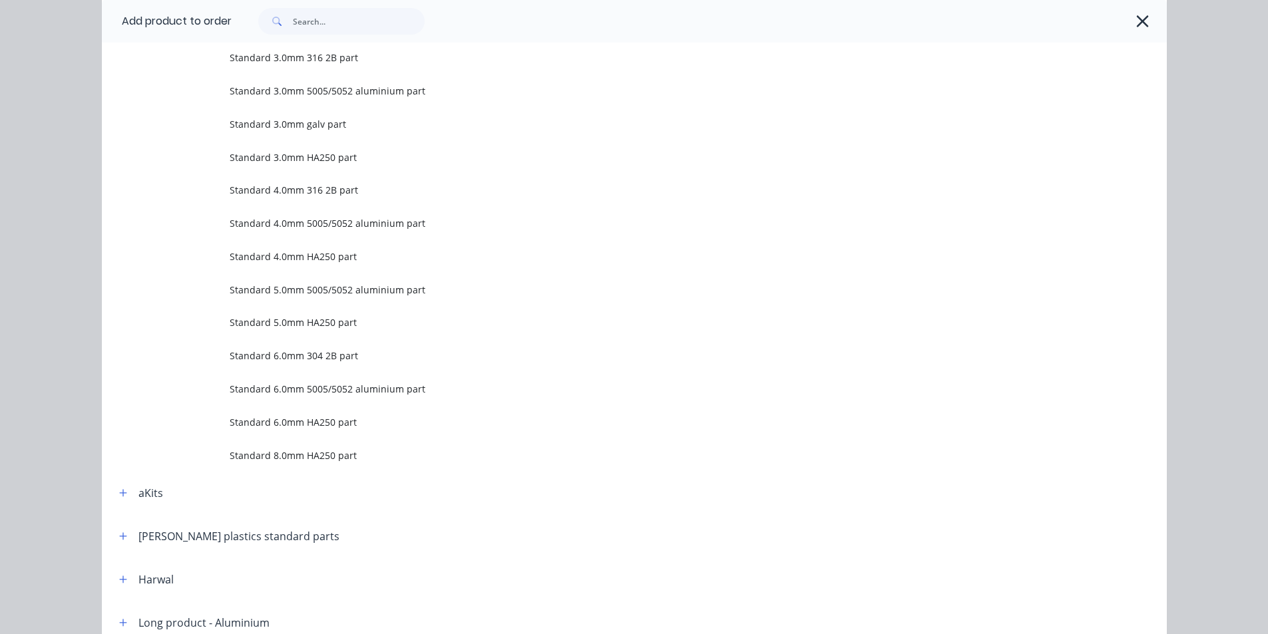
click at [299, 418] on span "Standard 6.0mm HA250 part" at bounding box center [604, 422] width 749 height 14
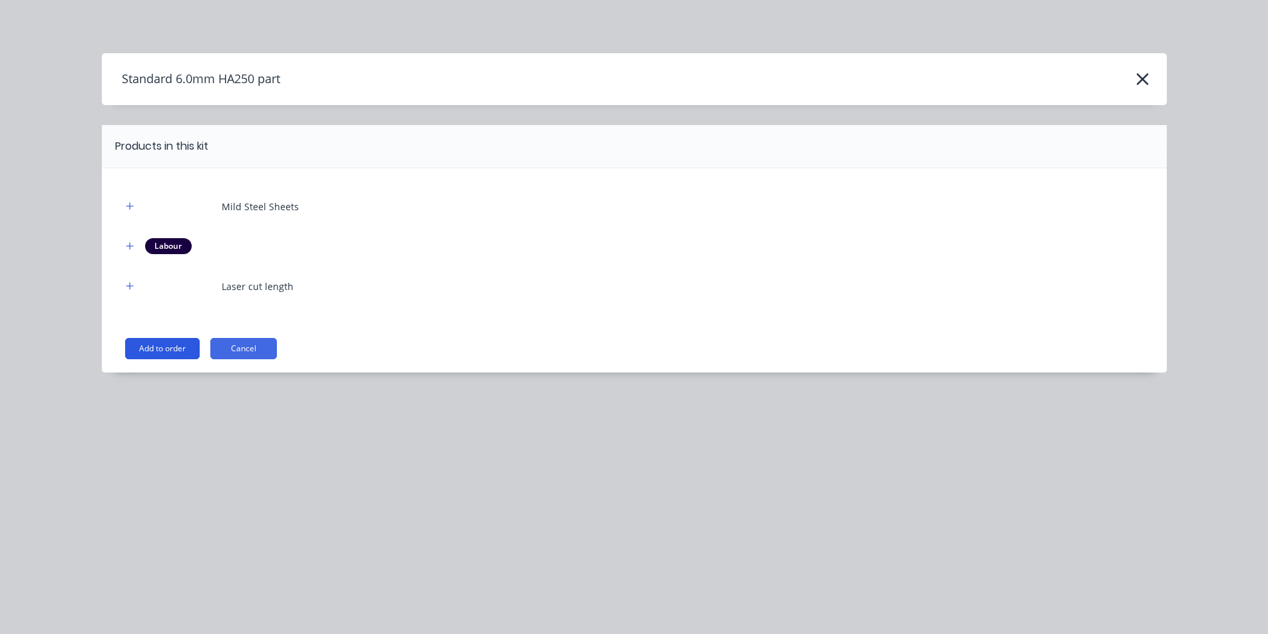
click at [170, 355] on button "Add to order" at bounding box center [162, 348] width 75 height 21
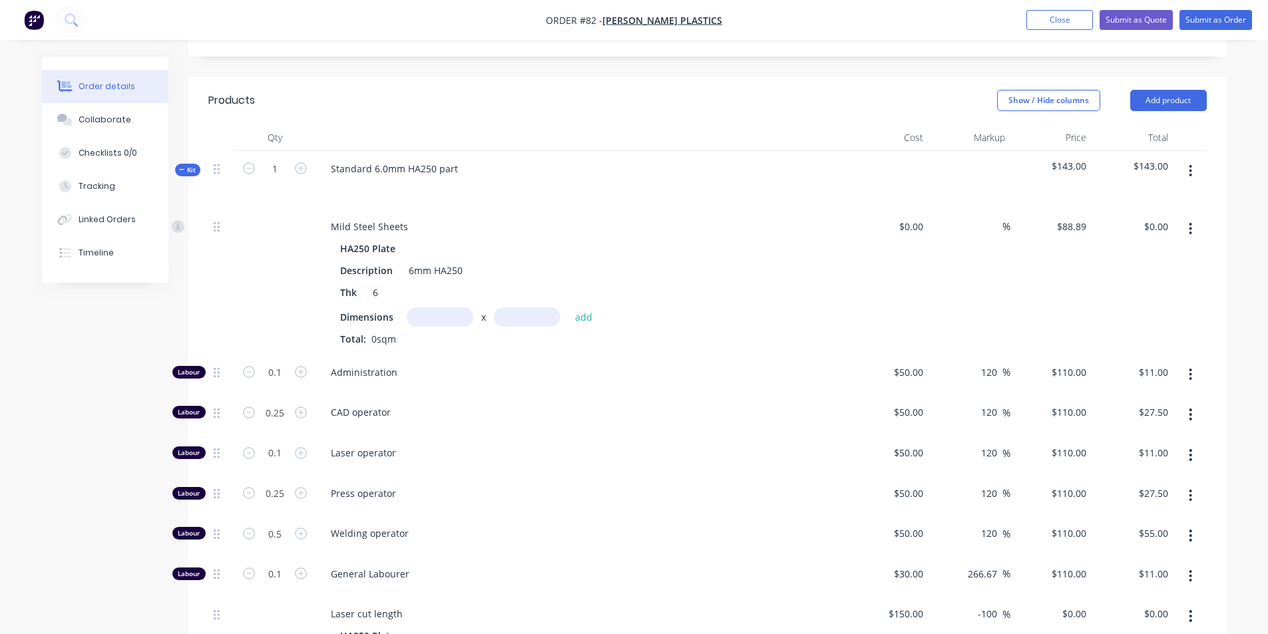
scroll to position [453, 0]
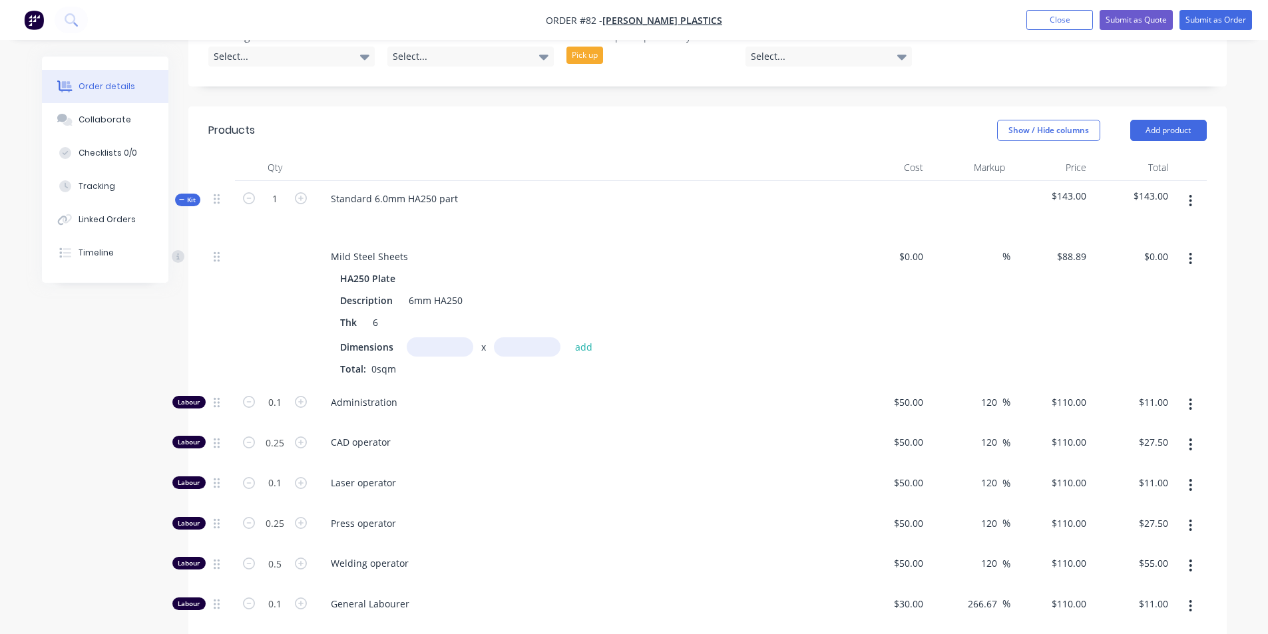
click at [423, 337] on input "text" at bounding box center [440, 346] width 67 height 19
type input "0.25m"
click at [529, 337] on input "text" at bounding box center [527, 346] width 67 height 19
type input "0.16m"
click at [582, 338] on button "add" at bounding box center [583, 347] width 31 height 18
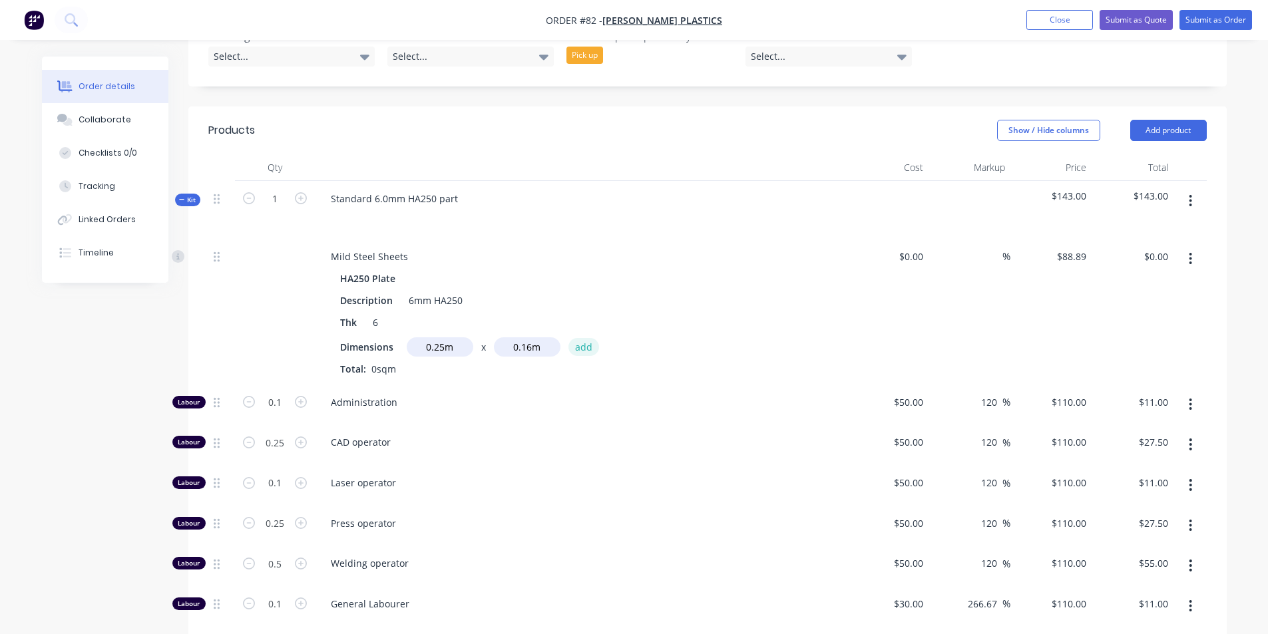
type input "$3.56"
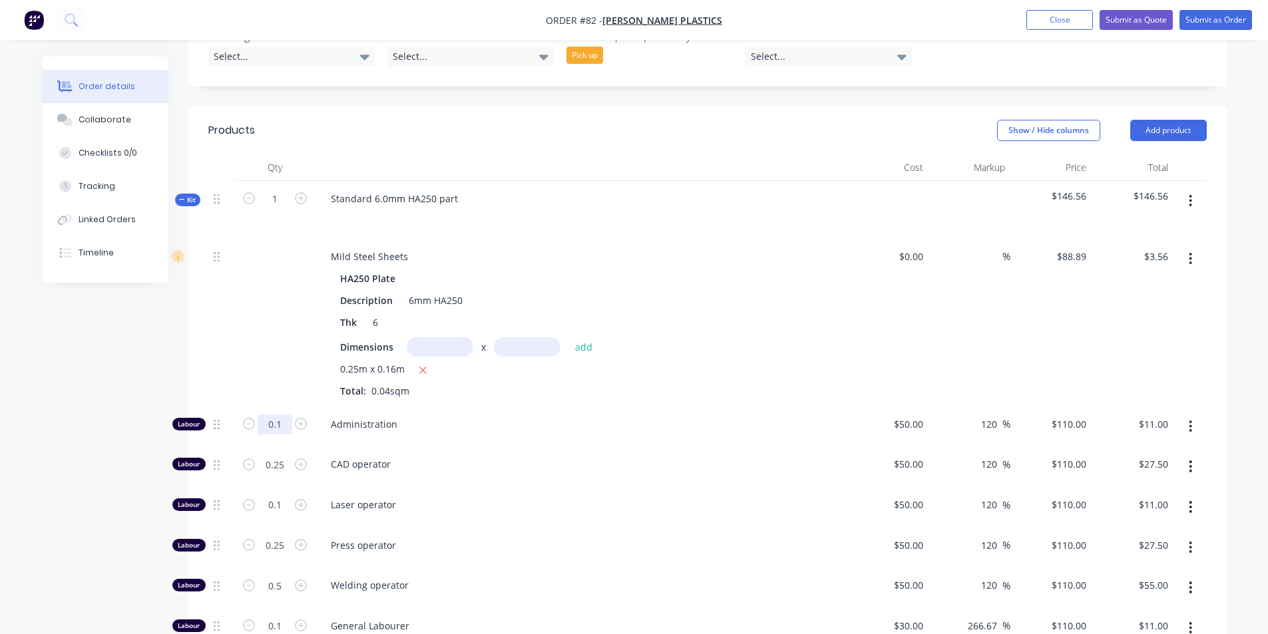
click at [287, 415] on input "0.1" at bounding box center [275, 425] width 35 height 20
type input "0"
type input "$0.00"
click at [287, 431] on input "0.25" at bounding box center [275, 425] width 35 height 20
type input "0"
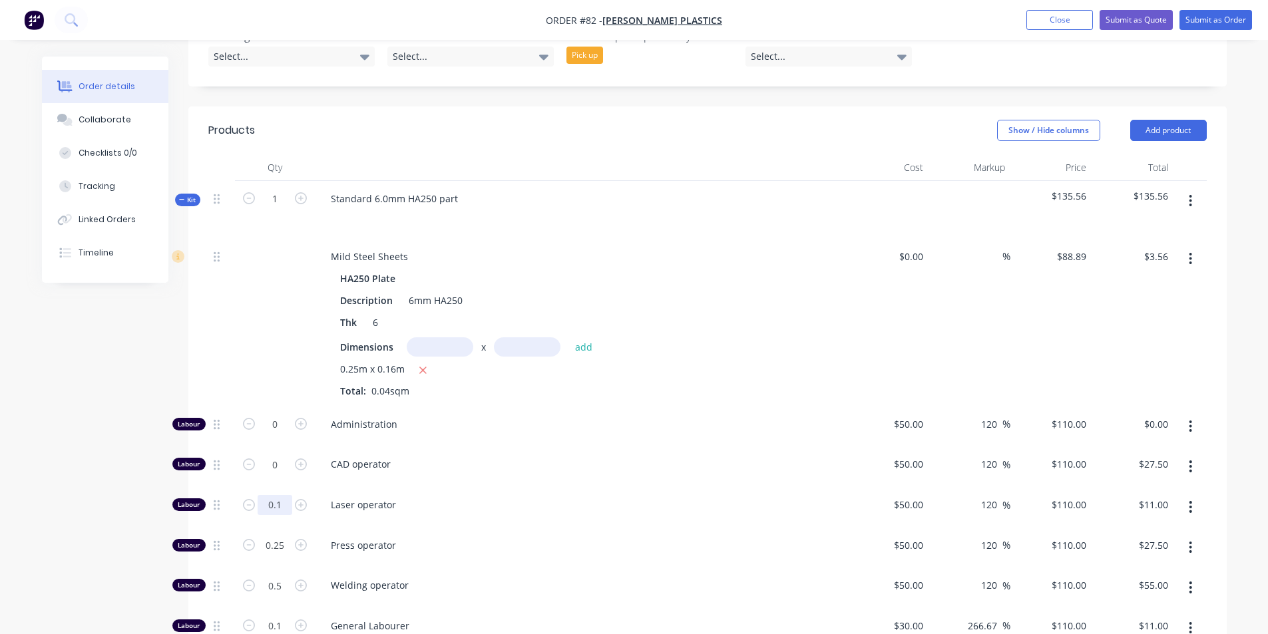
type input "$0.00"
click at [283, 435] on input "0.1" at bounding box center [275, 425] width 35 height 20
type input "0"
type input "$0.00"
click at [280, 435] on input "0.25" at bounding box center [275, 425] width 35 height 20
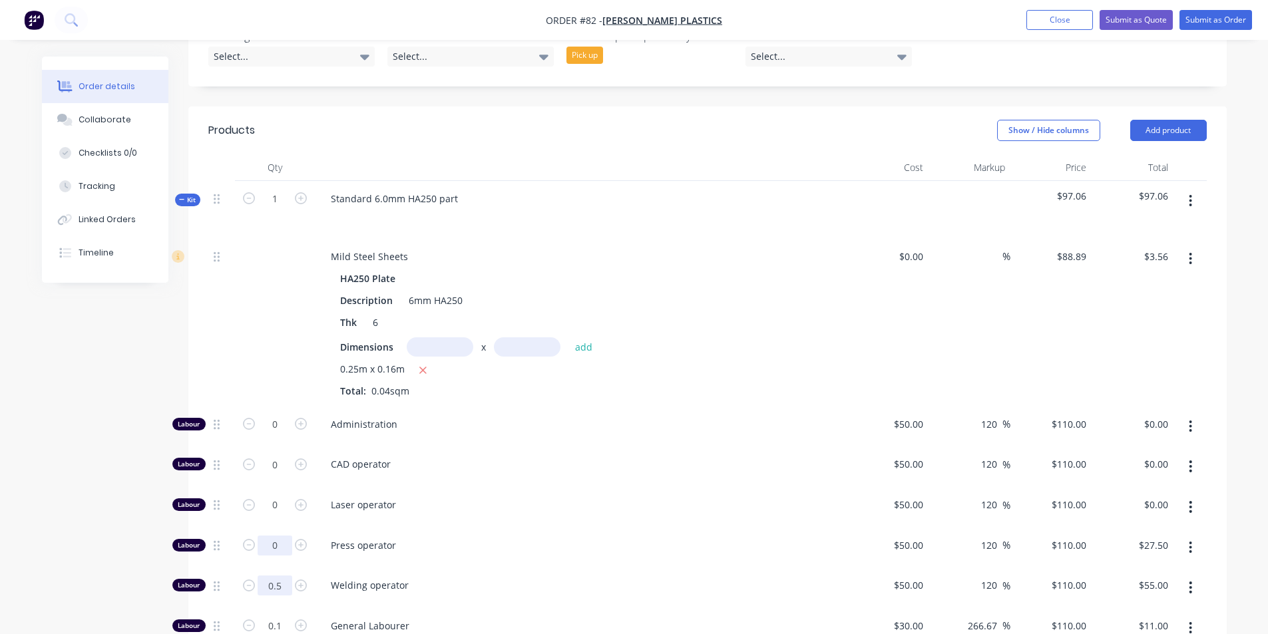
type input "0"
type input "$0.00"
click at [287, 435] on input "0.5" at bounding box center [275, 425] width 35 height 20
click at [285, 435] on input "0.5" at bounding box center [275, 425] width 35 height 20
click at [285, 435] on input "0.50" at bounding box center [275, 425] width 35 height 20
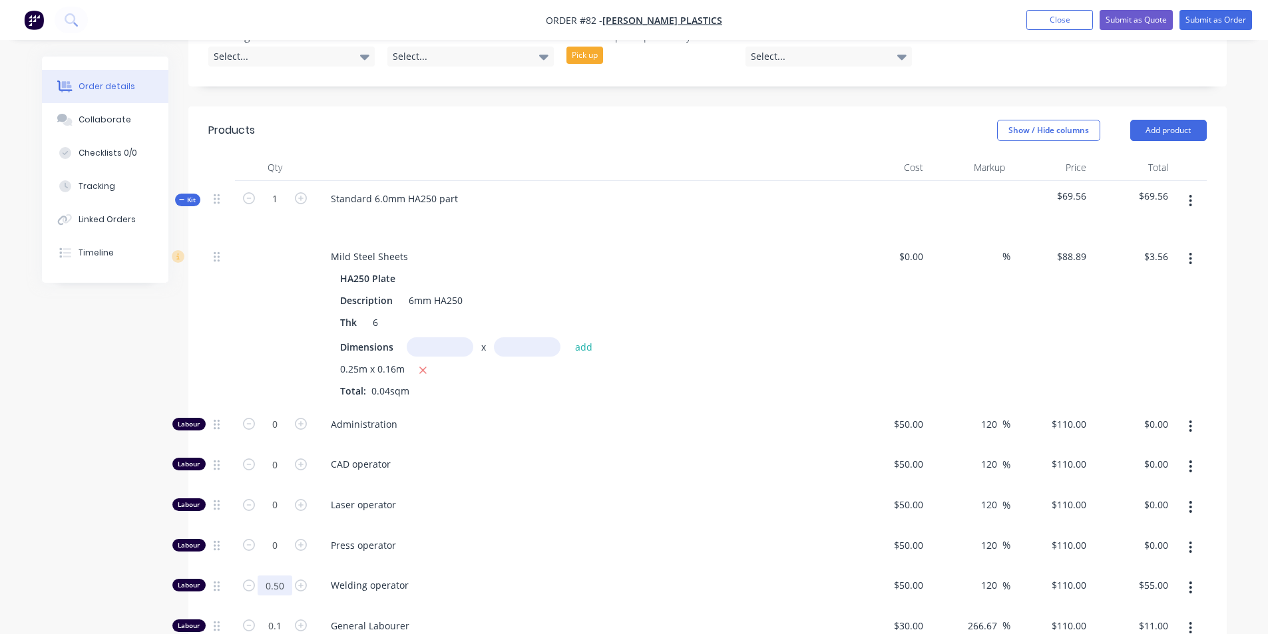
click at [285, 435] on input "0.50" at bounding box center [275, 425] width 35 height 20
type input "0"
type input "$0.00"
click at [281, 435] on input "0.1" at bounding box center [275, 425] width 35 height 20
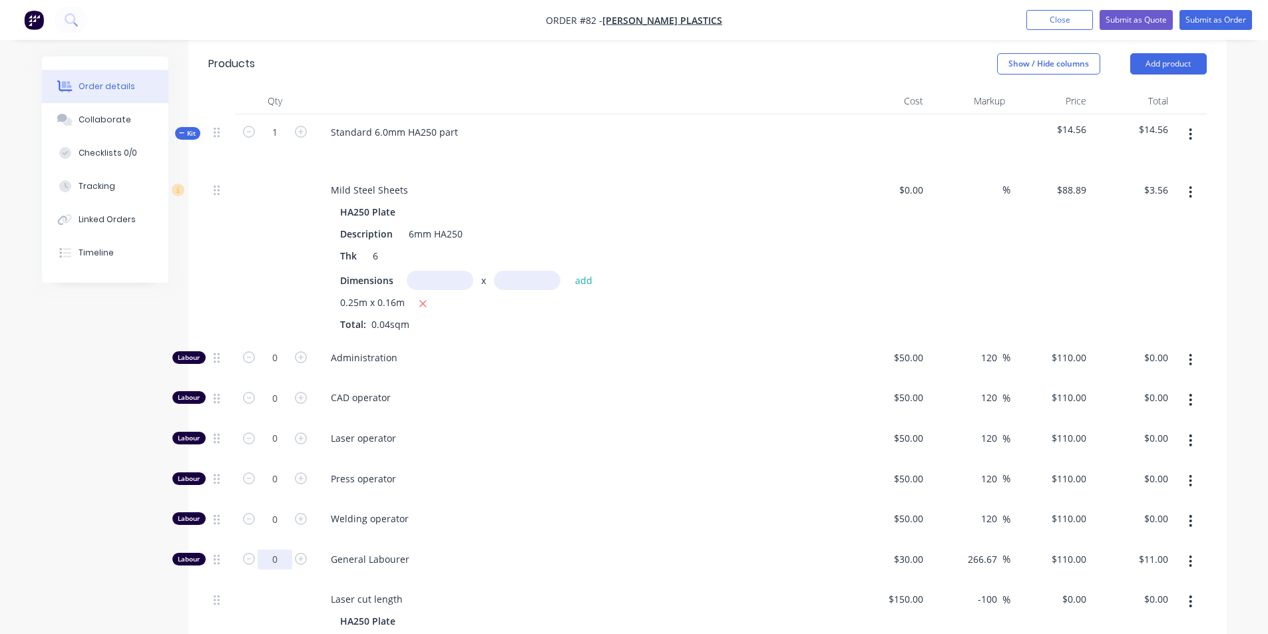
type input "0"
click at [605, 501] on div "Welding operator" at bounding box center [581, 521] width 532 height 41
type input "$0.00"
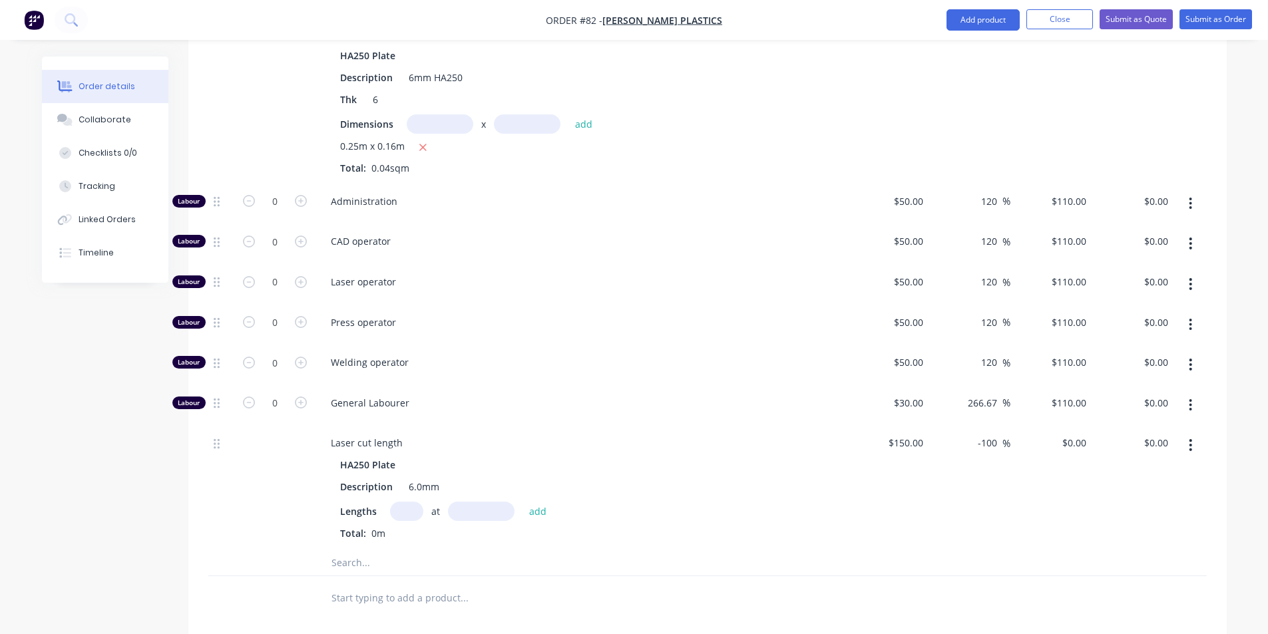
scroll to position [719, 0]
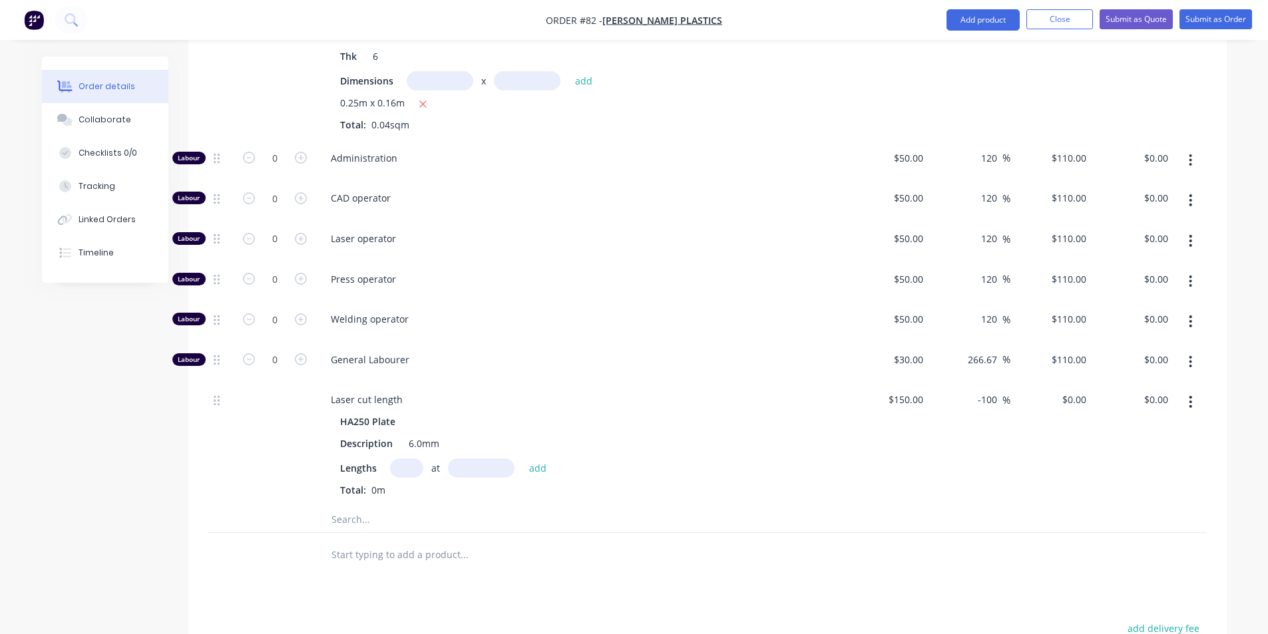
click at [409, 459] on input "text" at bounding box center [406, 468] width 33 height 19
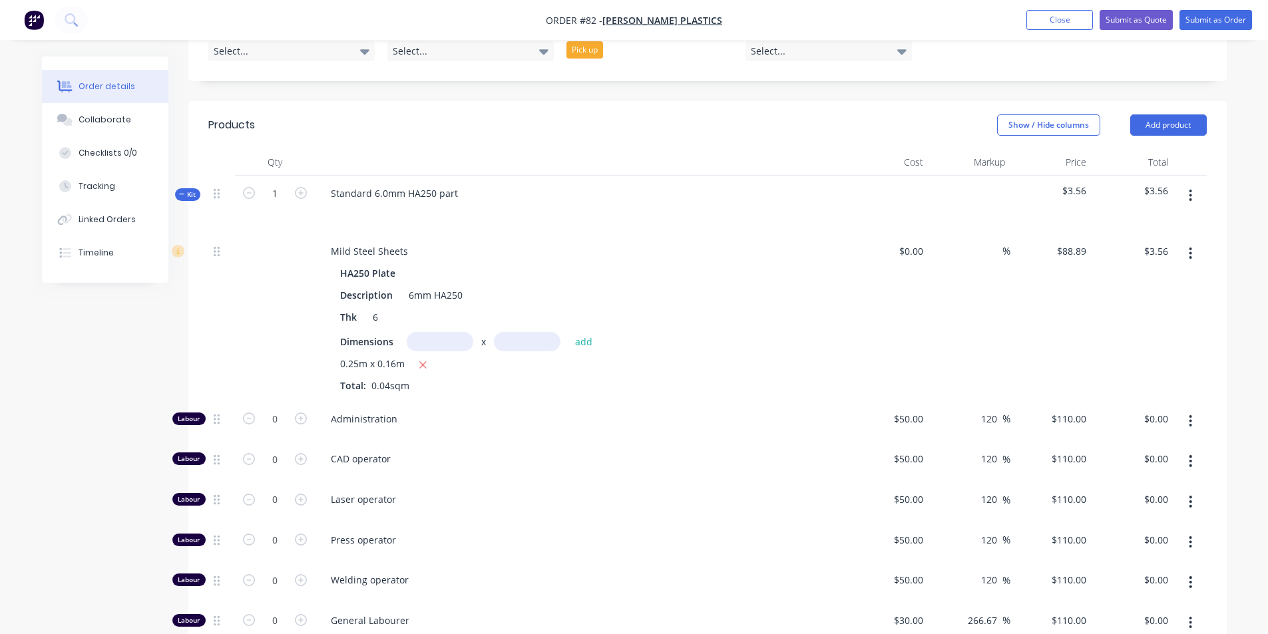
scroll to position [453, 0]
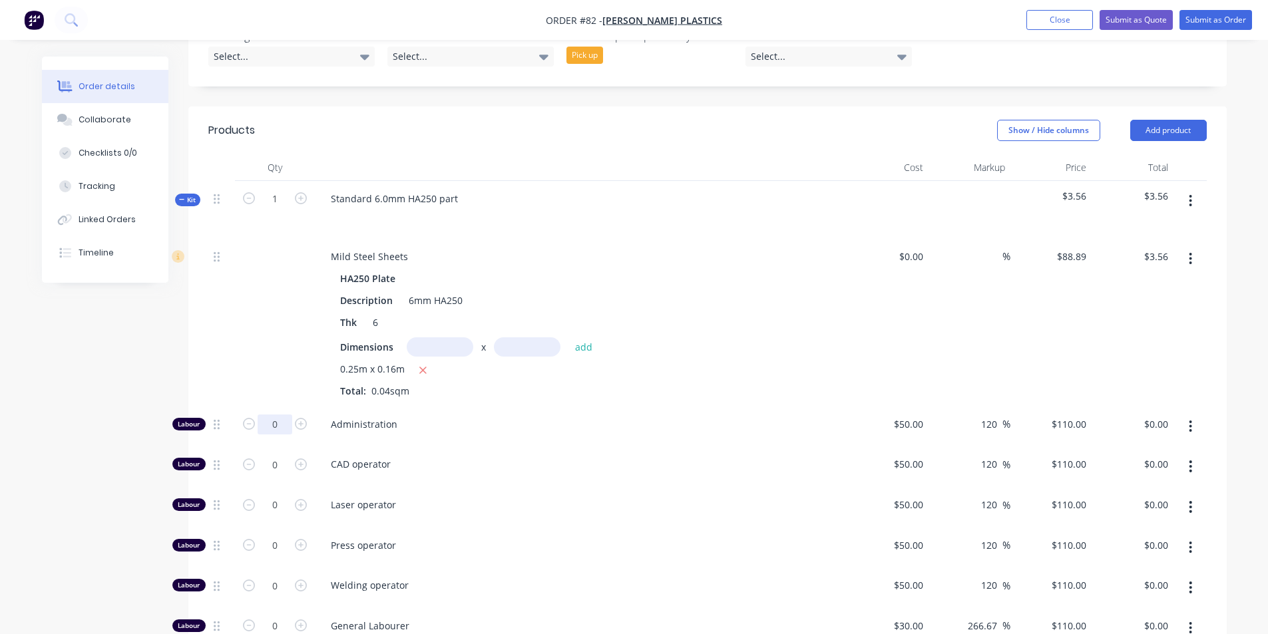
click at [288, 415] on input "0" at bounding box center [275, 425] width 35 height 20
type input "0.1"
type input "$11.00"
click at [535, 407] on div "Administration" at bounding box center [581, 427] width 532 height 41
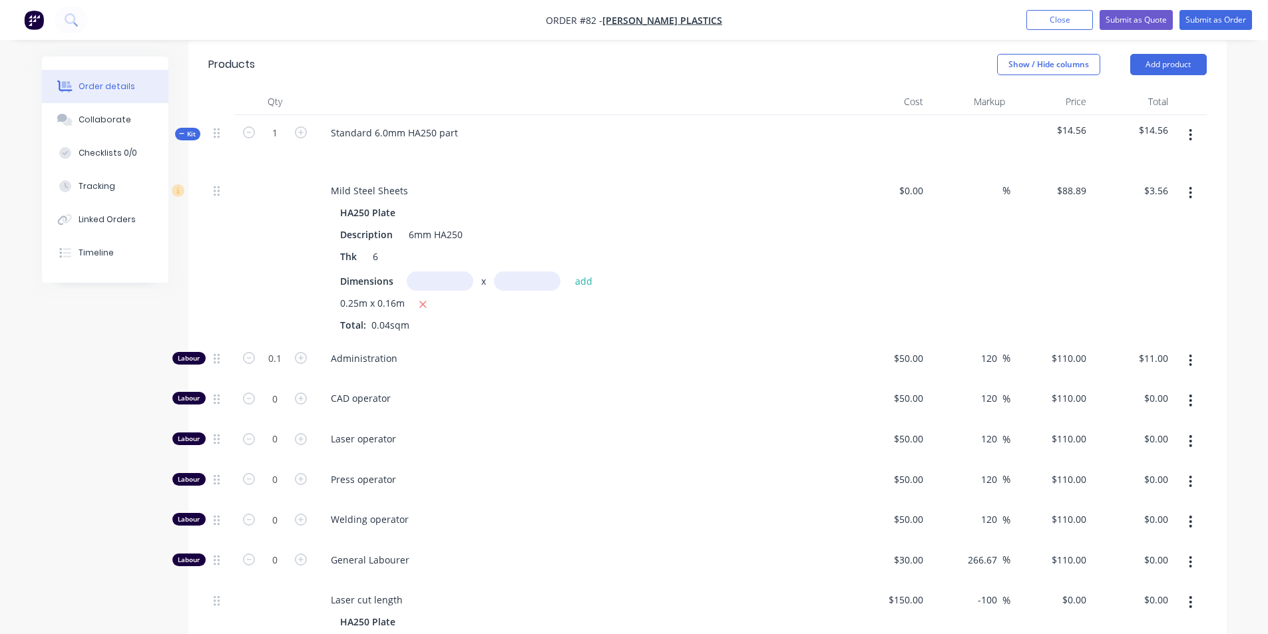
scroll to position [519, 0]
click at [281, 363] on input "0" at bounding box center [275, 358] width 35 height 20
type input "0.1"
type input "$11.00"
click at [524, 340] on div "Administration" at bounding box center [581, 360] width 532 height 41
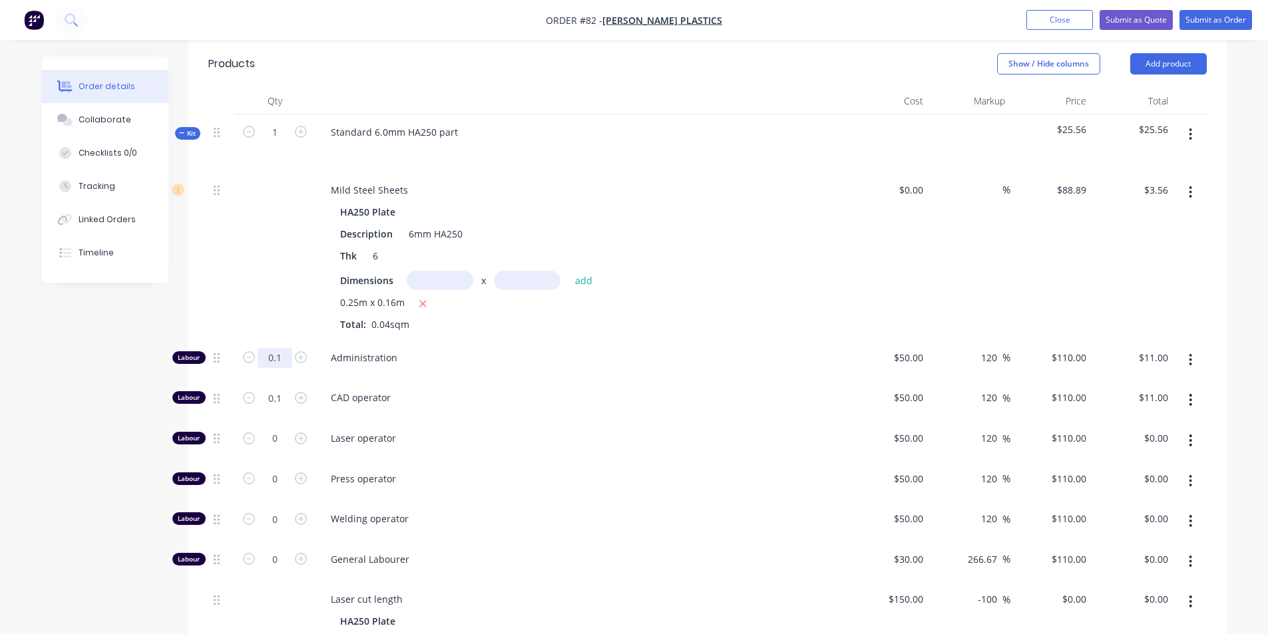
click at [281, 348] on input "0.1" at bounding box center [275, 358] width 35 height 20
type input "0"
type input "$0.00"
click at [288, 368] on input "0" at bounding box center [275, 358] width 35 height 20
click at [286, 361] on input "0.1" at bounding box center [275, 358] width 35 height 20
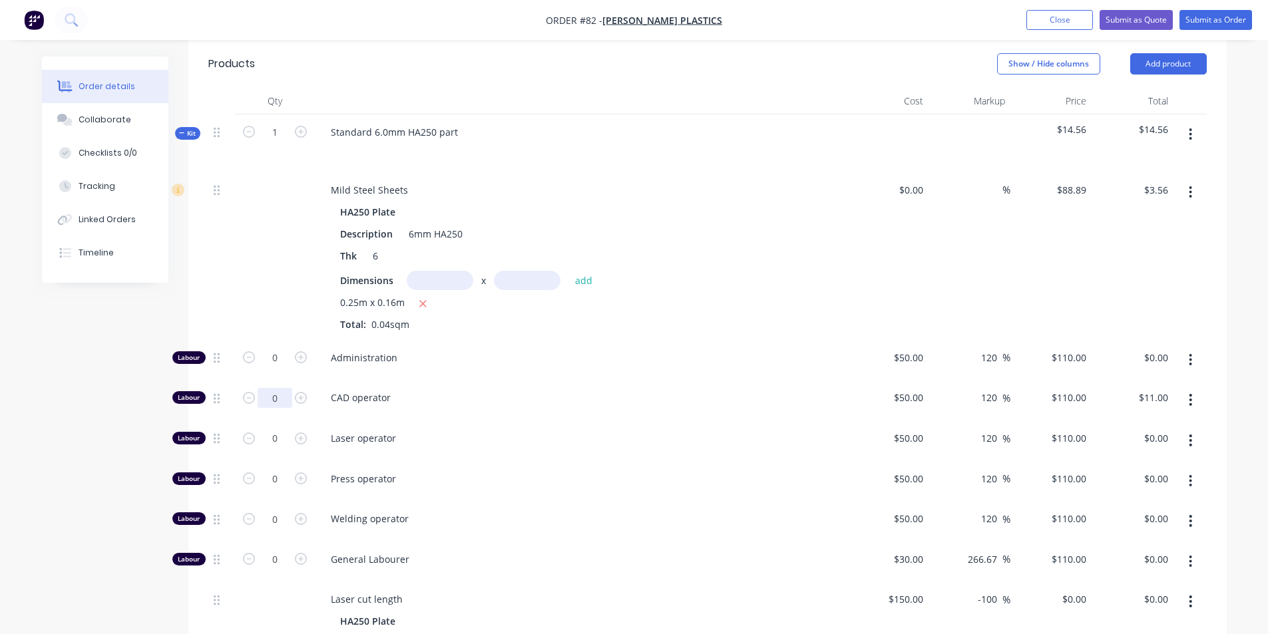
type input "0"
type input "$0.00"
click at [577, 340] on div "Administration" at bounding box center [581, 360] width 532 height 41
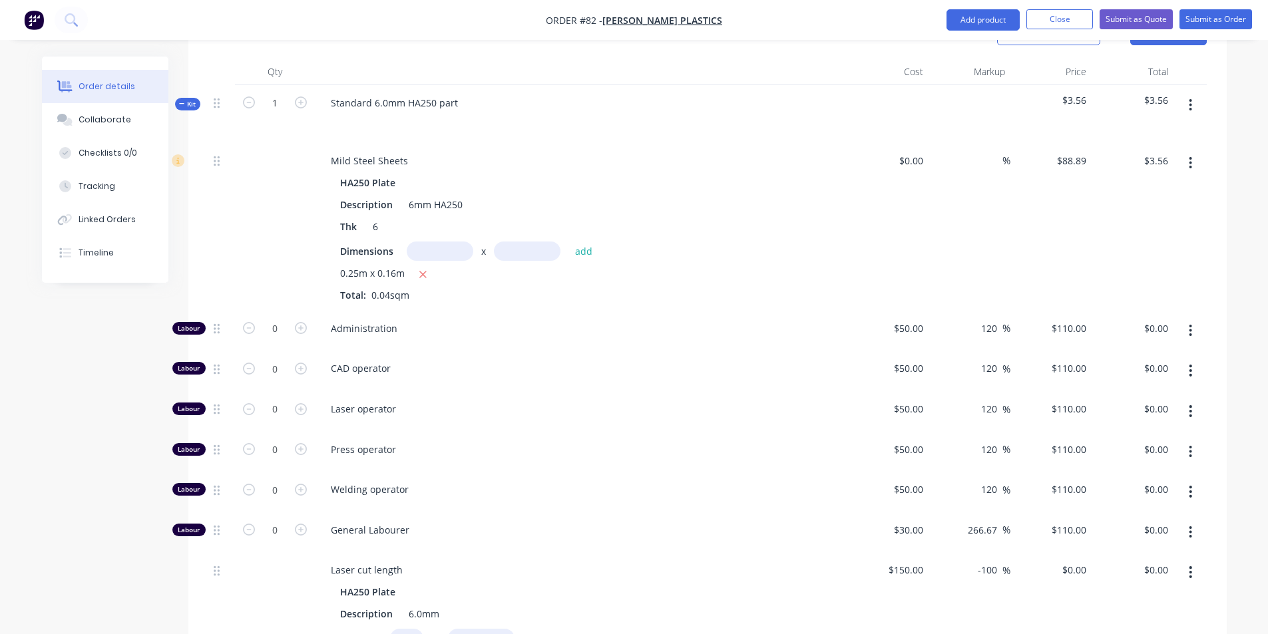
scroll to position [386, 0]
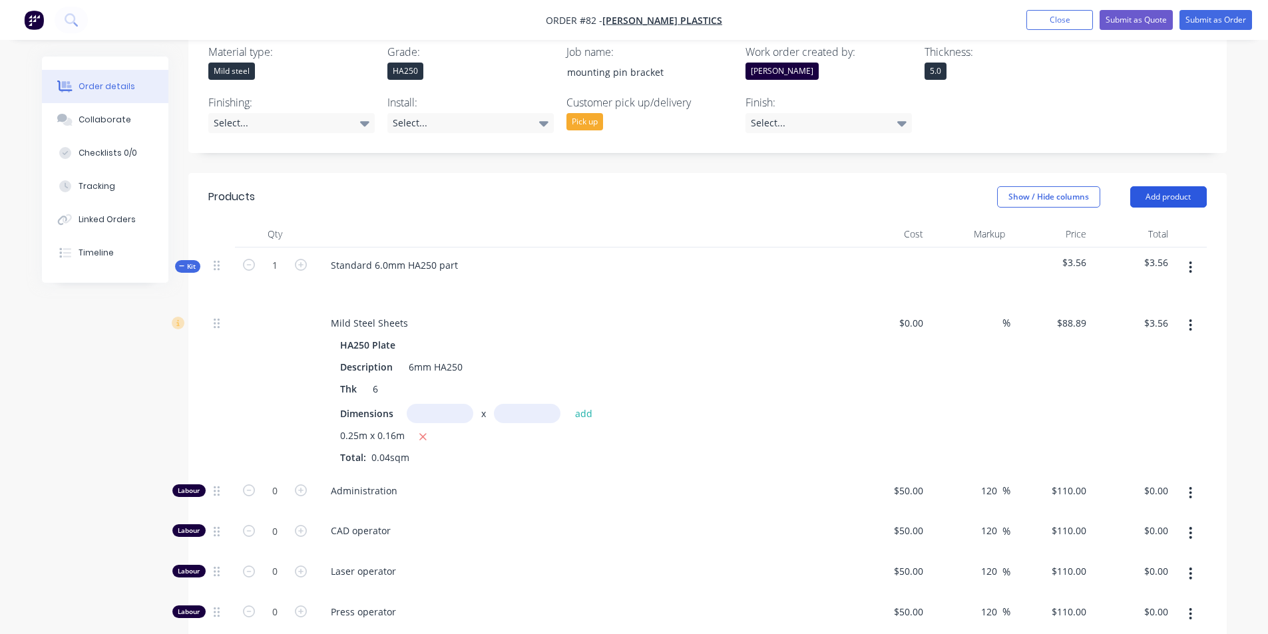
click at [1177, 186] on button "Add product" at bounding box center [1168, 196] width 77 height 21
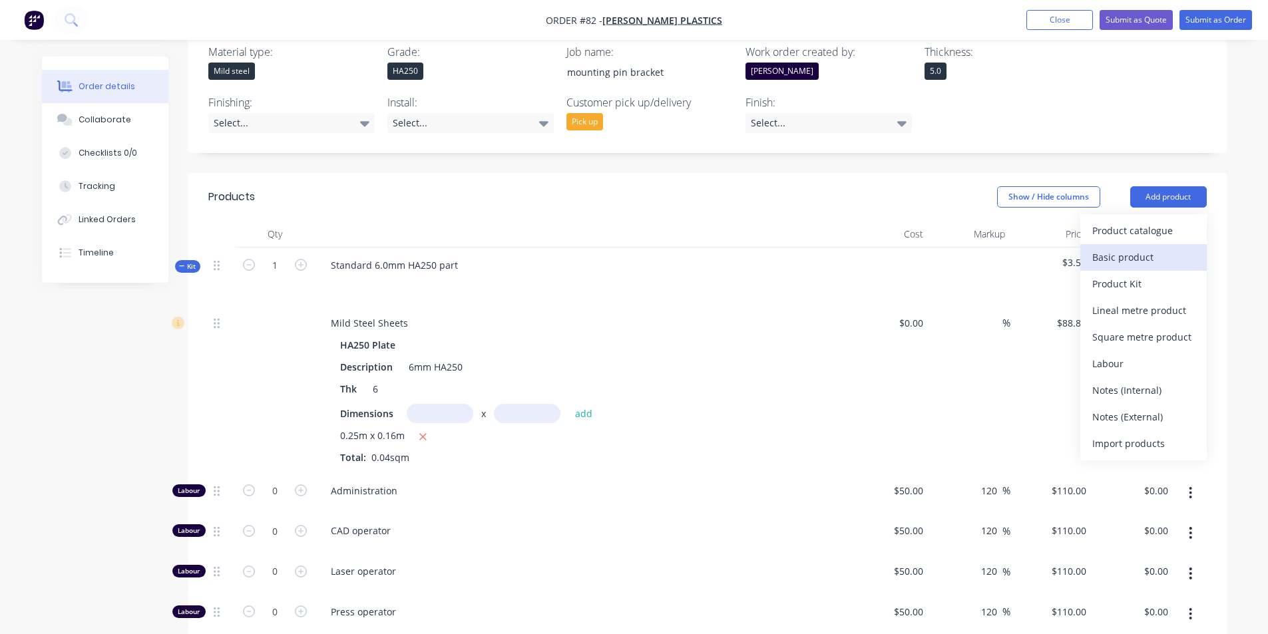
click at [1140, 248] on div "Basic product" at bounding box center [1143, 257] width 102 height 19
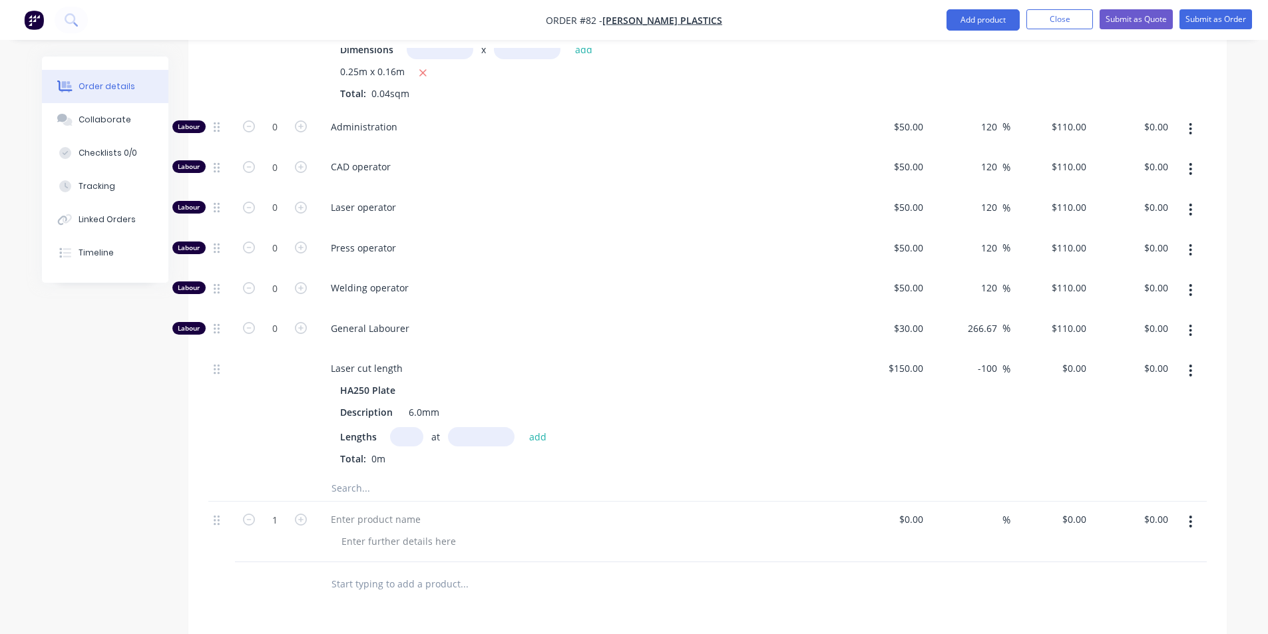
scroll to position [852, 0]
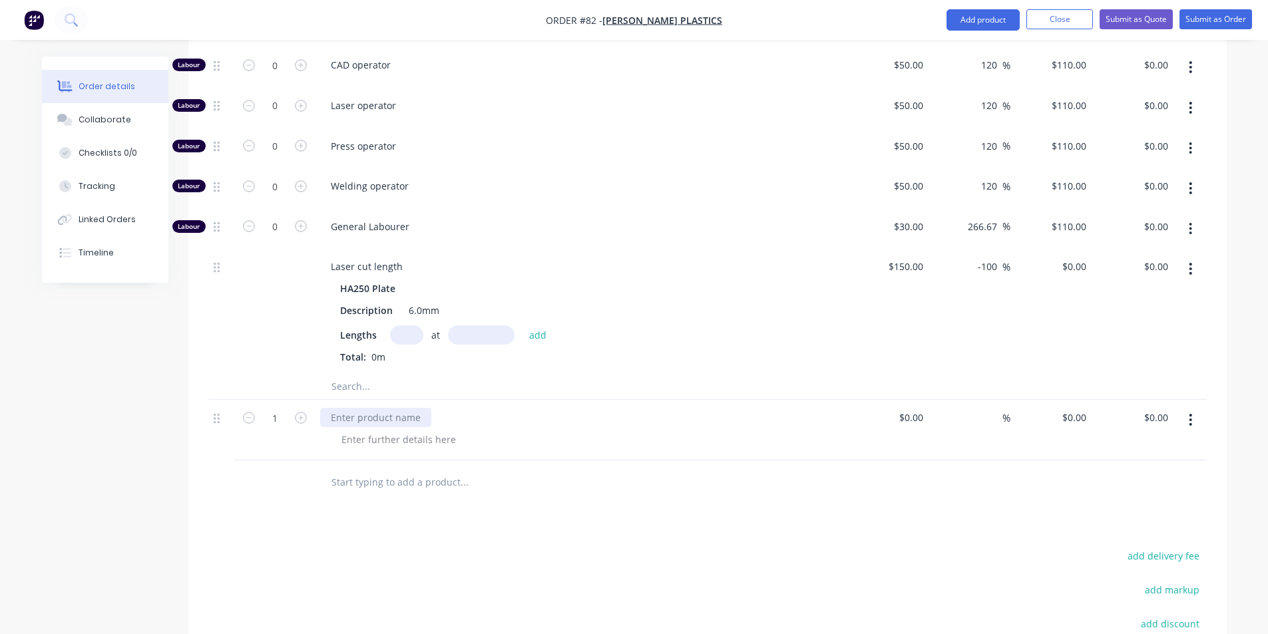
click at [367, 408] on div at bounding box center [375, 417] width 111 height 19
click at [924, 408] on input at bounding box center [913, 417] width 31 height 19
type input "$6.62"
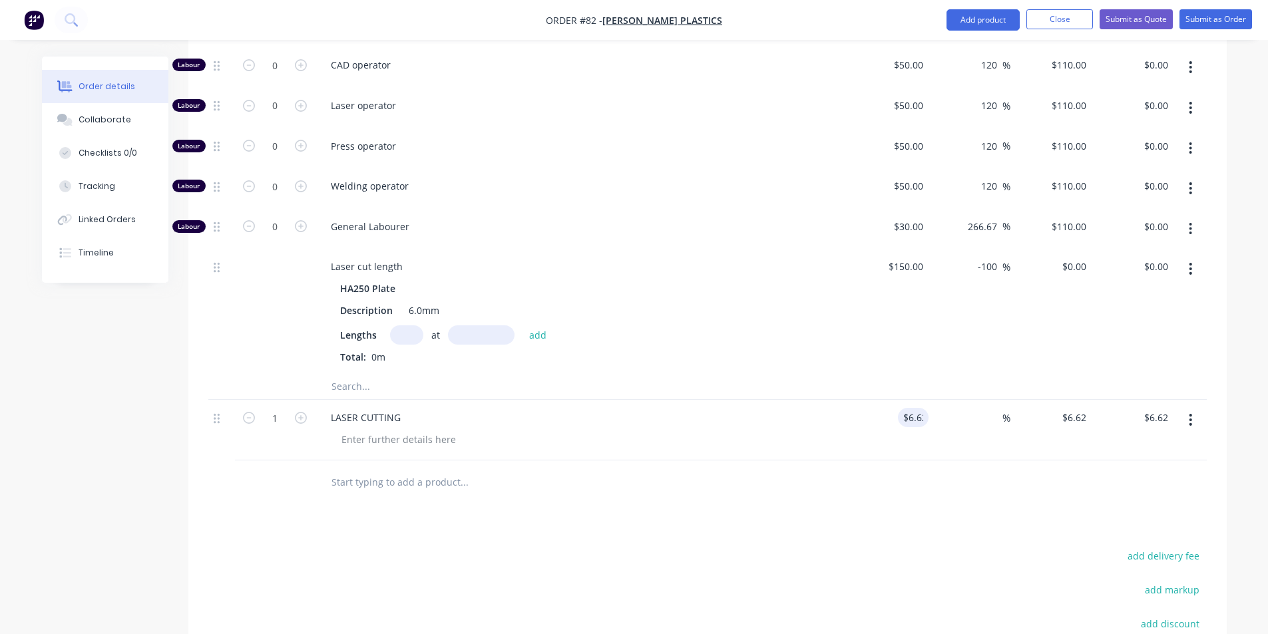
click at [971, 460] on div at bounding box center [707, 481] width 998 height 43
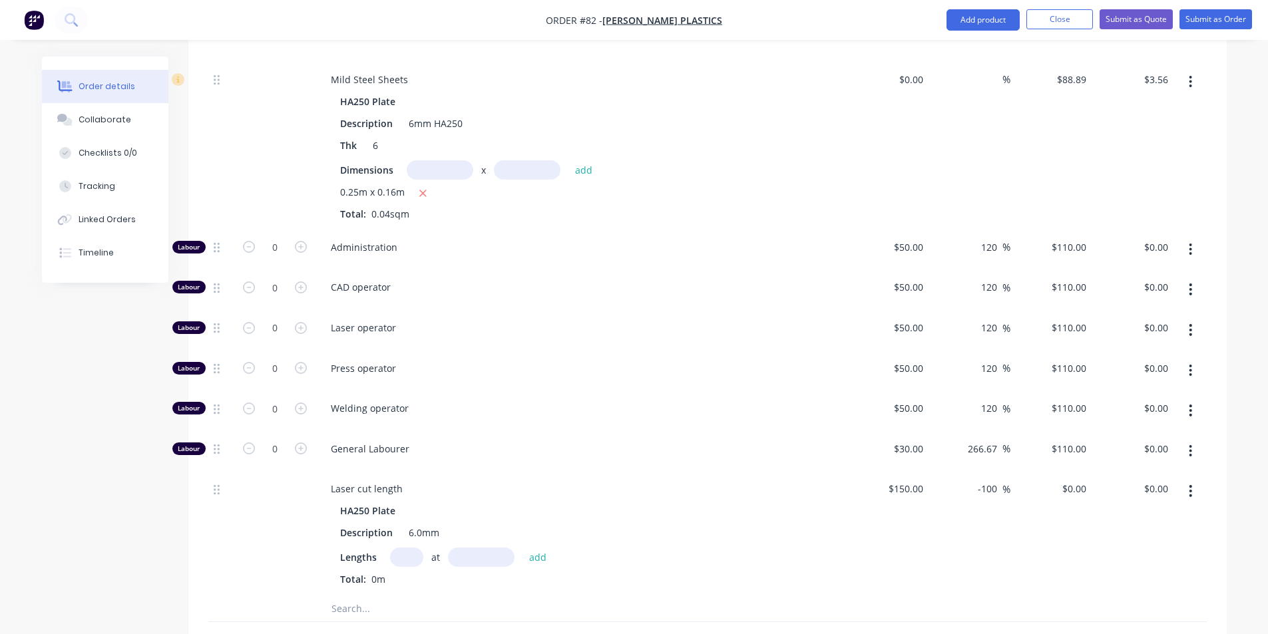
scroll to position [558, 0]
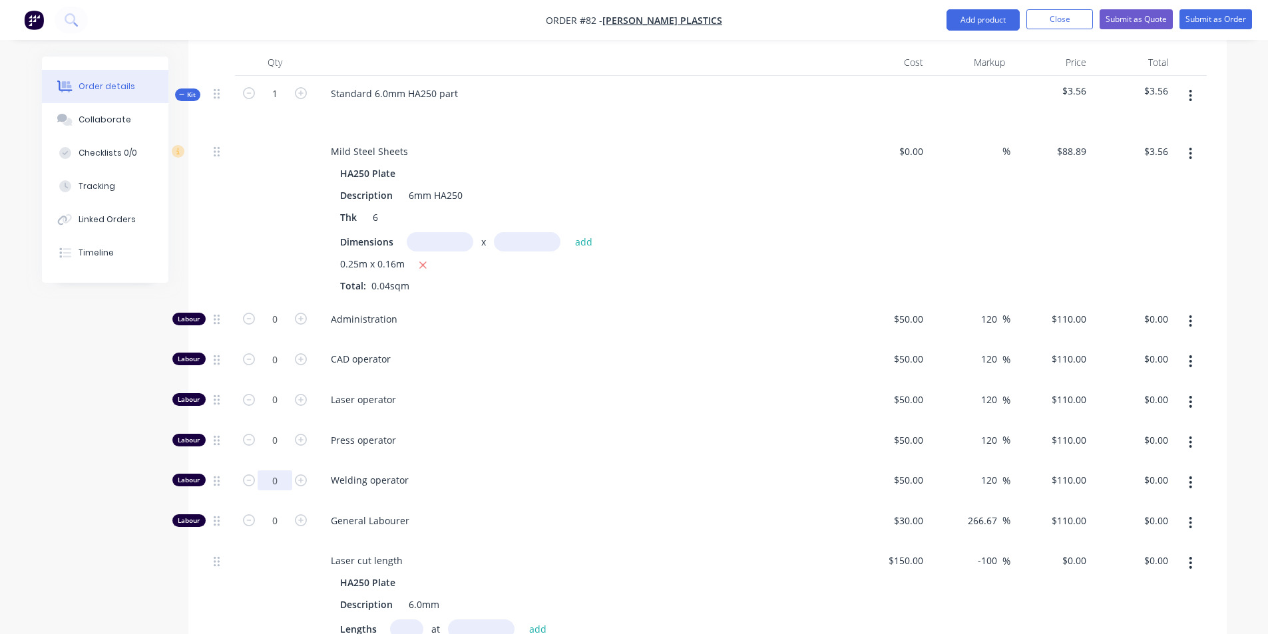
click at [283, 329] on input "0" at bounding box center [275, 319] width 35 height 20
type input "0.08"
click at [550, 433] on span "Press operator" at bounding box center [586, 440] width 511 height 14
type input "$8.80"
click at [285, 329] on input "0.08" at bounding box center [275, 319] width 35 height 20
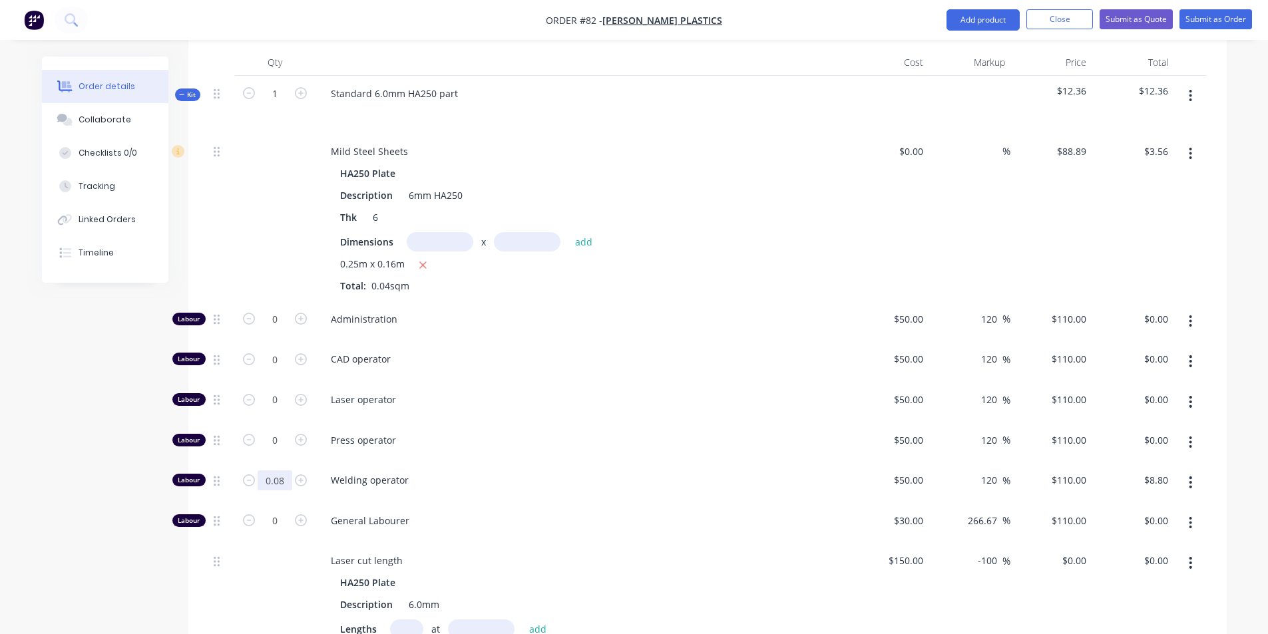
click at [285, 329] on input "0.08" at bounding box center [275, 319] width 35 height 20
type input "0.03"
type input "$3.30"
click at [458, 473] on span "Welding operator" at bounding box center [586, 480] width 511 height 14
click at [283, 329] on input "0.03" at bounding box center [275, 319] width 35 height 20
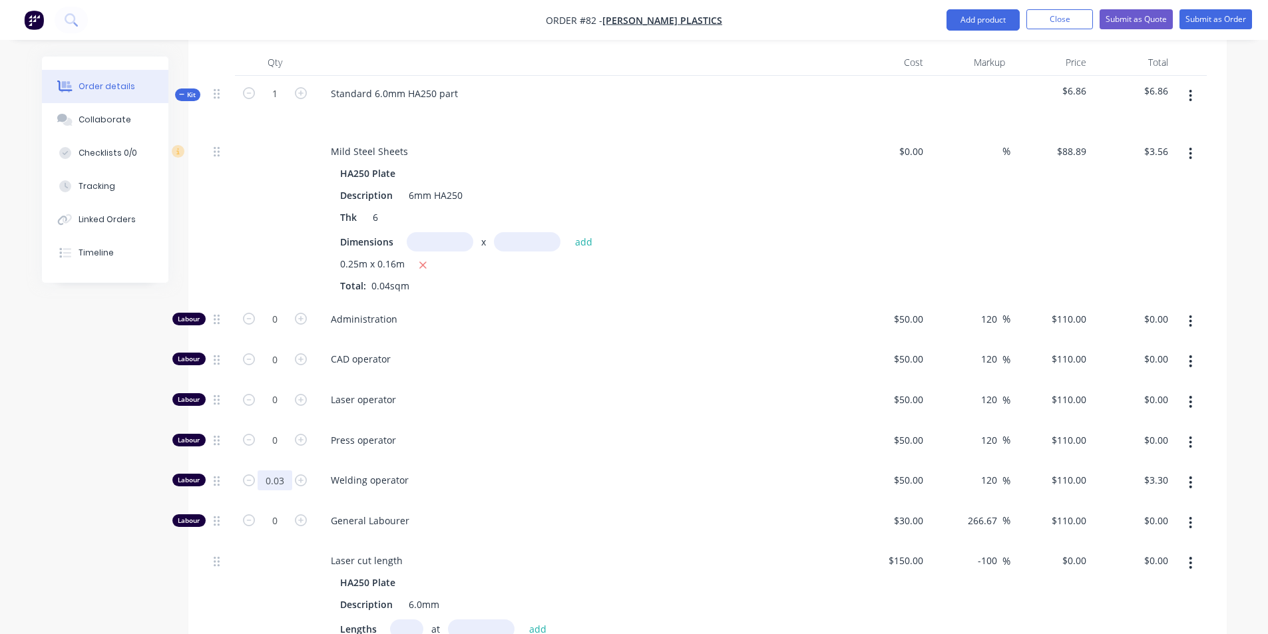
click at [283, 329] on input "0.03" at bounding box center [275, 319] width 35 height 20
type input "0.04"
type input "$4.40"
click at [563, 433] on span "Press operator" at bounding box center [586, 440] width 511 height 14
click at [284, 329] on input "0" at bounding box center [275, 319] width 35 height 20
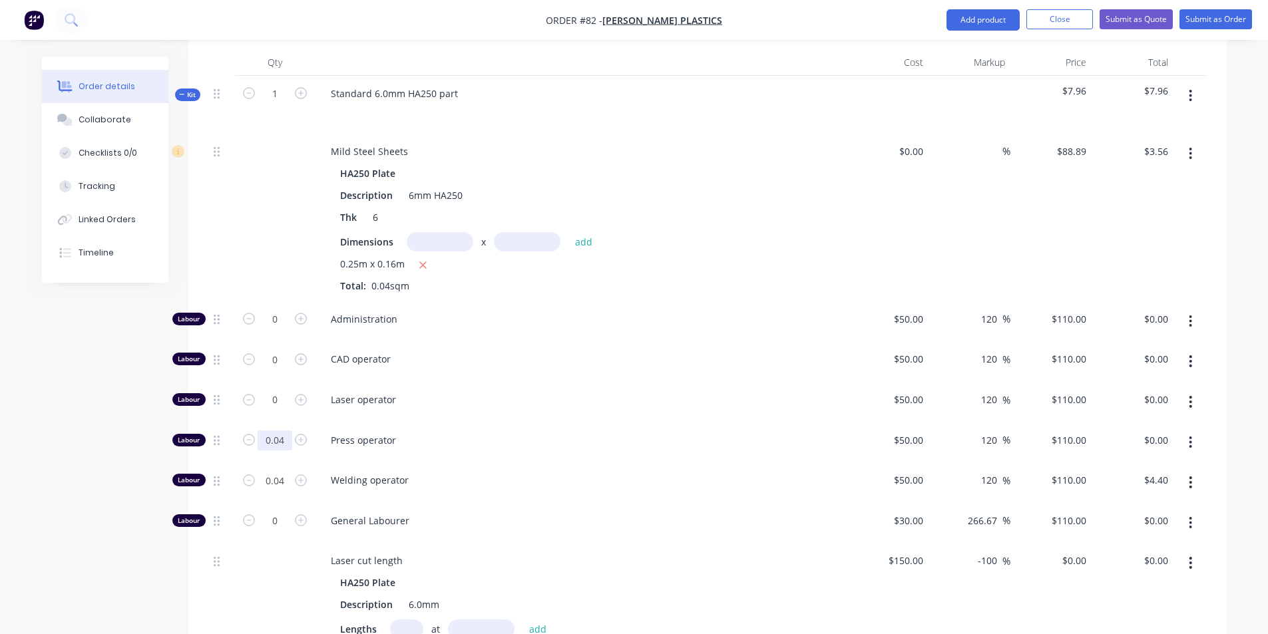
type input "0.04"
type input "$4.40"
click at [627, 382] on div "Laser operator" at bounding box center [581, 402] width 532 height 41
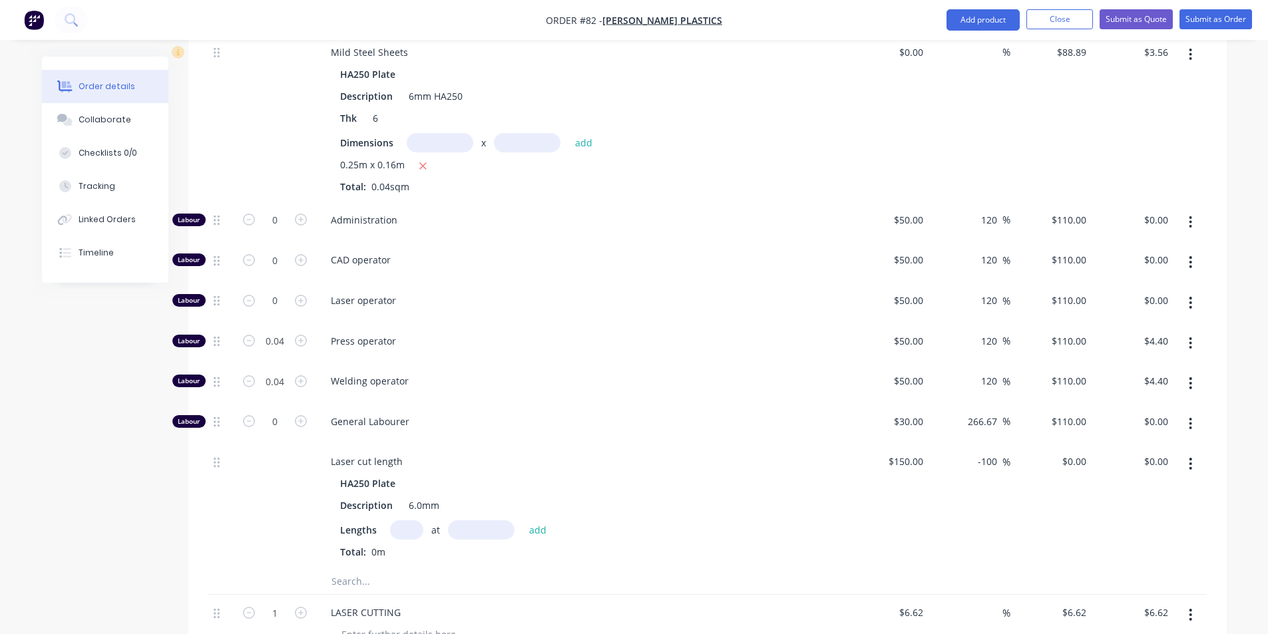
scroll to position [624, 0]
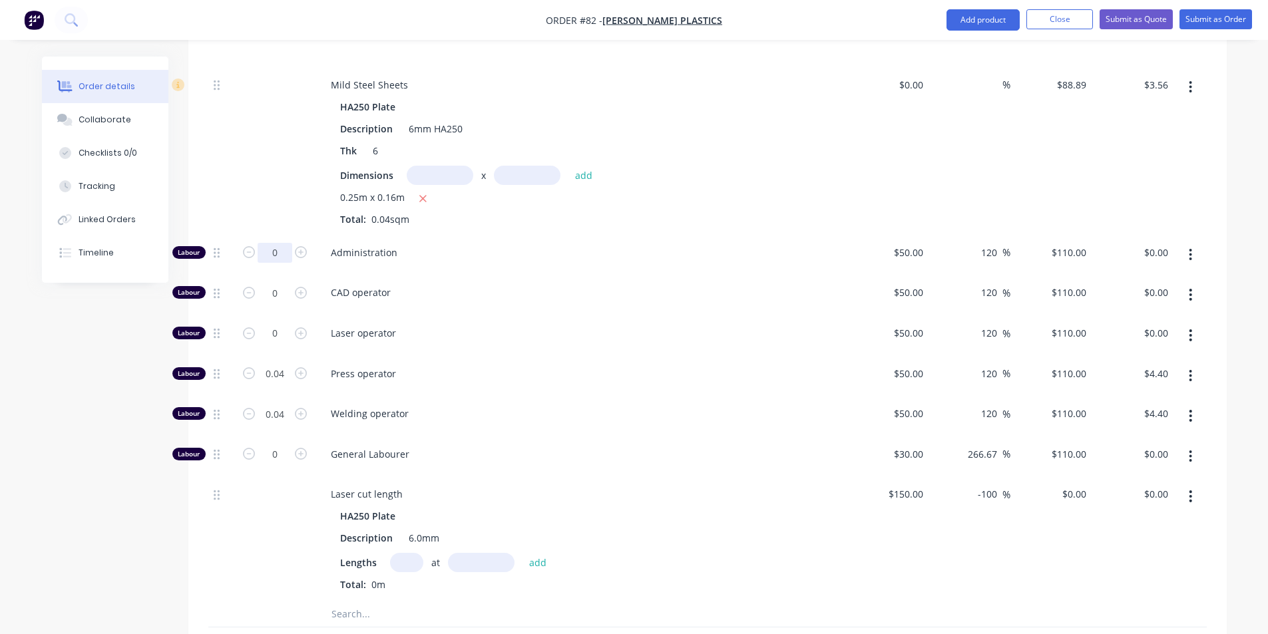
click at [282, 243] on input "0" at bounding box center [275, 253] width 35 height 20
type input "0.04"
type input "$4.40"
click at [675, 196] on div "Mild Steel Sheets HA250 Plate Description 6mm HA250 Thk 6 Dimensions x add 0.25…" at bounding box center [581, 151] width 532 height 168
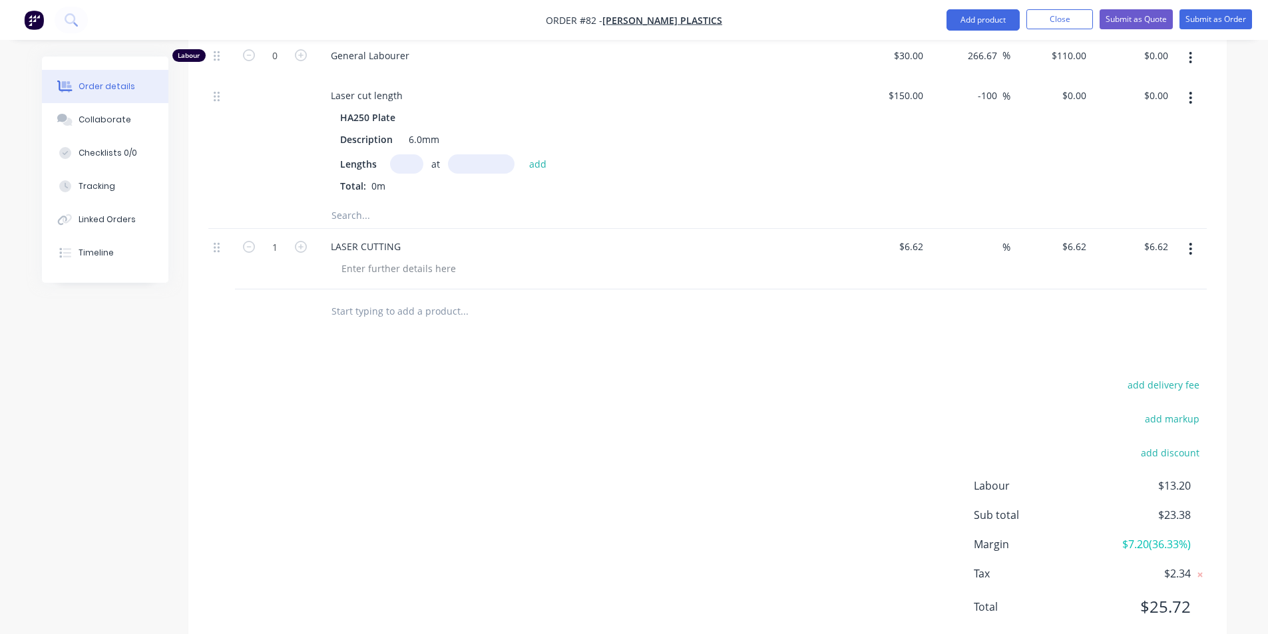
scroll to position [1023, 0]
click at [1067, 20] on button "Close" at bounding box center [1059, 19] width 67 height 20
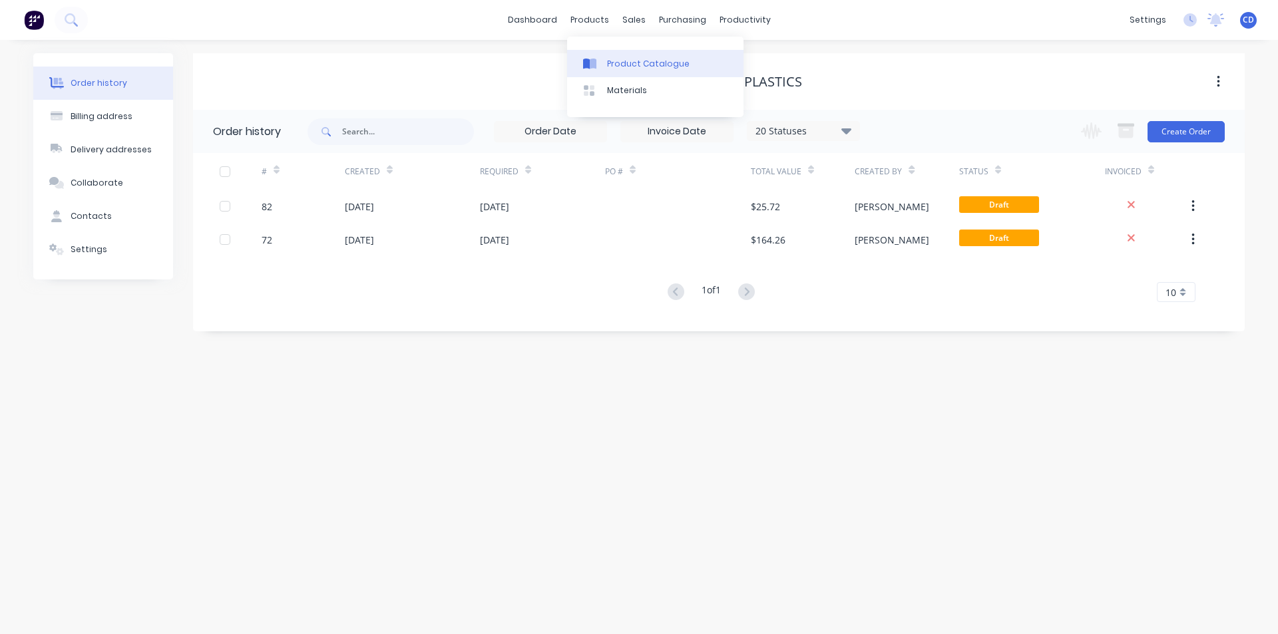
click at [607, 64] on div "Product Catalogue" at bounding box center [648, 64] width 83 height 12
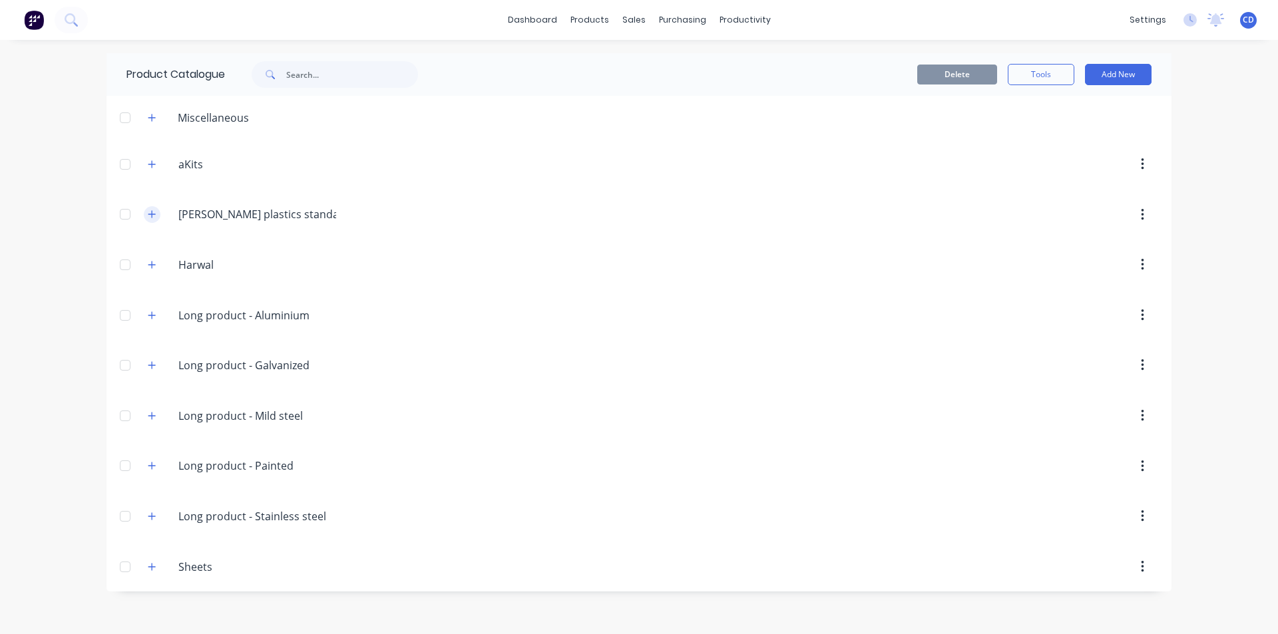
click at [148, 211] on icon "button" at bounding box center [152, 214] width 8 height 9
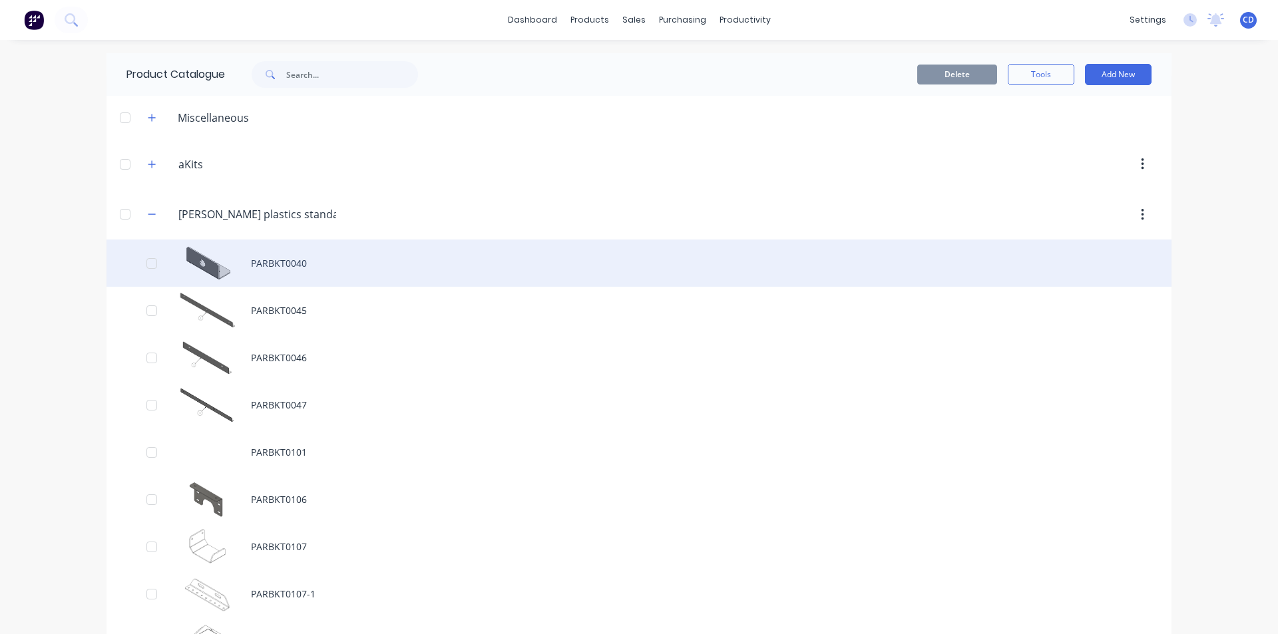
scroll to position [67, 0]
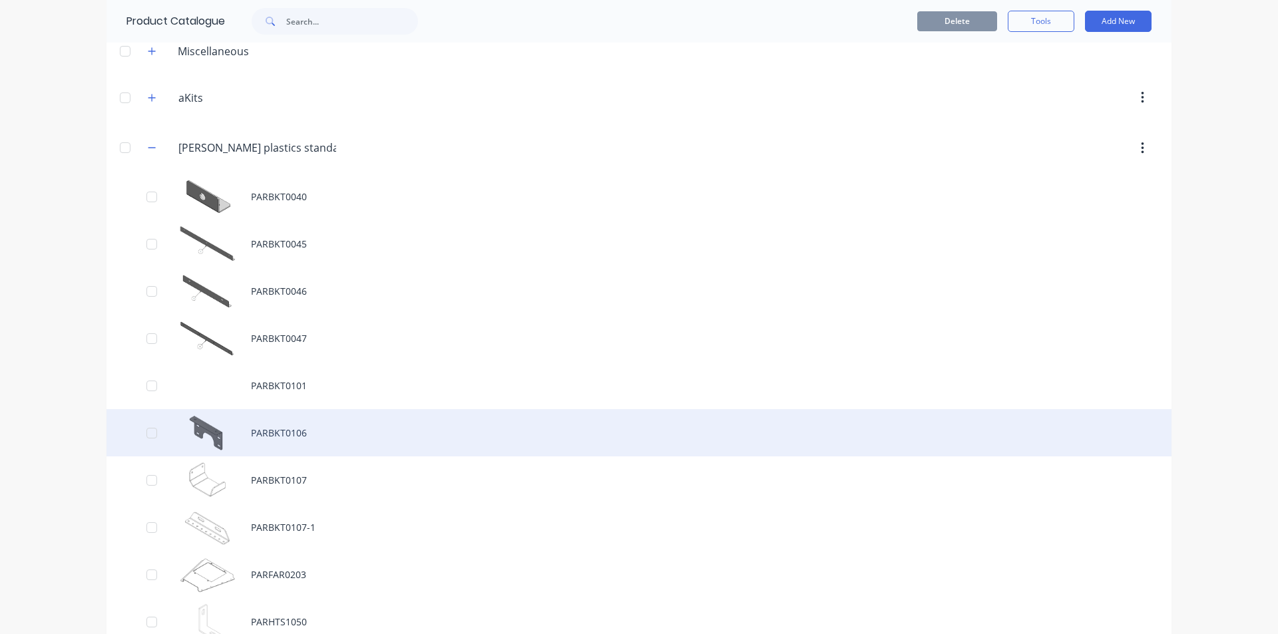
click at [285, 435] on div "PARBKT0106" at bounding box center [638, 432] width 1065 height 47
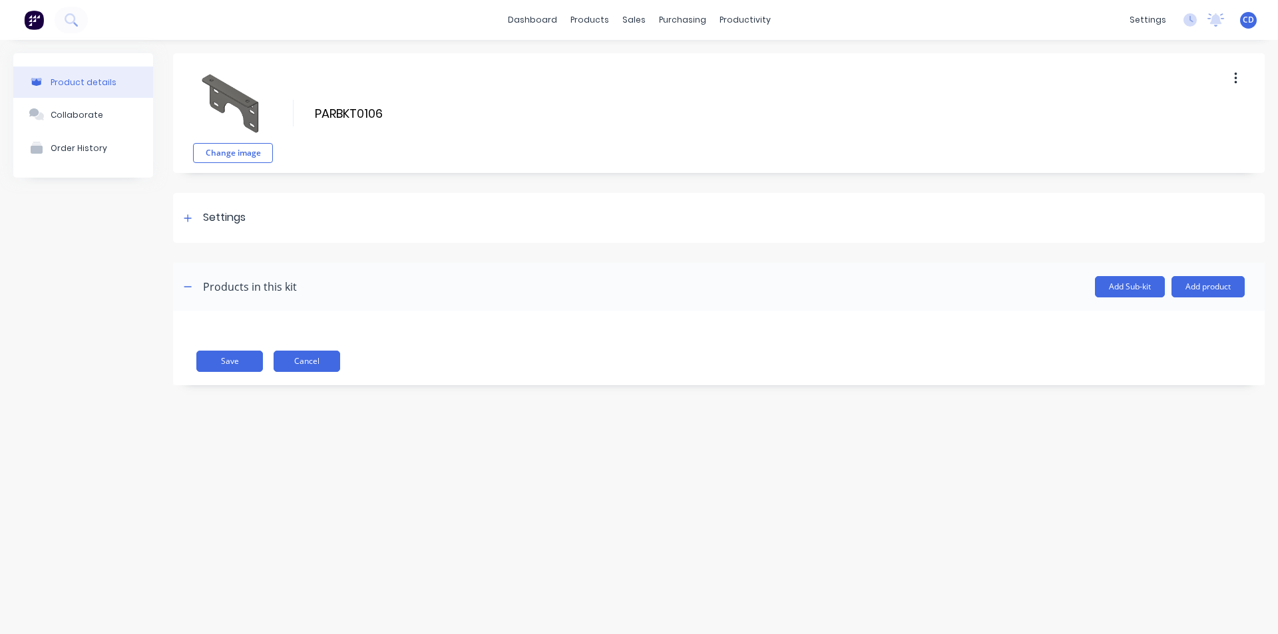
click at [303, 359] on button "Cancel" at bounding box center [307, 361] width 67 height 21
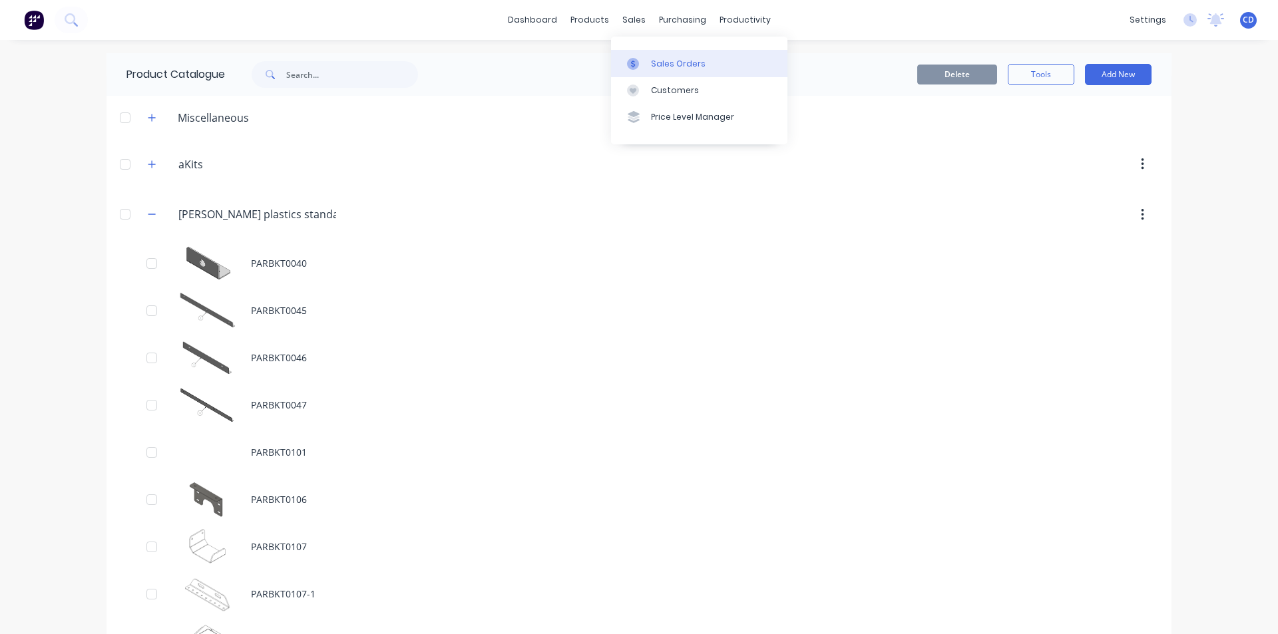
click at [663, 67] on div "Sales Orders" at bounding box center [678, 64] width 55 height 12
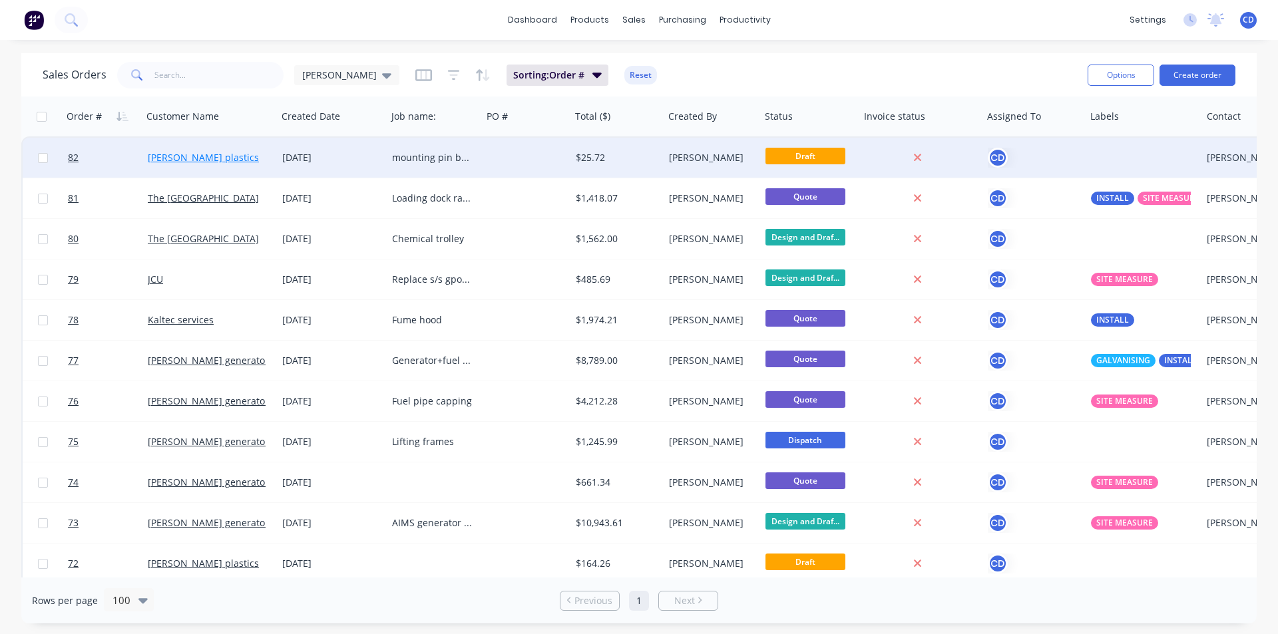
click at [203, 159] on link "[PERSON_NAME] plastics" at bounding box center [203, 157] width 111 height 13
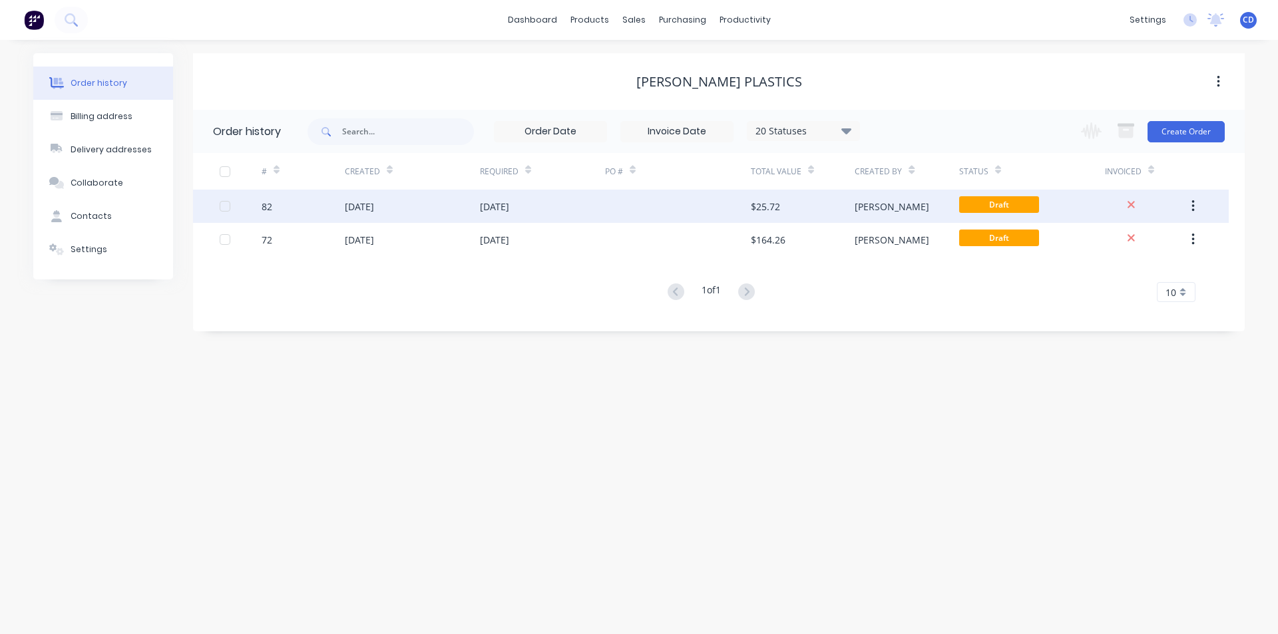
click at [374, 202] on div "[DATE]" at bounding box center [359, 207] width 29 height 14
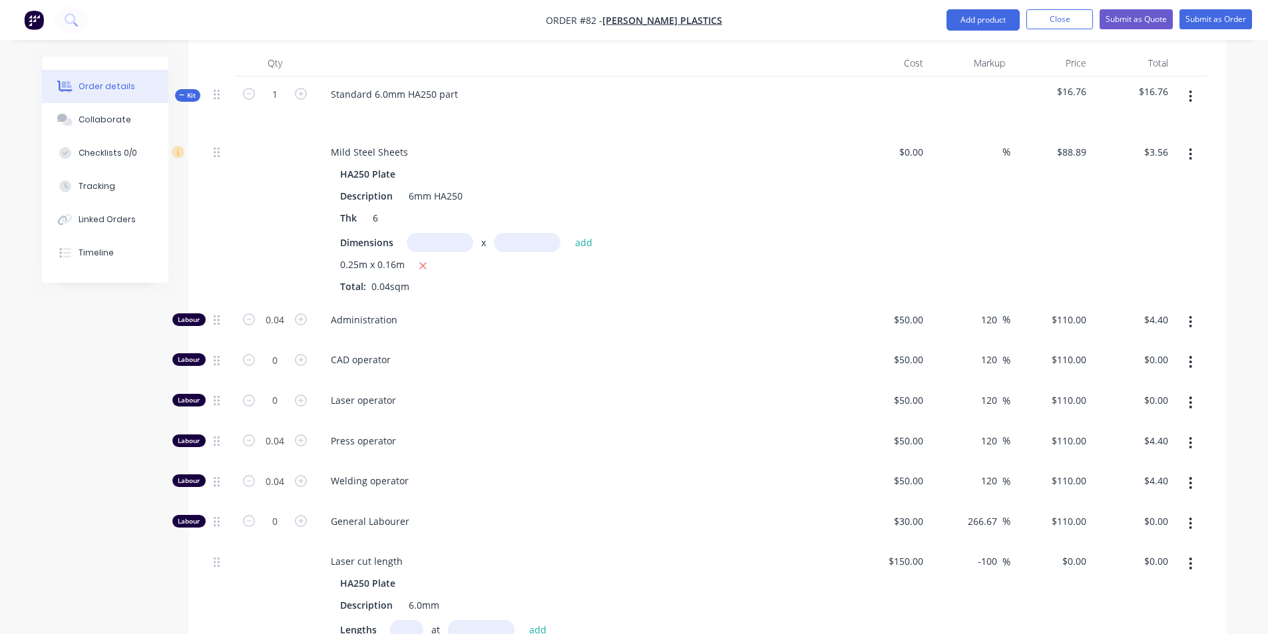
scroll to position [225, 0]
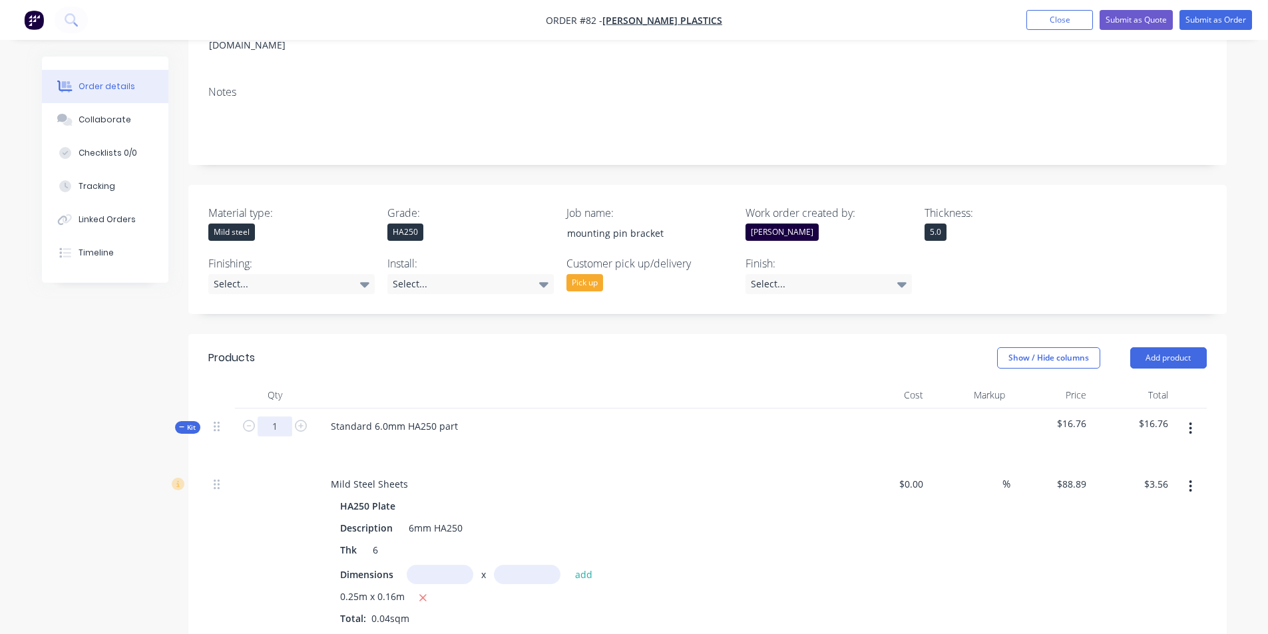
click at [277, 417] on input "1" at bounding box center [275, 427] width 35 height 20
type input "80"
type input "3.2"
type input "$352.00"
type input "3.2"
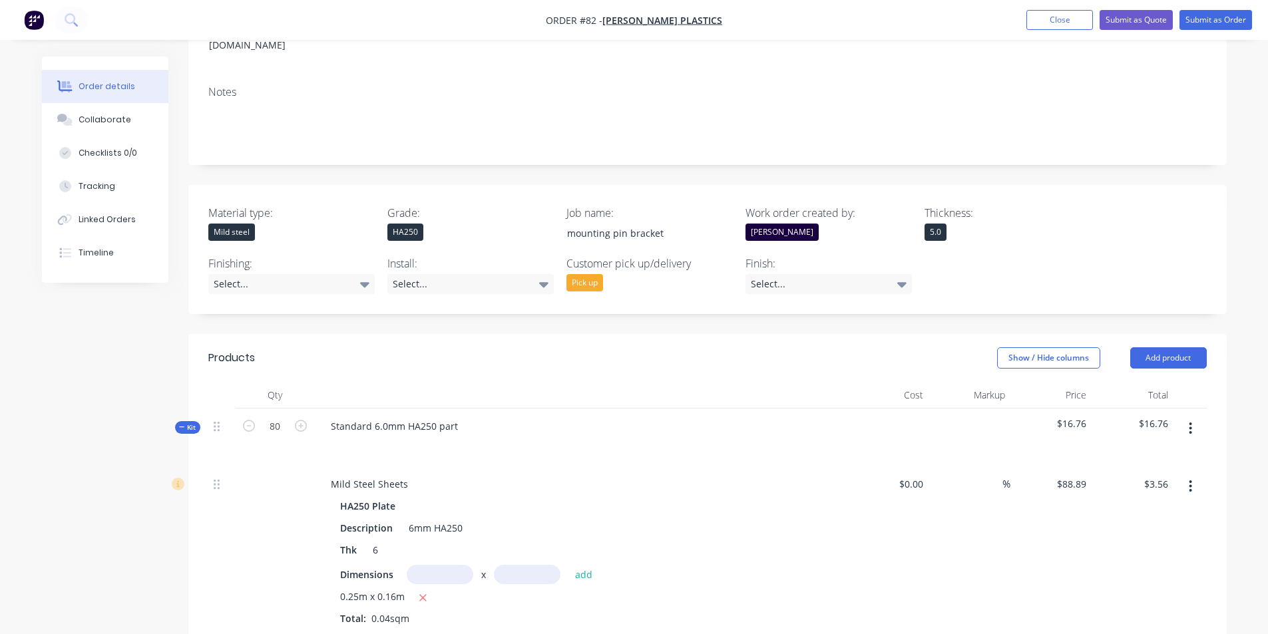
type input "$352.00"
type input "3.2"
type input "$352.00"
click at [654, 436] on div at bounding box center [581, 445] width 522 height 19
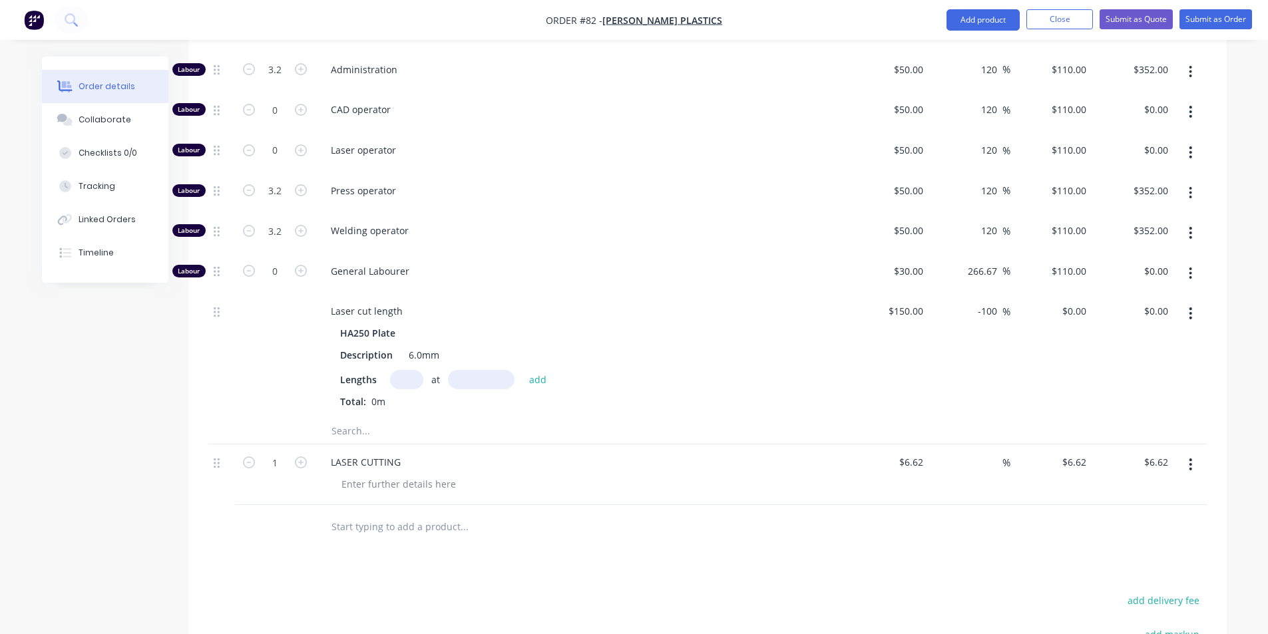
scroll to position [1023, 0]
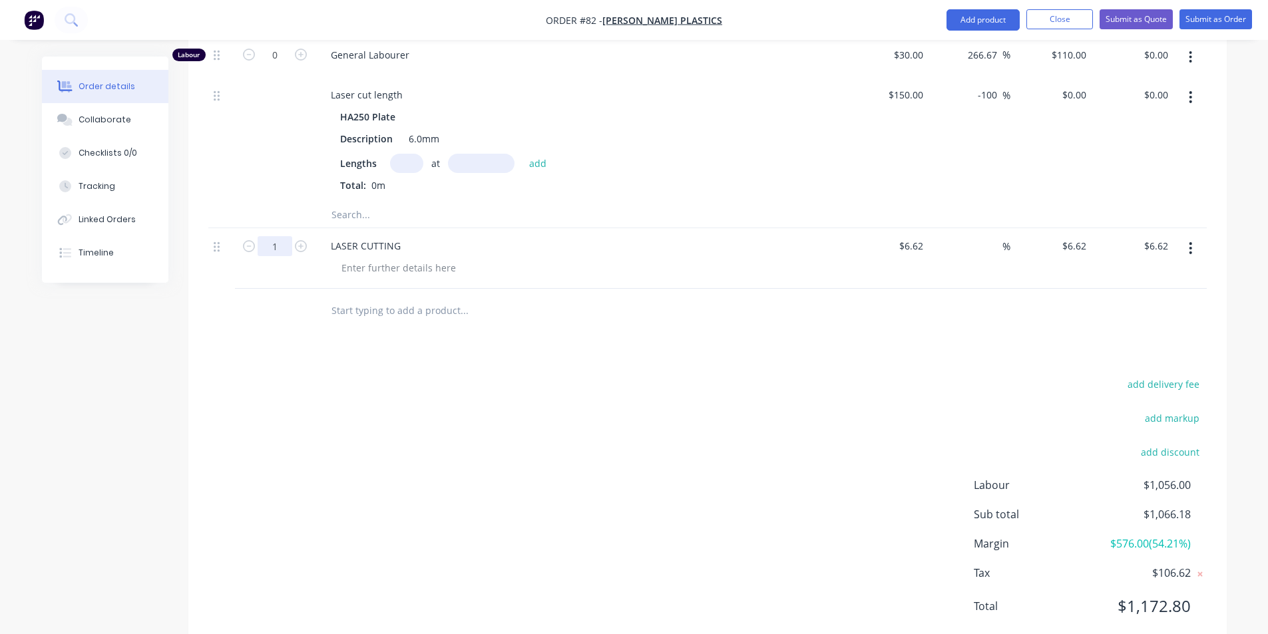
type input "80"
type input "$529.60"
click at [399, 379] on div "add delivery fee add markup add discount Labour $1,056.00 Sub total $1,589.16 M…" at bounding box center [707, 503] width 998 height 257
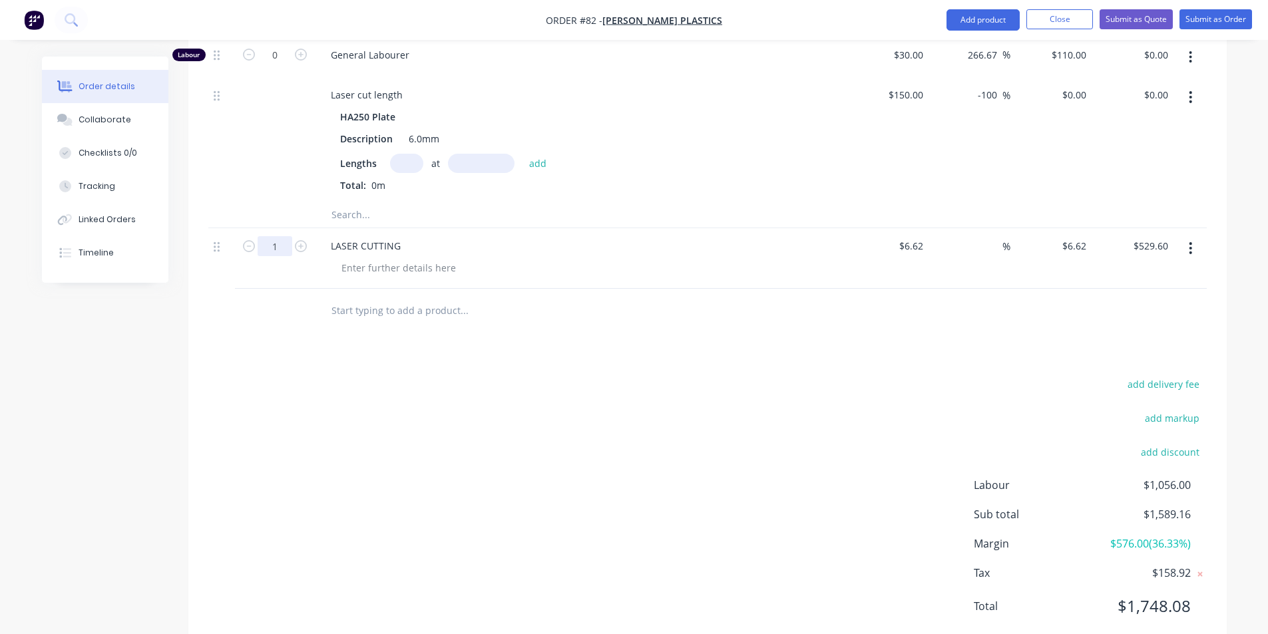
type input "1"
type input "$6.62"
click at [453, 425] on div "add delivery fee add markup add discount Labour $1,056.00 Sub total $1,066.18 M…" at bounding box center [707, 503] width 998 height 257
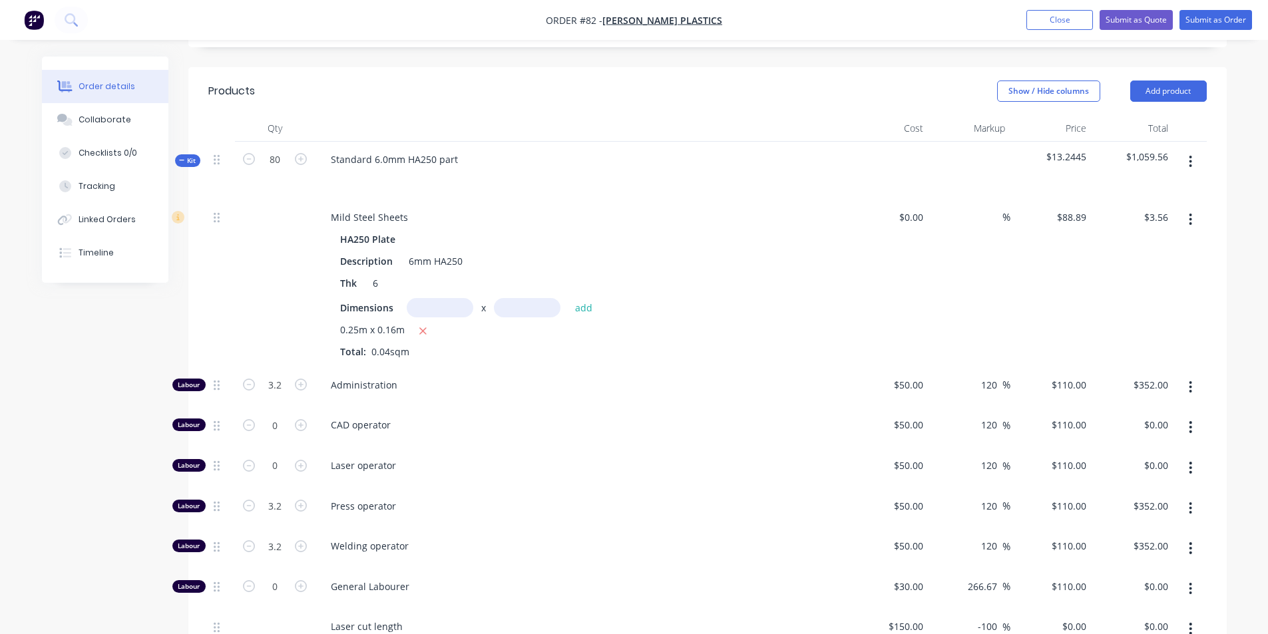
scroll to position [225, 0]
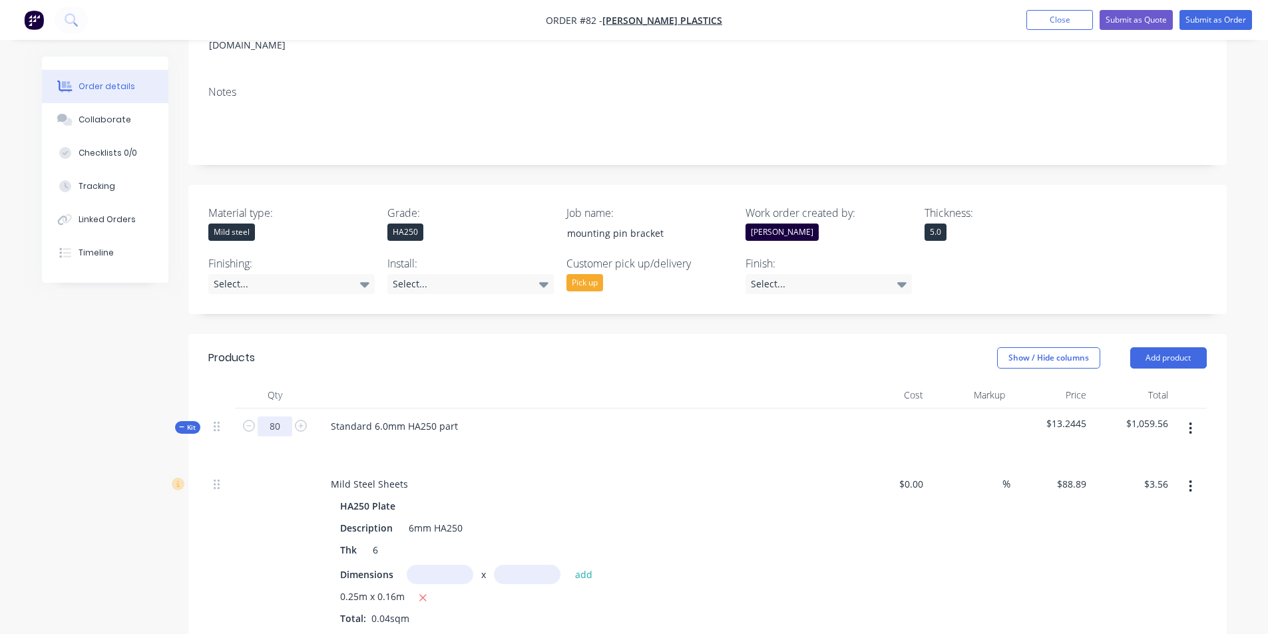
click at [285, 417] on input "80" at bounding box center [275, 427] width 35 height 20
type input "1"
type input "0.04"
type input "$4.40"
type input "0.04"
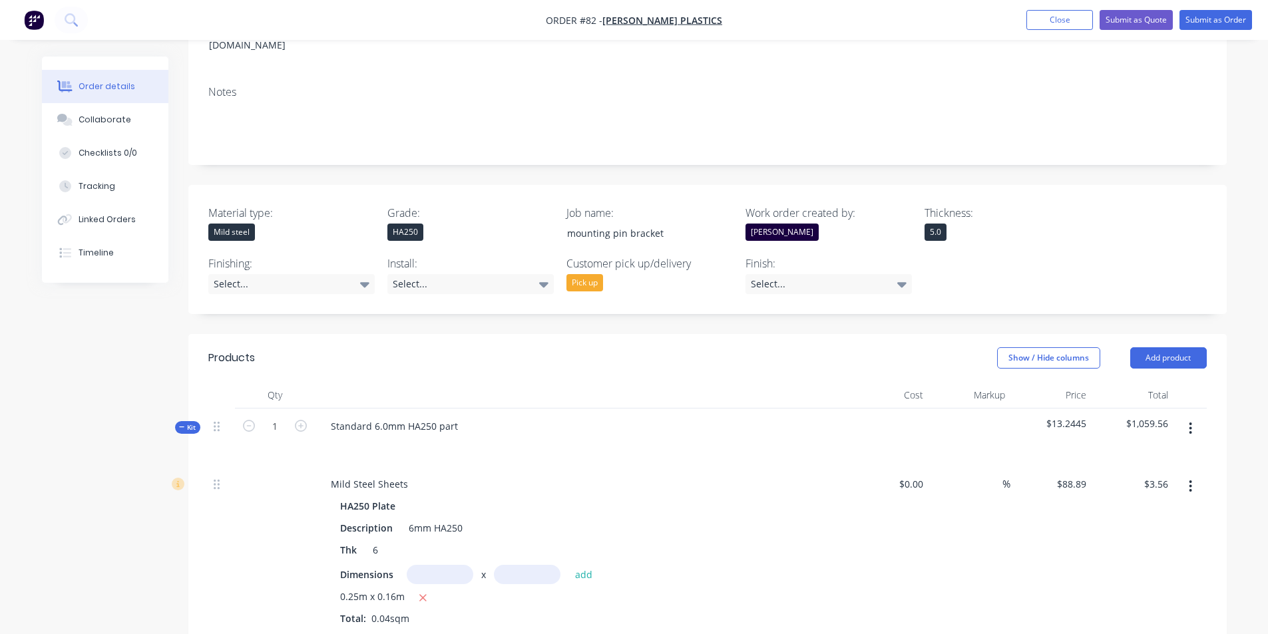
type input "$4.40"
type input "0.04"
type input "$4.40"
click at [474, 334] on header "Products Show / Hide columns Add product" at bounding box center [707, 358] width 1038 height 48
click at [285, 417] on input "1" at bounding box center [275, 427] width 35 height 20
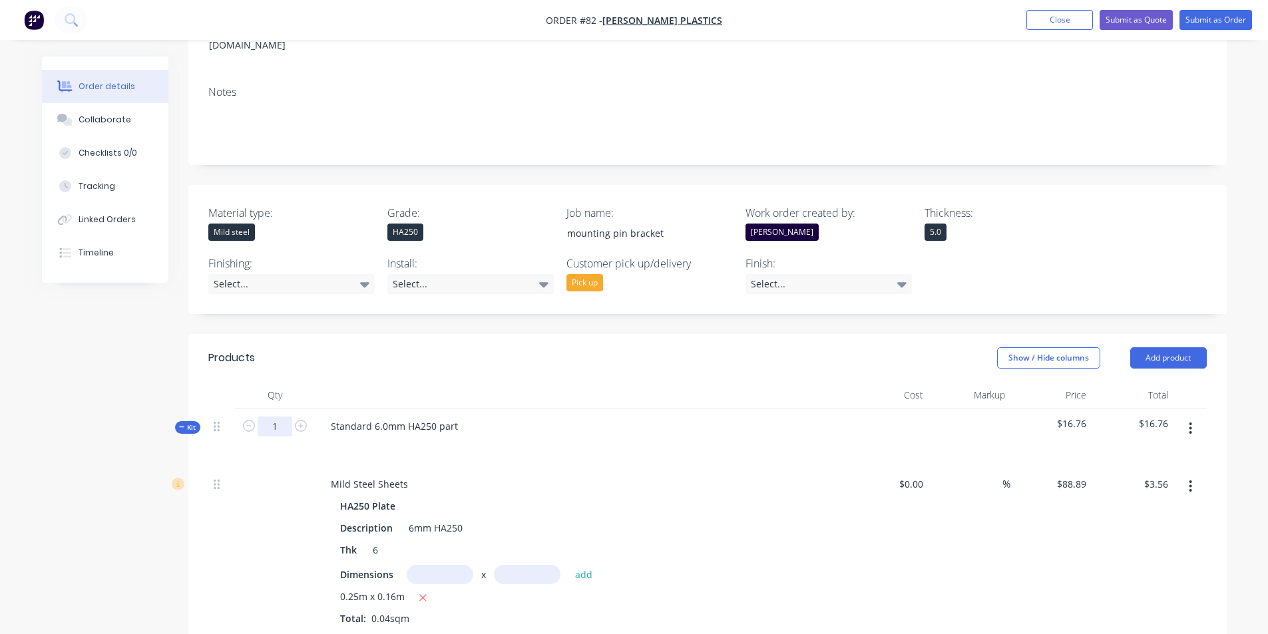
click at [285, 417] on input "1" at bounding box center [275, 427] width 35 height 20
type input "80"
type input "3.2"
type input "$352.00"
type input "3.2"
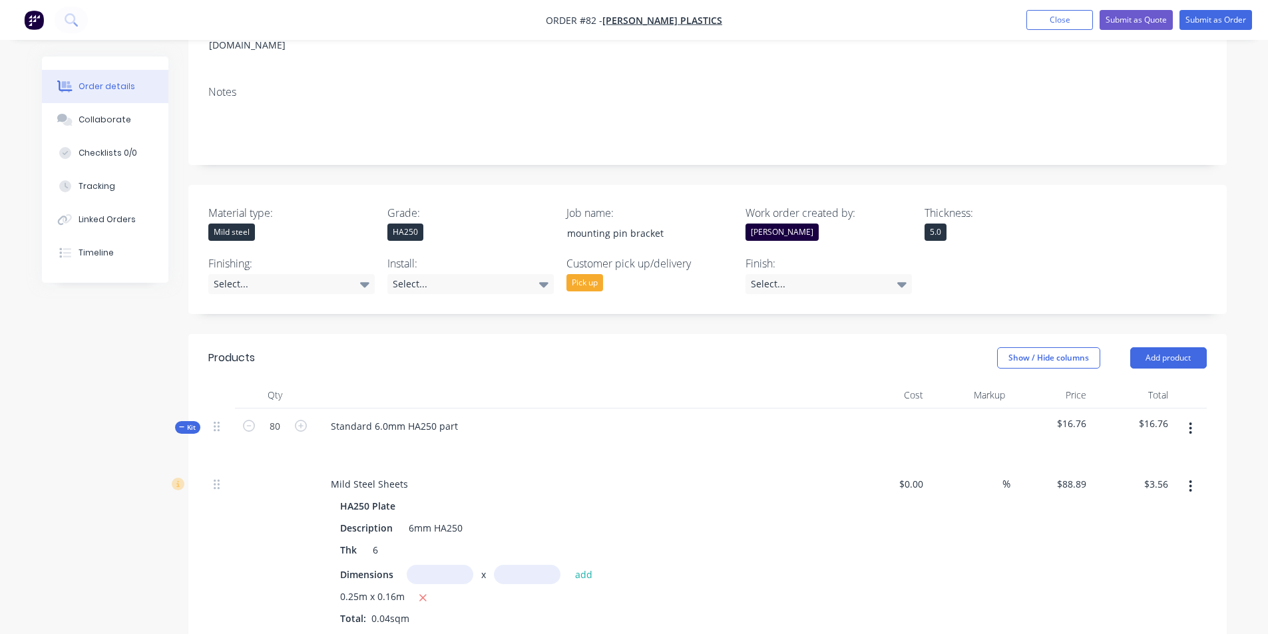
type input "$352.00"
type input "3.2"
type input "$352.00"
click at [392, 382] on div at bounding box center [581, 395] width 532 height 27
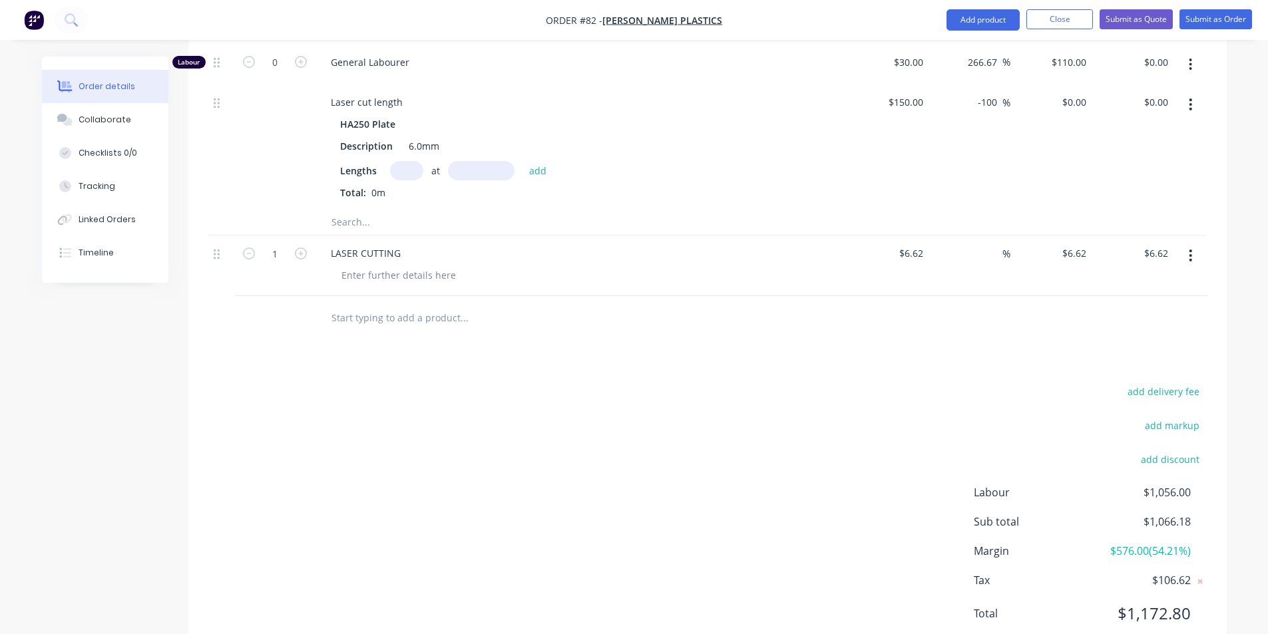
scroll to position [1023, 0]
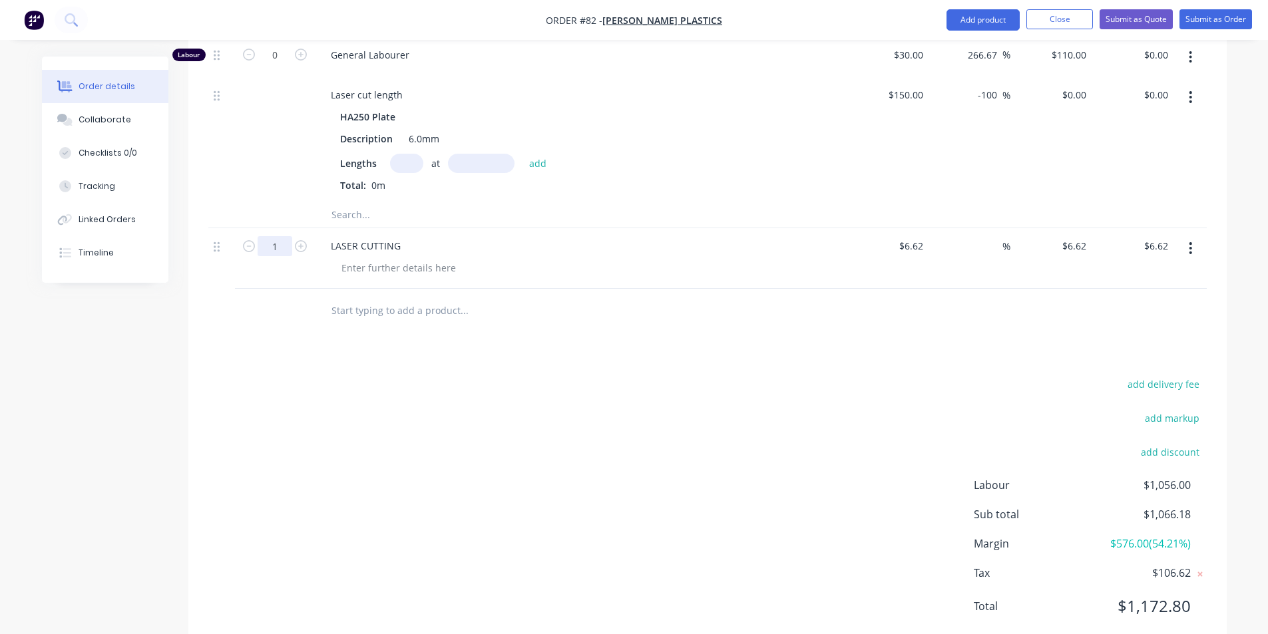
type input "80"
type input "$529.60"
click at [473, 408] on div "add delivery fee add markup add discount Labour $1,056.00 Sub total $1,589.16 M…" at bounding box center [707, 503] width 998 height 257
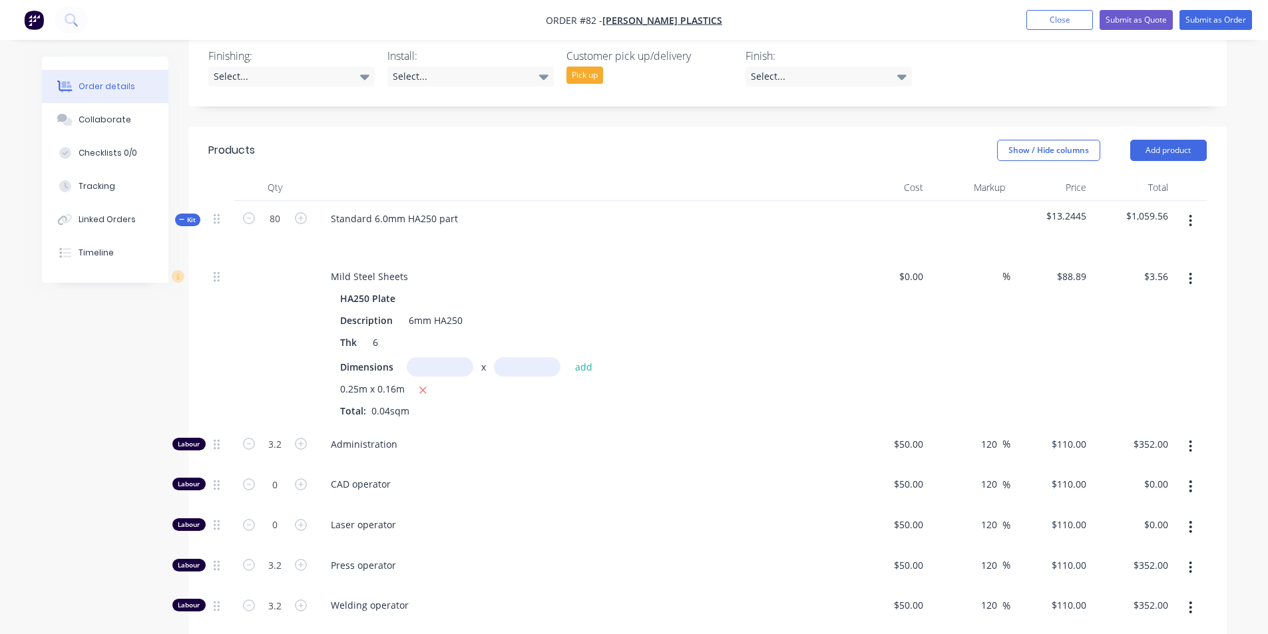
scroll to position [425, 0]
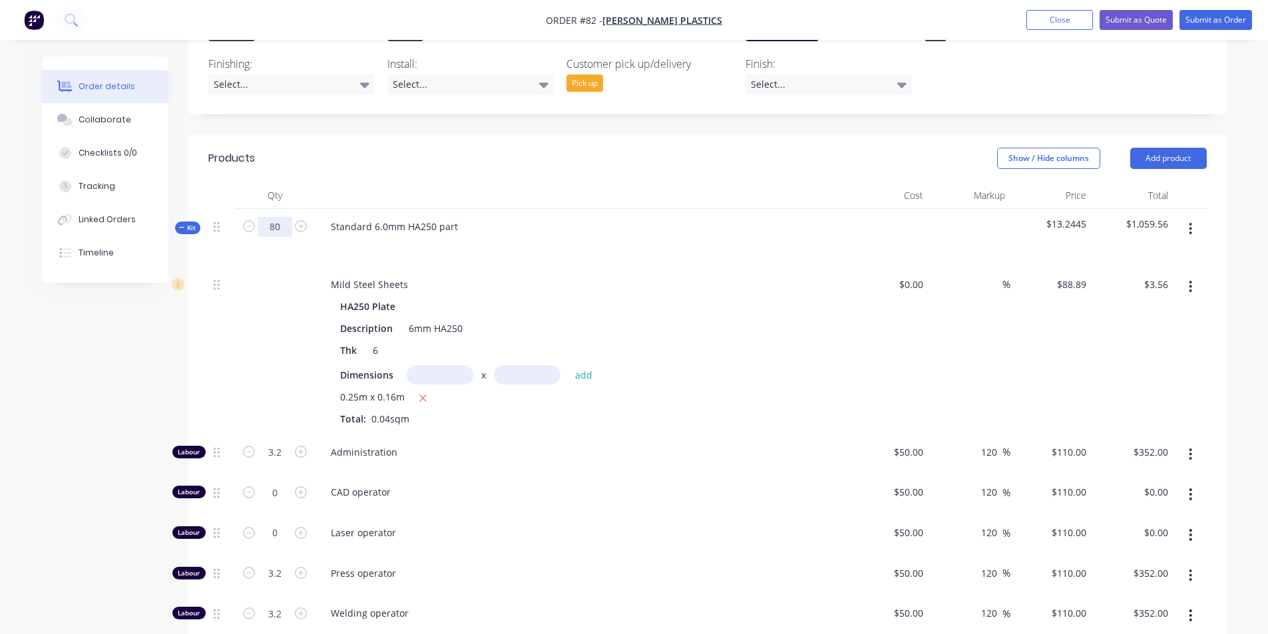
click at [285, 217] on input "80" at bounding box center [275, 227] width 35 height 20
type input "1"
type input "0.04"
type input "$4.40"
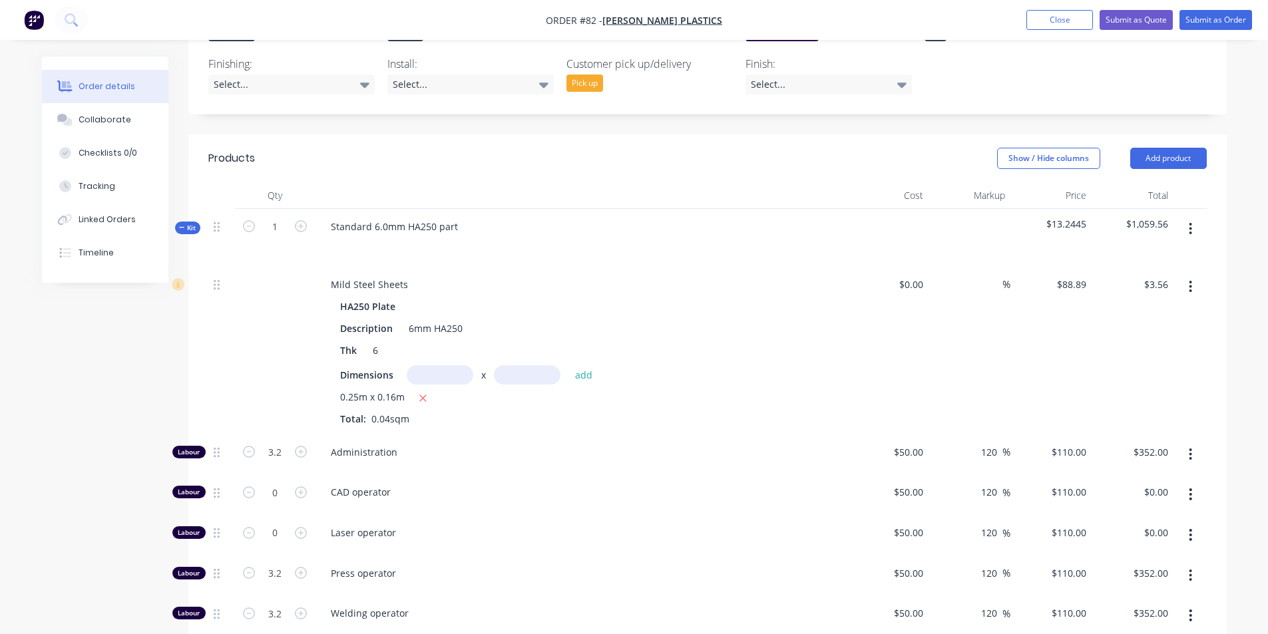
type input "0.04"
type input "$4.40"
type input "0.04"
type input "$4.40"
click at [564, 140] on header "Products Show / Hide columns Add product" at bounding box center [707, 158] width 1038 height 48
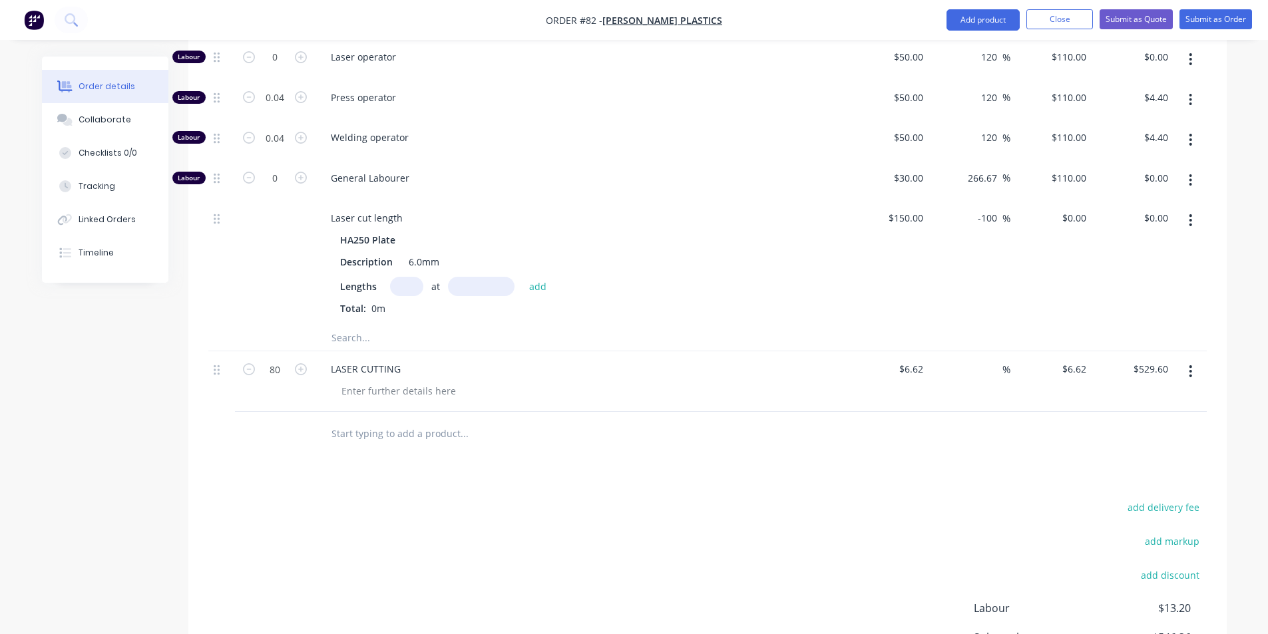
scroll to position [957, 0]
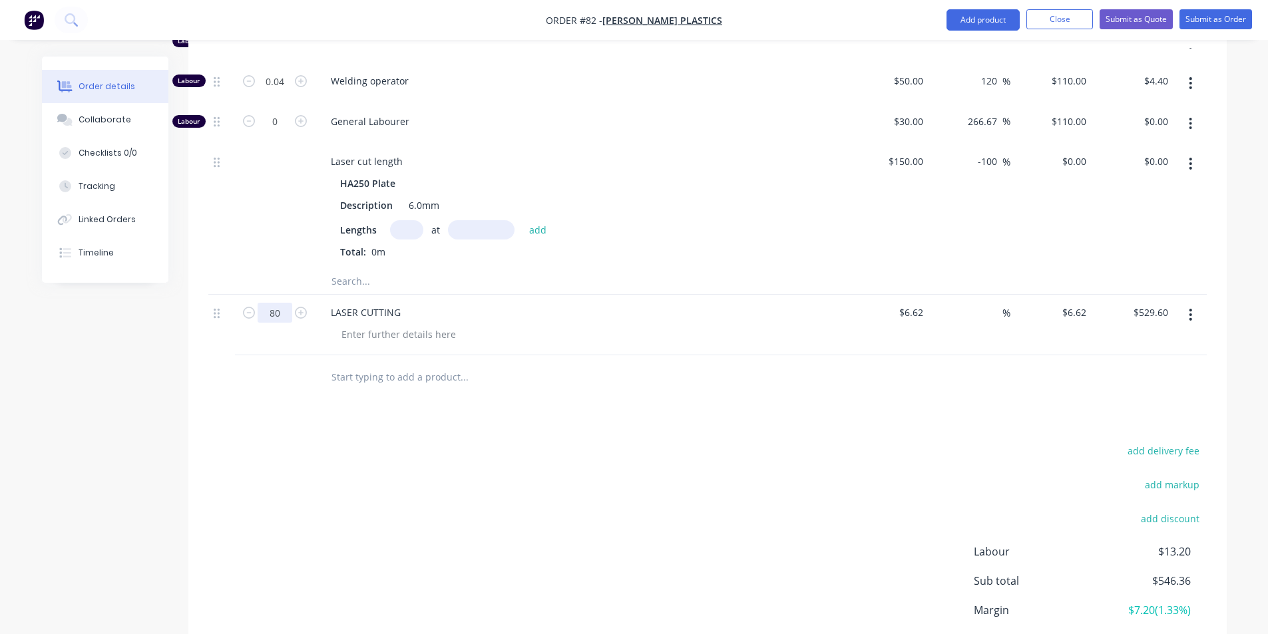
type input "1"
type input "$6.62"
click at [625, 114] on span "General Labourer" at bounding box center [586, 121] width 511 height 14
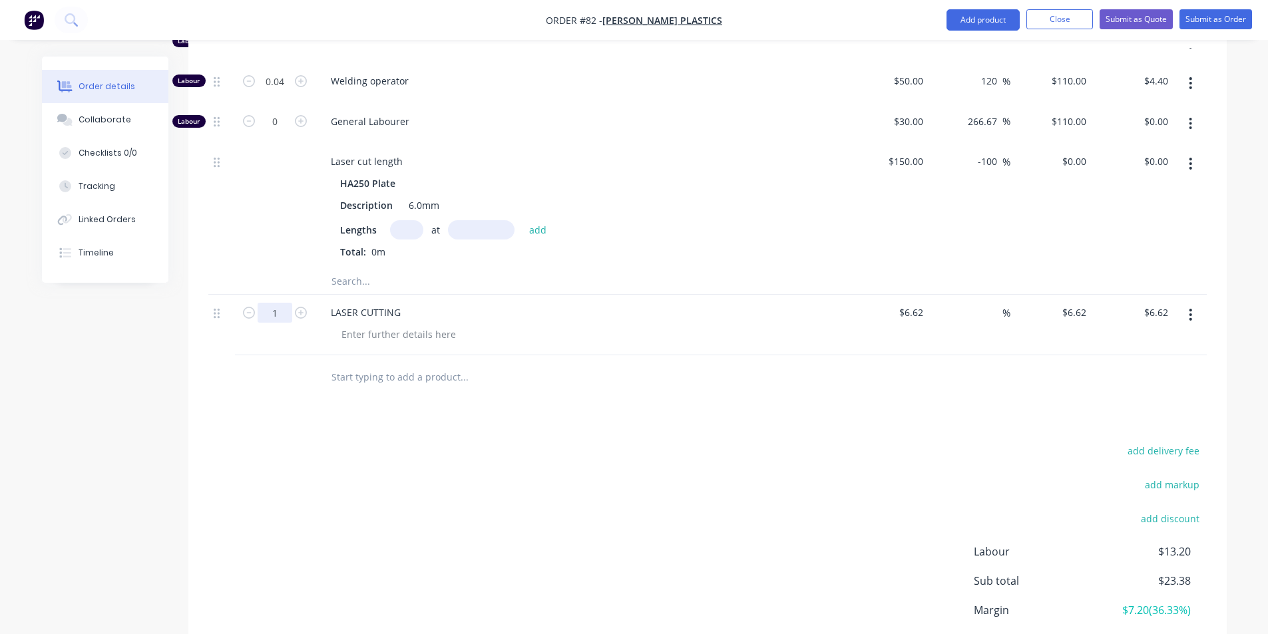
type input "80"
type input "$529.60"
click at [469, 455] on div "add delivery fee add markup add discount Labour $13.20 Sub total $23.38 Margin …" at bounding box center [707, 569] width 998 height 257
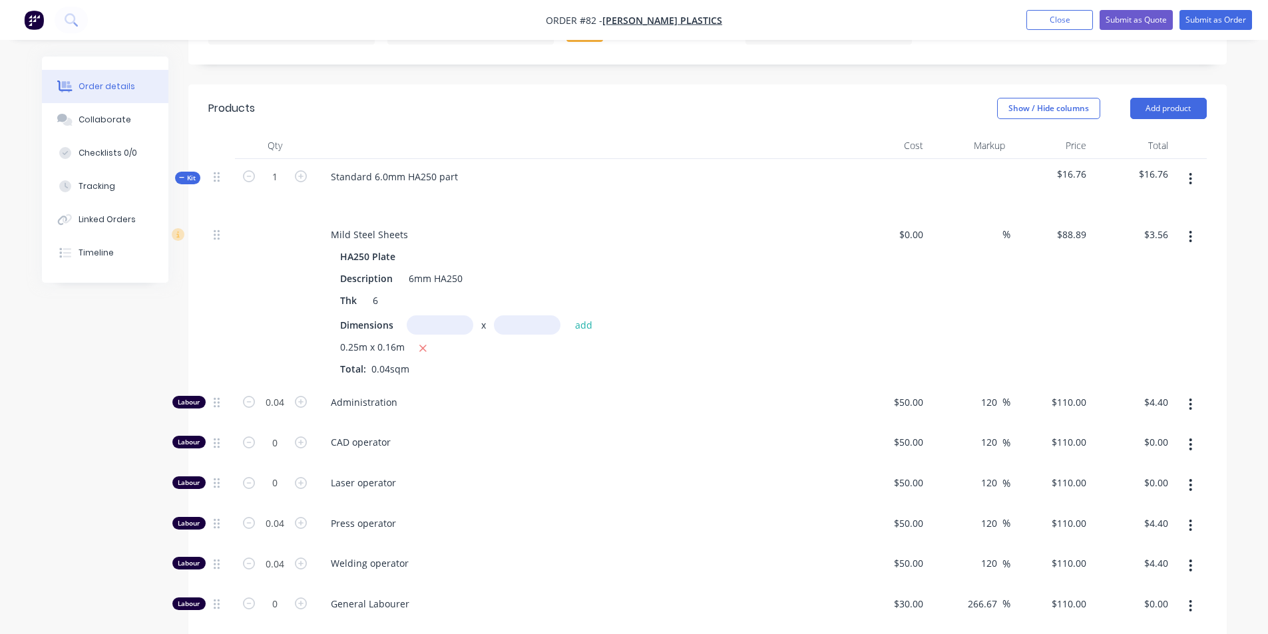
scroll to position [358, 0]
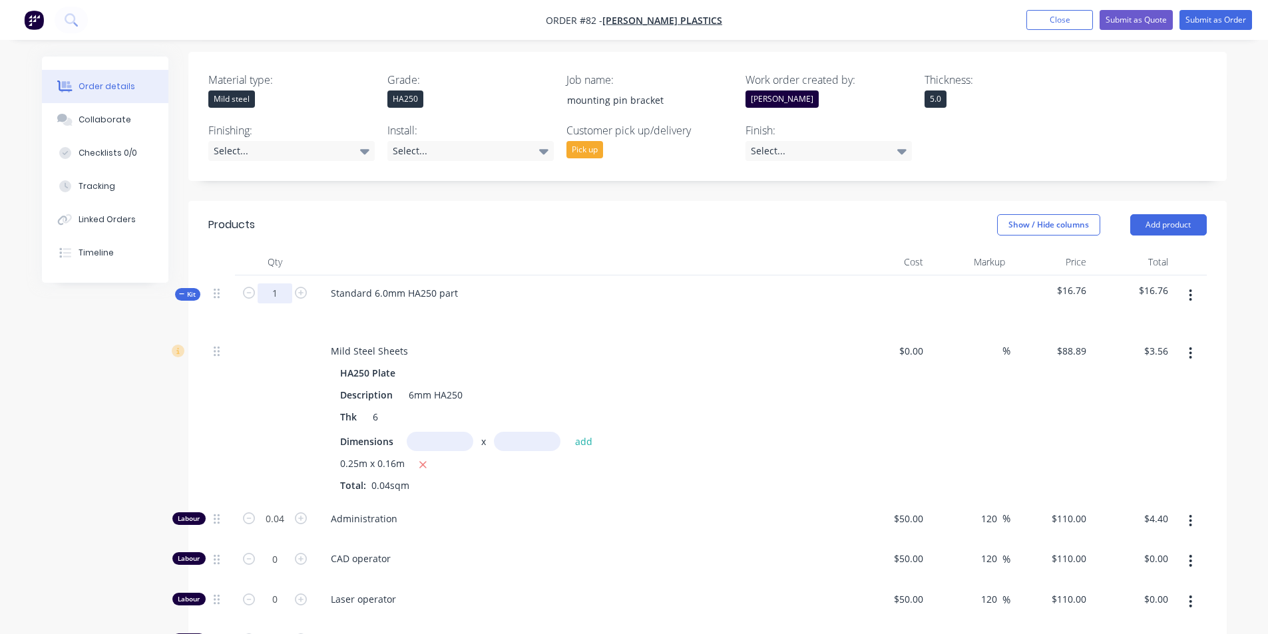
click at [279, 283] on input "1" at bounding box center [275, 293] width 35 height 20
type input "80"
click at [548, 295] on div "Standard 6.0mm HA250 part" at bounding box center [581, 305] width 532 height 58
type input "3.2"
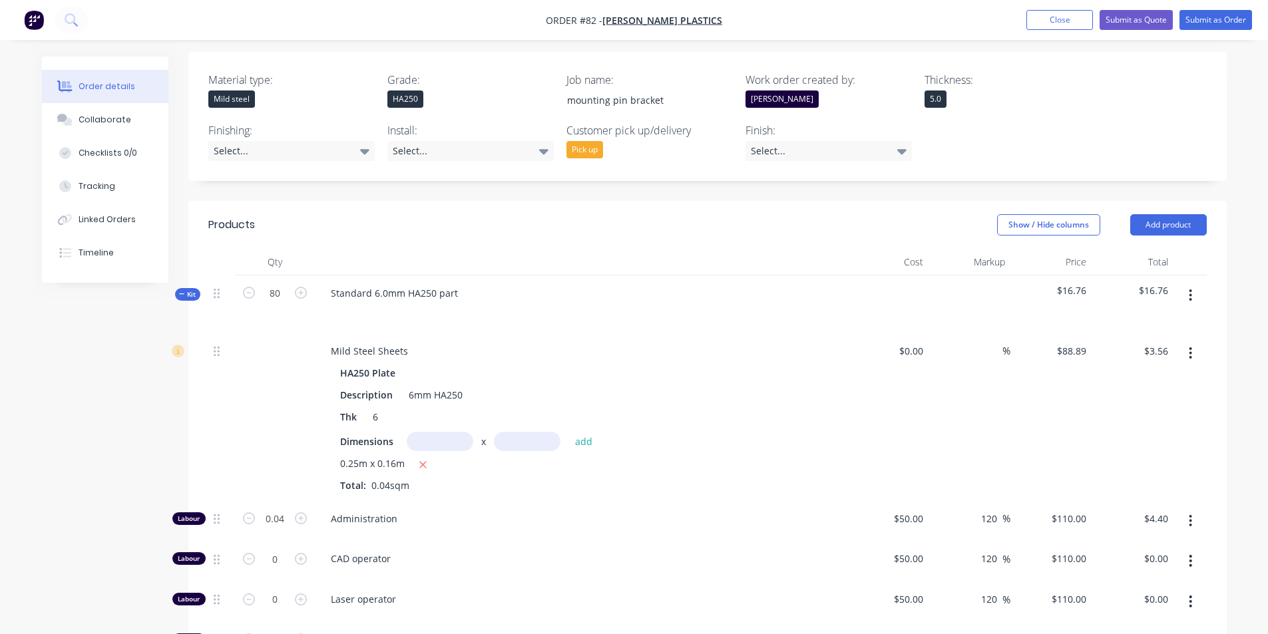
type input "$352.00"
type input "3.2"
type input "$352.00"
type input "3.2"
type input "$352.00"
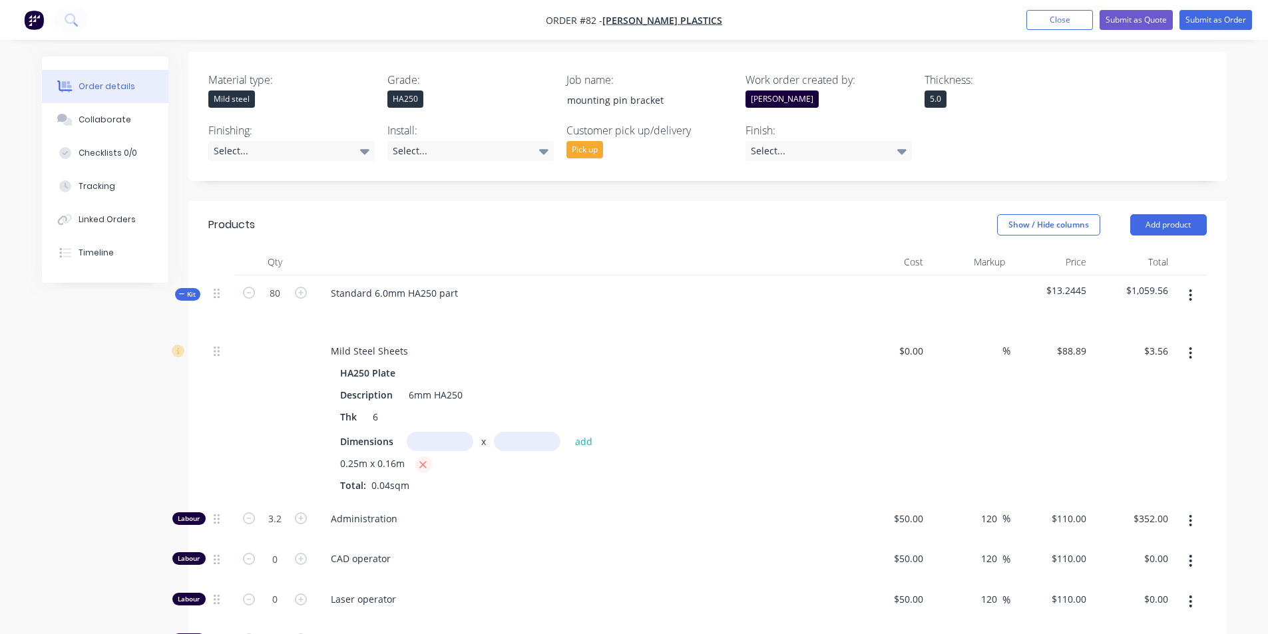
click at [426, 459] on icon "button" at bounding box center [423, 465] width 9 height 12
type input "$0.00"
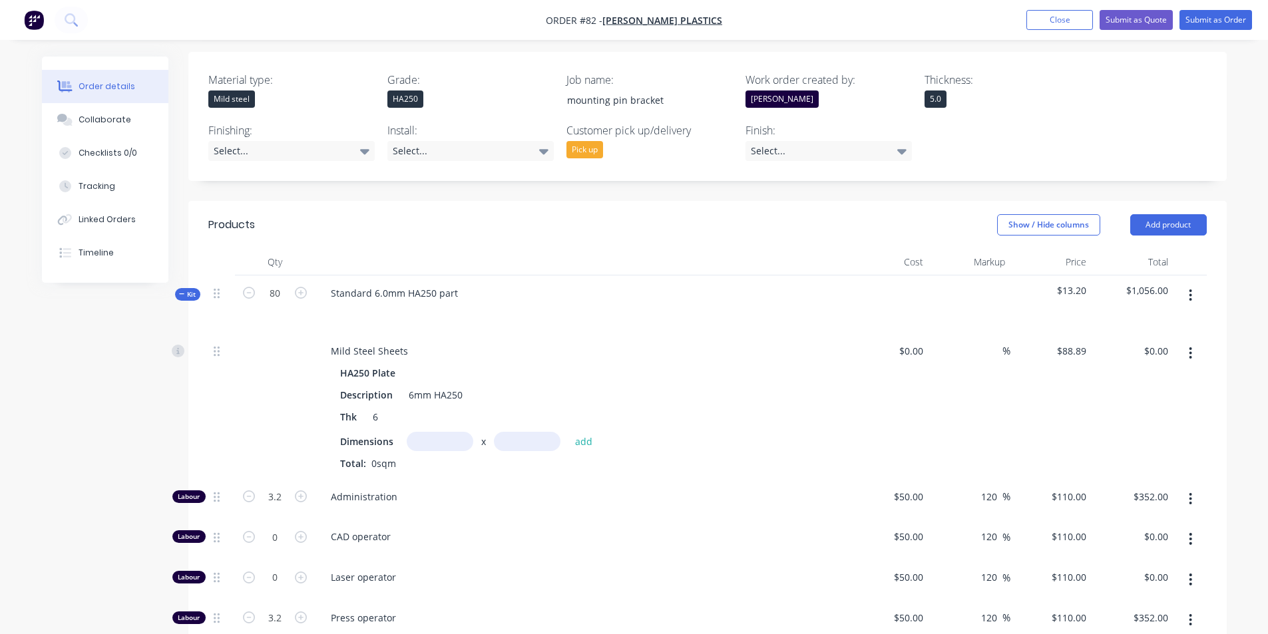
click at [454, 432] on input "text" at bounding box center [440, 441] width 67 height 19
type input "20m"
click at [526, 432] on input "text" at bounding box center [527, 441] width 67 height 19
type input "12.8m"
click at [586, 433] on button "add" at bounding box center [583, 442] width 31 height 18
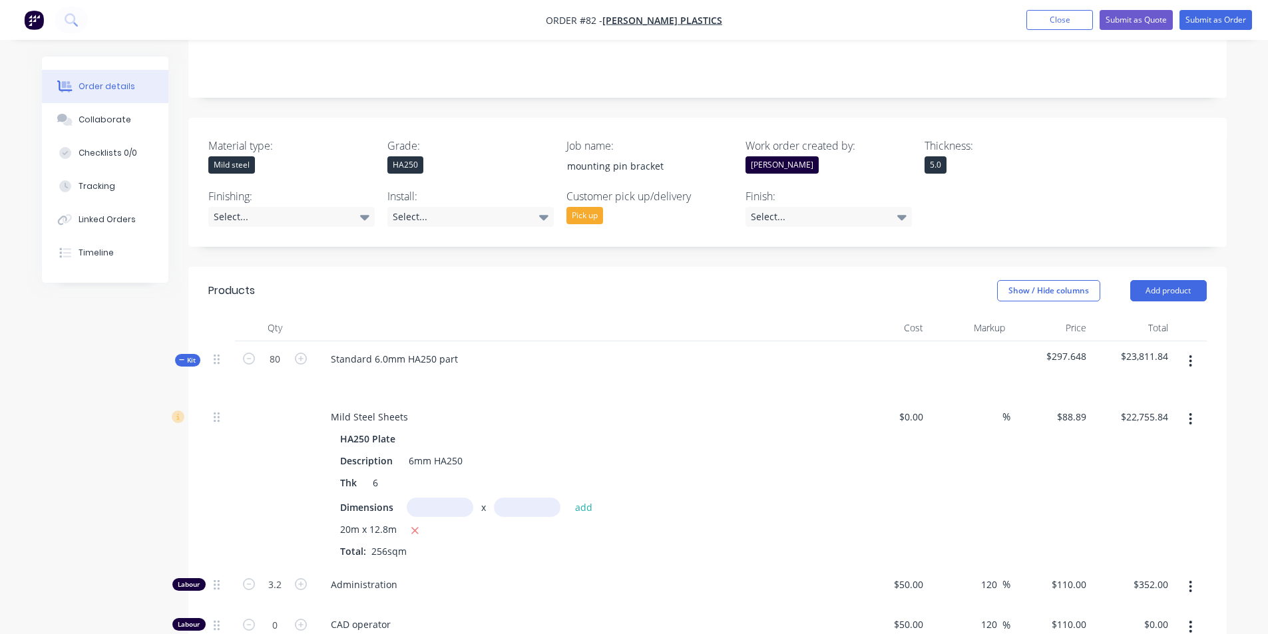
scroll to position [291, 0]
click at [416, 528] on icon "button" at bounding box center [415, 531] width 7 height 7
type input "$0.00"
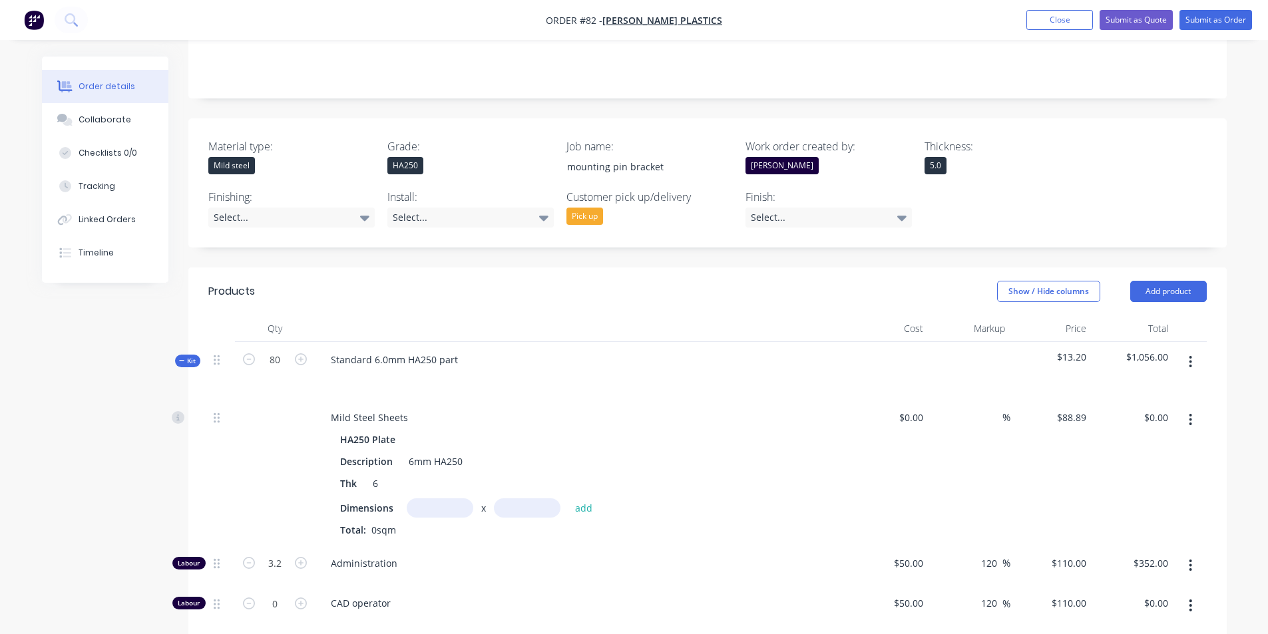
click at [425, 498] on input "text" at bounding box center [440, 507] width 67 height 19
type input "0.25m"
click at [548, 498] on input "text" at bounding box center [527, 507] width 67 height 19
type input "0.16m"
click at [585, 499] on button "add" at bounding box center [583, 508] width 31 height 18
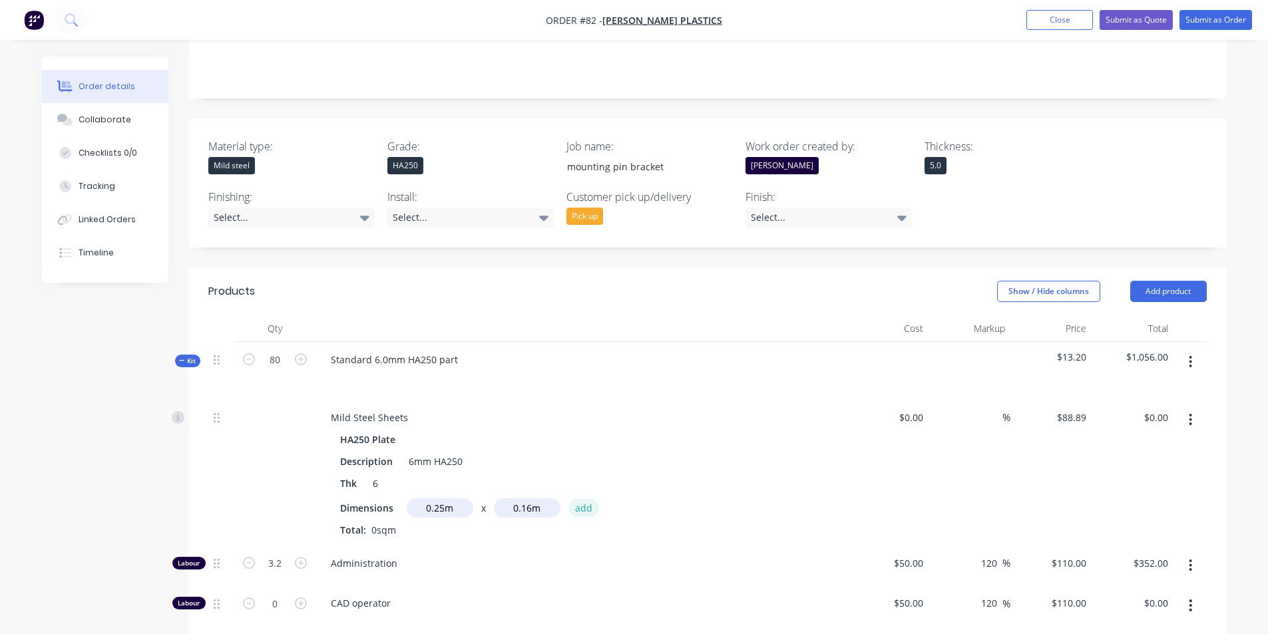
type input "$3.56"
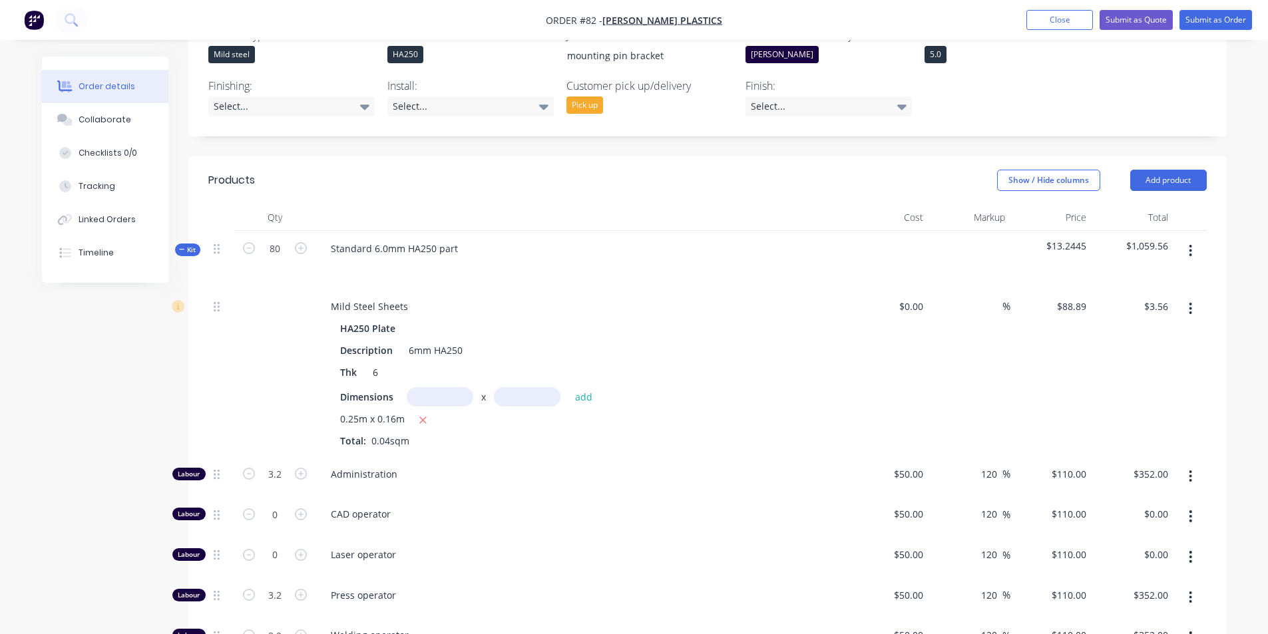
scroll to position [425, 0]
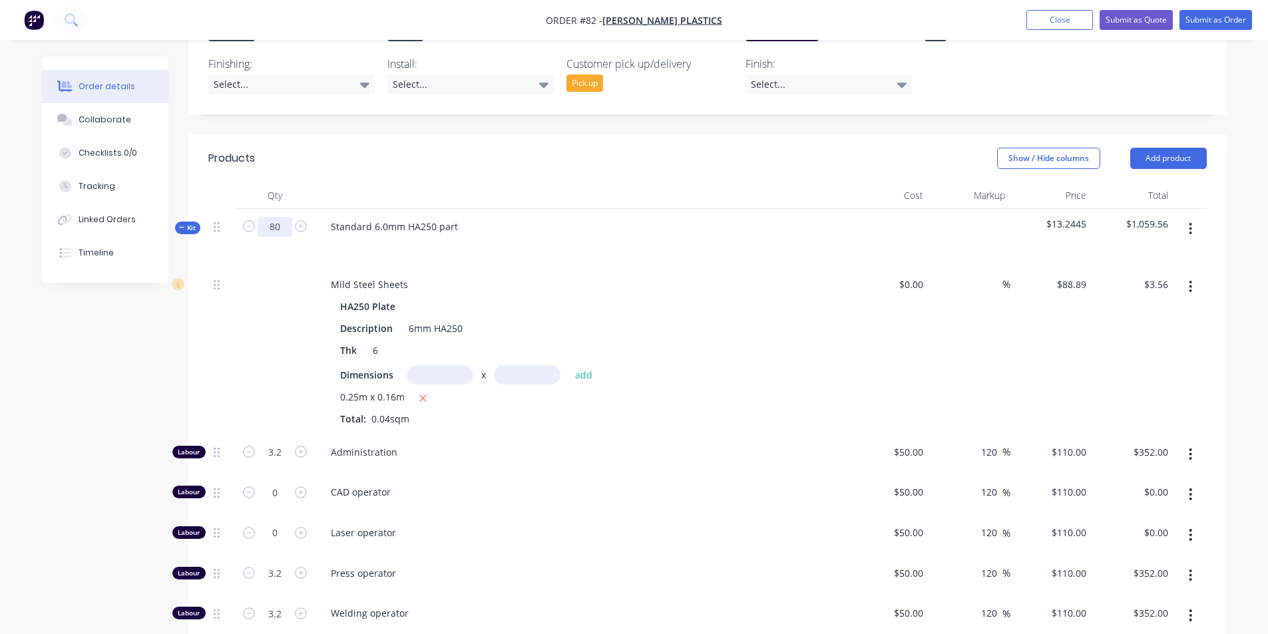
click at [286, 217] on input "80" at bounding box center [275, 227] width 35 height 20
type input "1"
click at [585, 226] on div "Standard 6.0mm HA250 part" at bounding box center [581, 238] width 532 height 58
type input "0.04"
type input "$4.40"
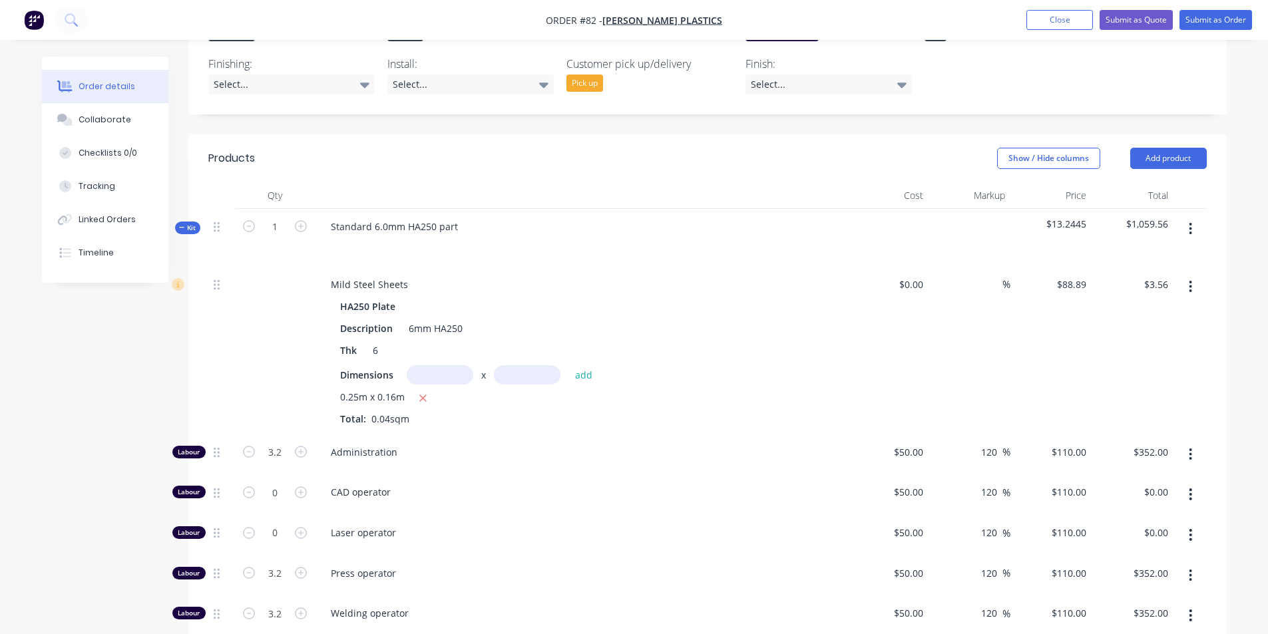
type input "0.04"
type input "$4.40"
type input "0.04"
type input "$4.40"
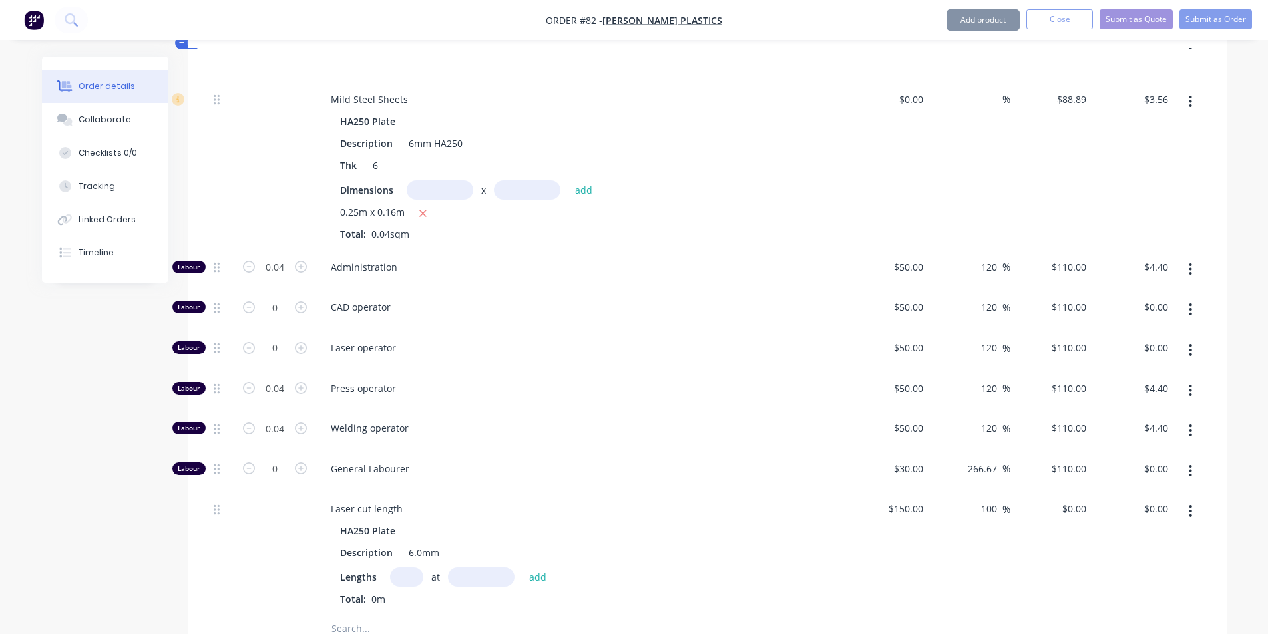
scroll to position [824, 0]
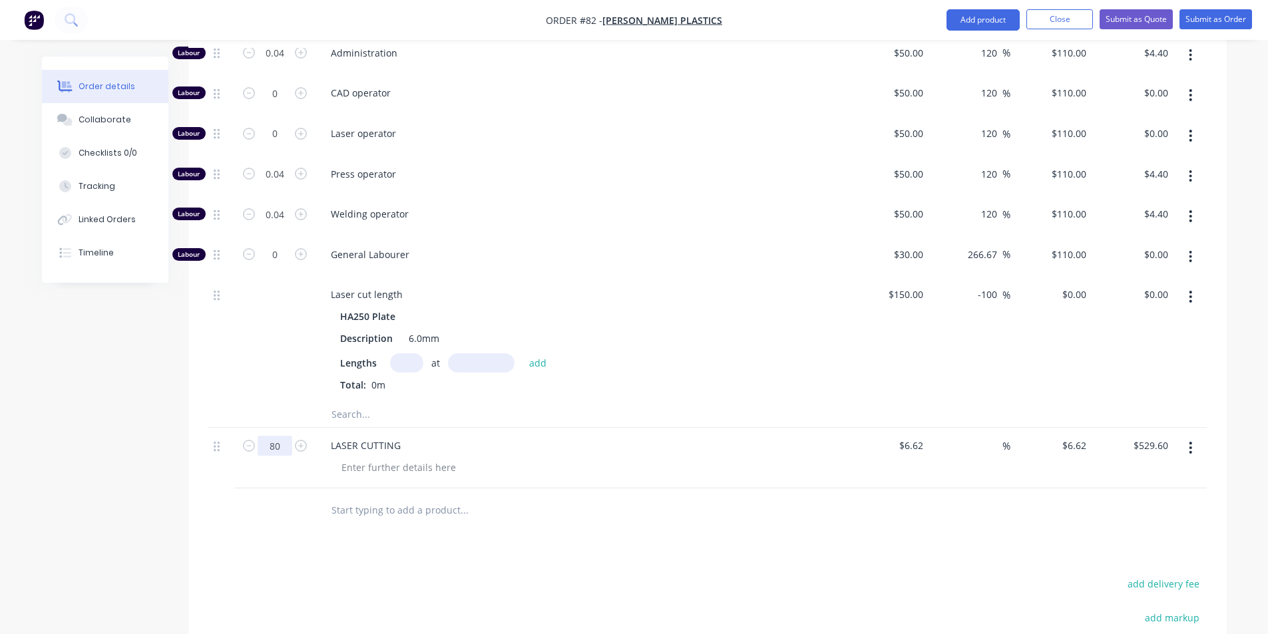
type input "1"
type input "$6.62"
click at [592, 237] on div "General Labourer" at bounding box center [581, 257] width 532 height 41
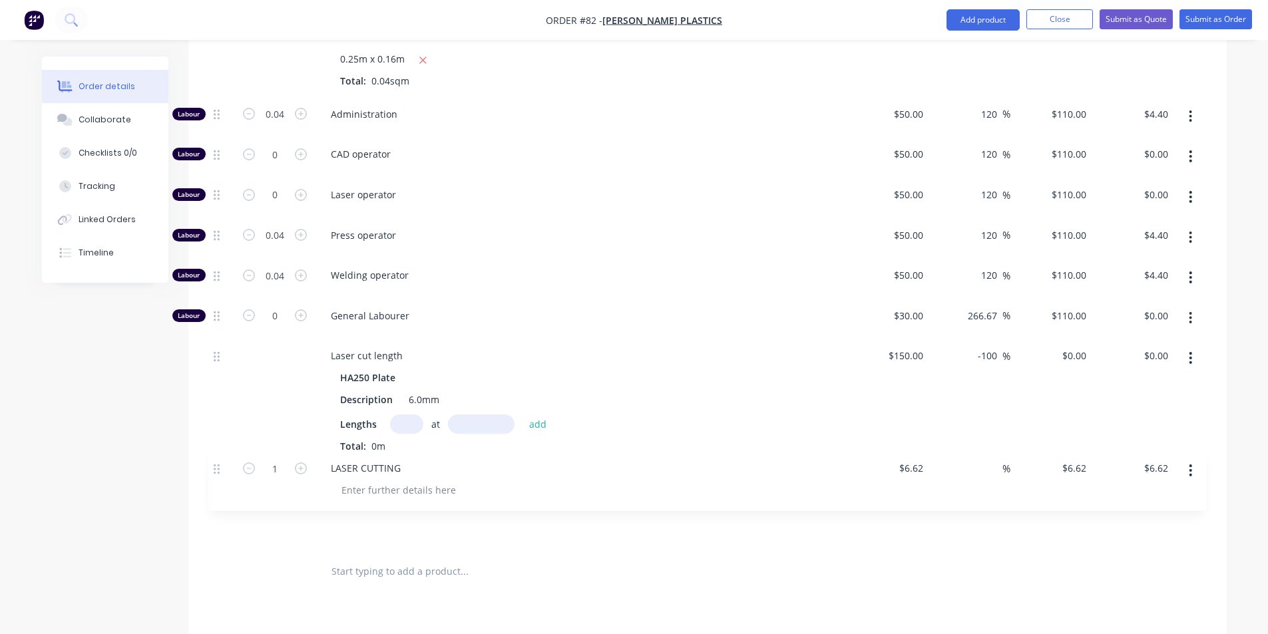
scroll to position [763, 0]
drag, startPoint x: 220, startPoint y: 475, endPoint x: 213, endPoint y: 391, distance: 84.8
click at [213, 391] on div "Kit 1 Standard 6.0mm HA250 part $16.76 $16.76 Mild Steel Sheets HA250 Plate Des…" at bounding box center [707, 209] width 998 height 679
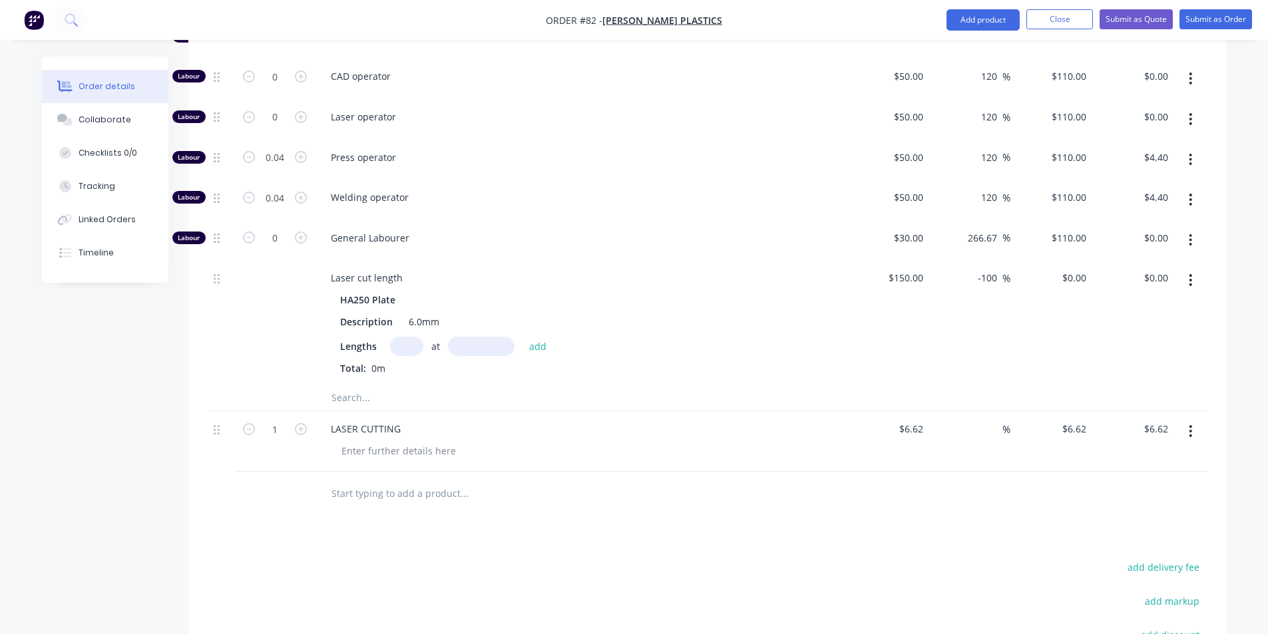
scroll to position [1023, 0]
